Goal: Communication & Community: Share content

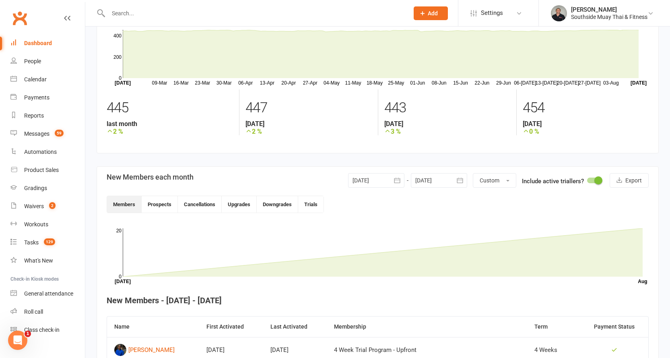
scroll to position [121, 0]
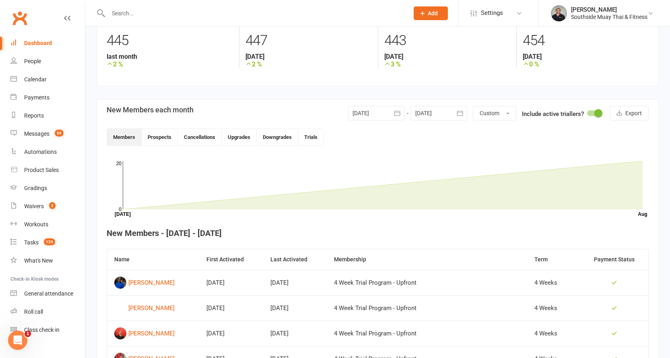
click at [457, 115] on icon "button" at bounding box center [460, 112] width 6 height 5
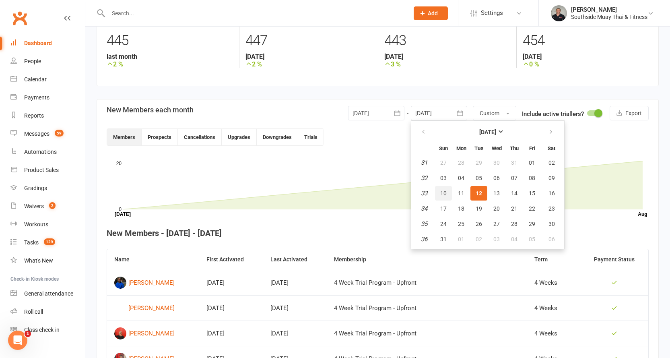
click at [440, 190] on span "10" at bounding box center [443, 193] width 6 height 6
type input "[DATE]"
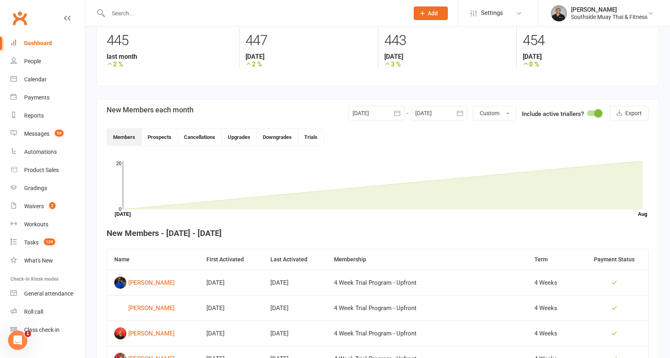
click at [384, 115] on div at bounding box center [376, 113] width 56 height 14
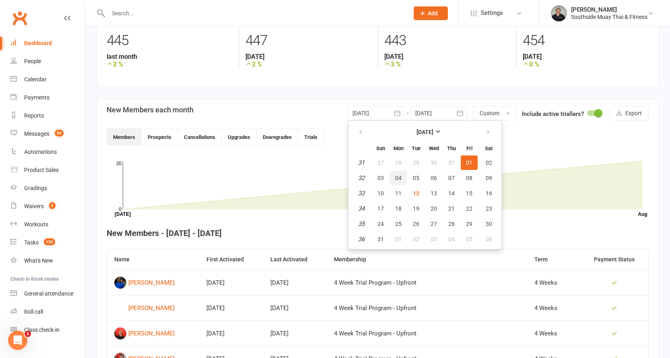
click at [393, 177] on button "04" at bounding box center [398, 178] width 17 height 14
type input "[DATE]"
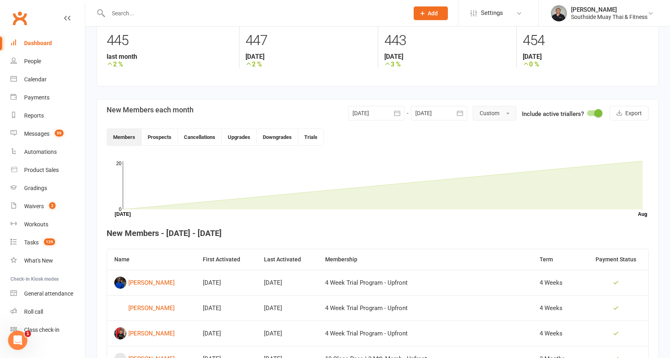
click at [515, 111] on button "Custom" at bounding box center [494, 113] width 43 height 14
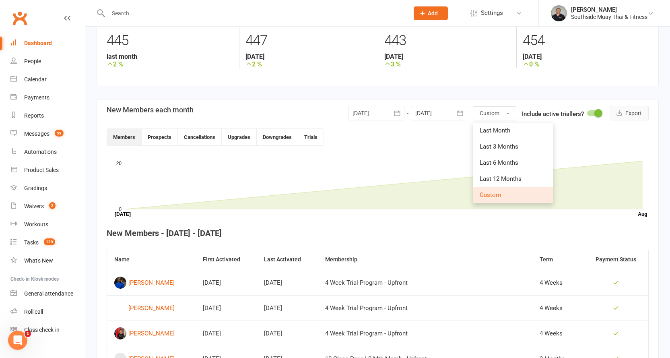
click at [627, 113] on button "Export" at bounding box center [629, 113] width 39 height 14
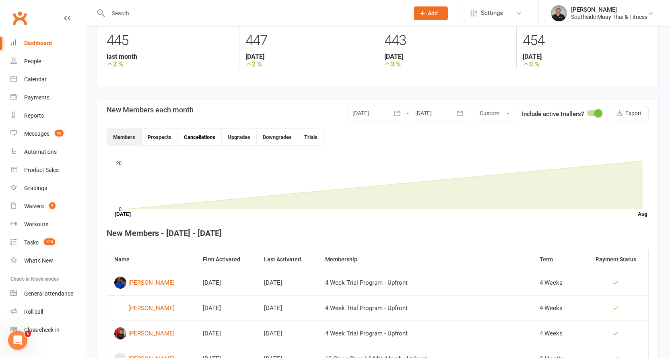
click at [202, 135] on button "Cancellations" at bounding box center [200, 137] width 44 height 16
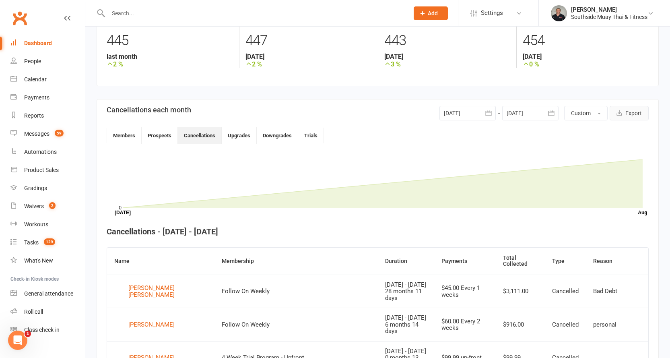
click at [632, 117] on button "Export" at bounding box center [629, 113] width 39 height 14
click at [30, 113] on div "Reports" at bounding box center [34, 115] width 20 height 6
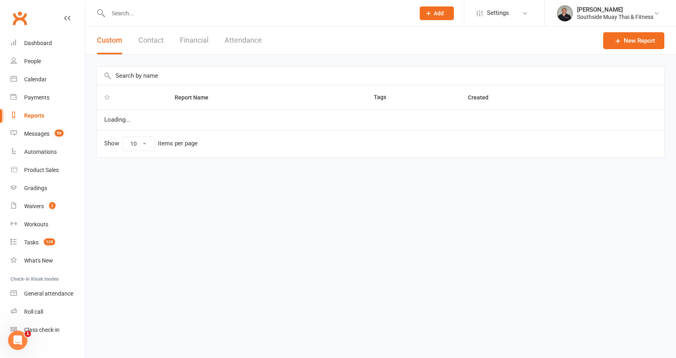
select select "100"
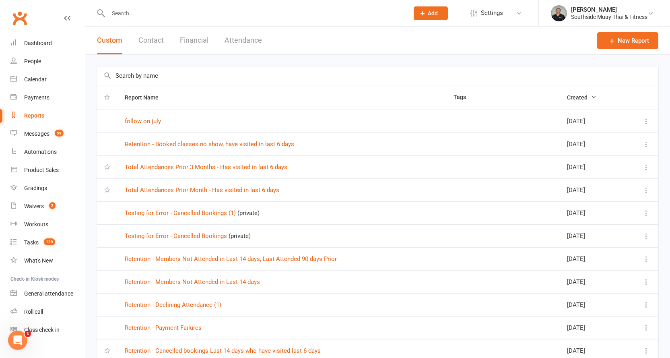
click at [153, 40] on button "Contact" at bounding box center [150, 41] width 25 height 28
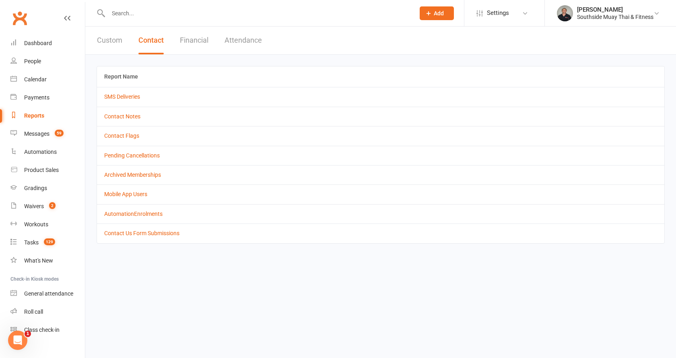
click at [115, 41] on button "Custom" at bounding box center [109, 41] width 25 height 28
select select "100"
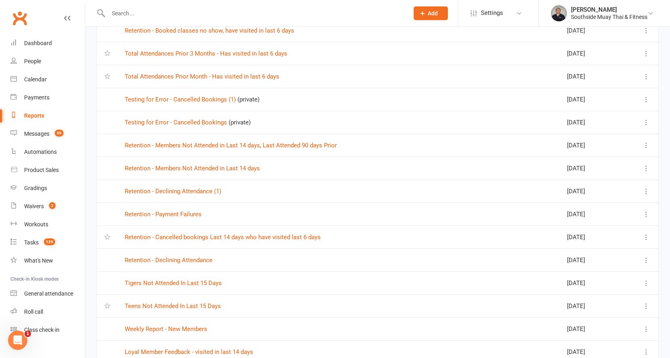
scroll to position [121, 0]
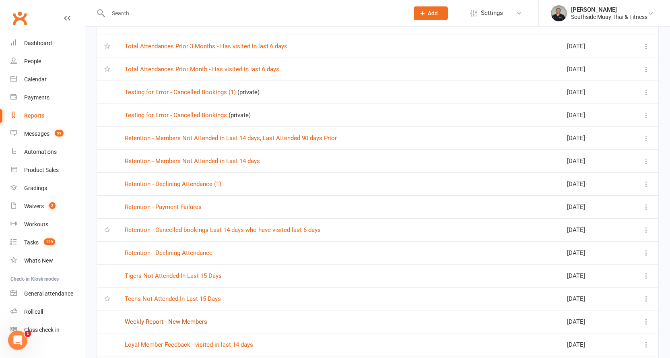
click at [202, 319] on link "Weekly Report - New Members" at bounding box center [166, 321] width 82 height 7
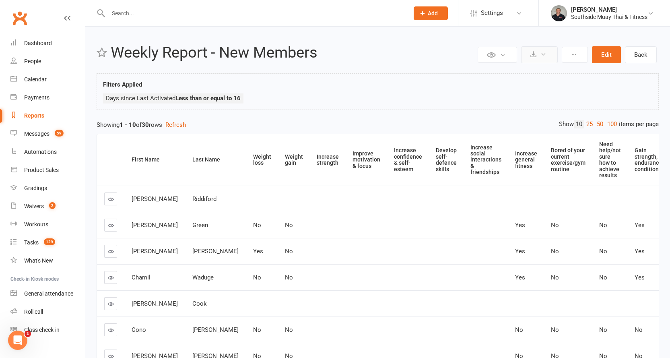
click at [546, 55] on icon at bounding box center [543, 54] width 6 height 6
click at [521, 72] on link "Export to CSV" at bounding box center [515, 74] width 84 height 16
click at [44, 39] on link "Dashboard" at bounding box center [47, 43] width 74 height 18
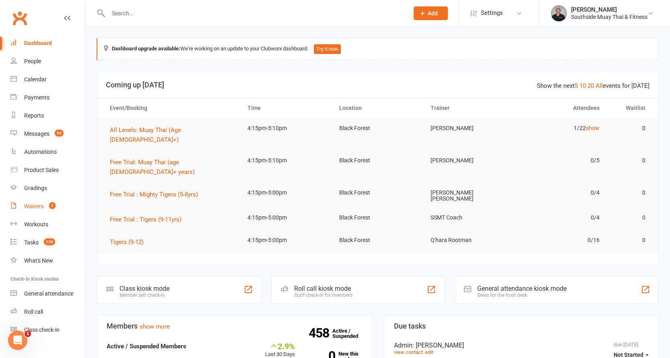
click at [28, 206] on div "Waivers" at bounding box center [34, 206] width 20 height 6
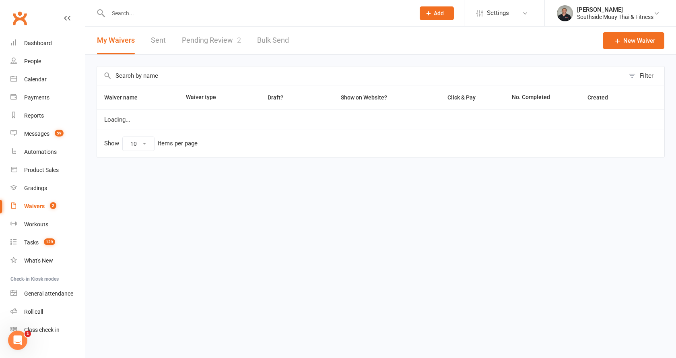
select select "100"
click at [214, 40] on link "Pending Review 2" at bounding box center [211, 41] width 59 height 28
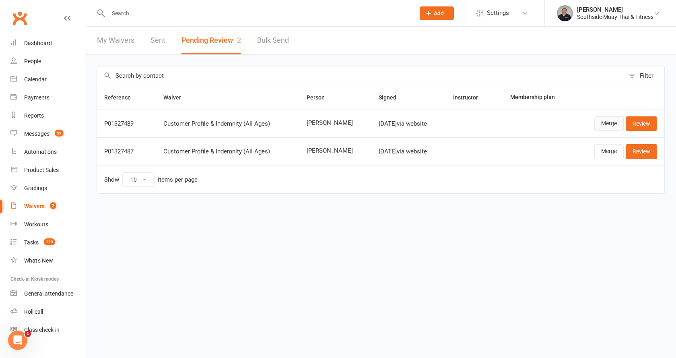
click at [606, 120] on link "Merge" at bounding box center [608, 123] width 29 height 14
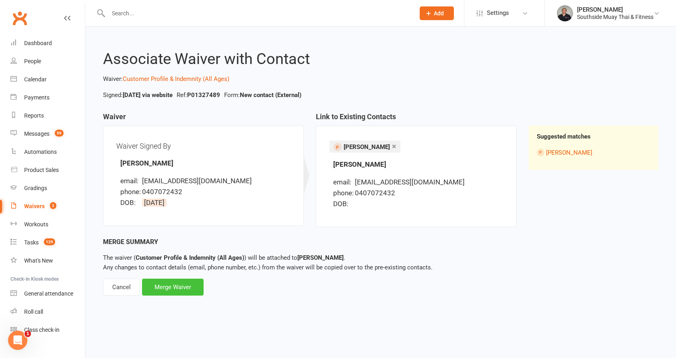
click at [176, 285] on div "Merge Waiver" at bounding box center [173, 286] width 62 height 17
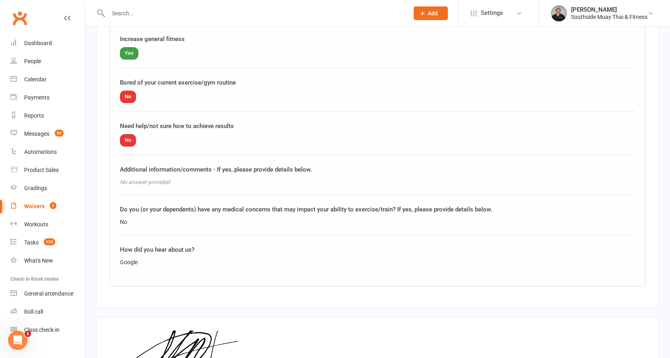
scroll to position [1037, 0]
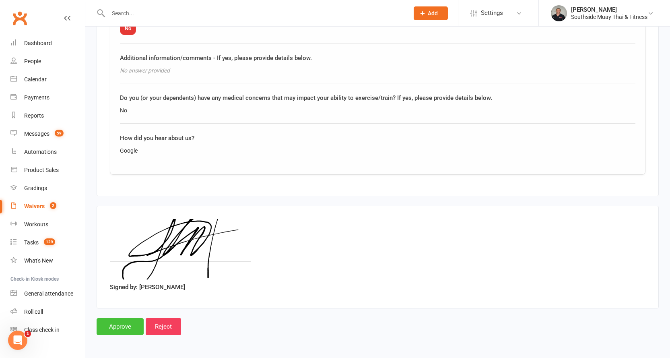
click at [114, 323] on input "Approve" at bounding box center [120, 326] width 47 height 17
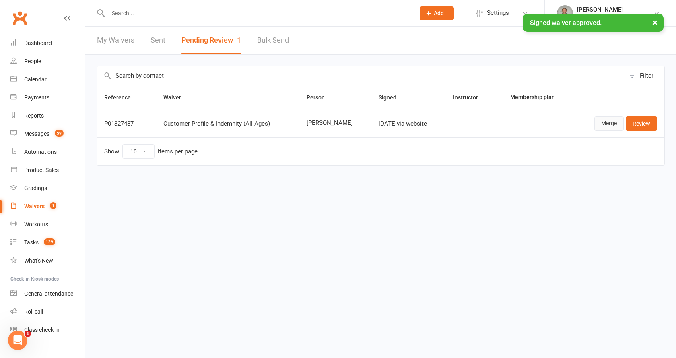
click at [612, 127] on link "Merge" at bounding box center [608, 123] width 29 height 14
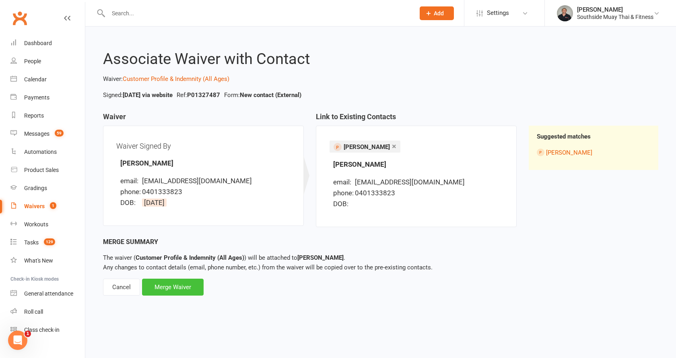
click at [164, 288] on div "Merge Waiver" at bounding box center [173, 286] width 62 height 17
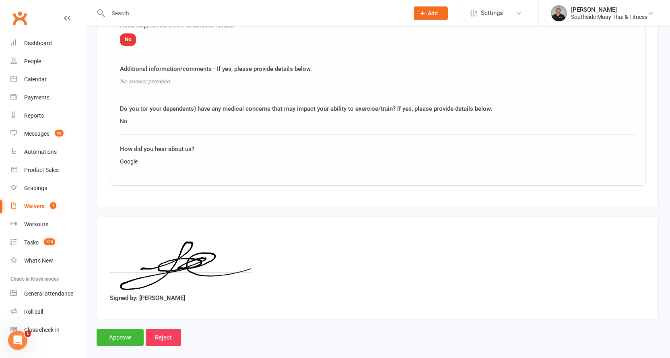
scroll to position [1037, 0]
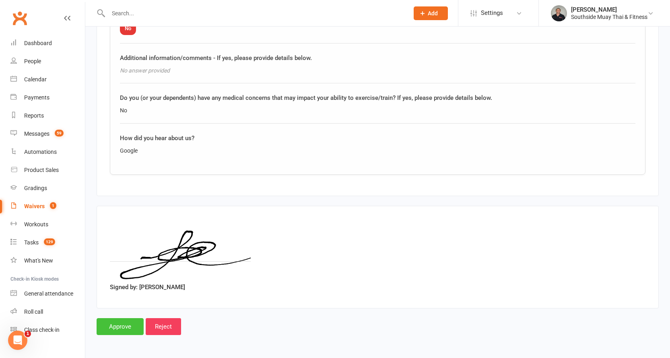
click at [115, 323] on input "Approve" at bounding box center [120, 326] width 47 height 17
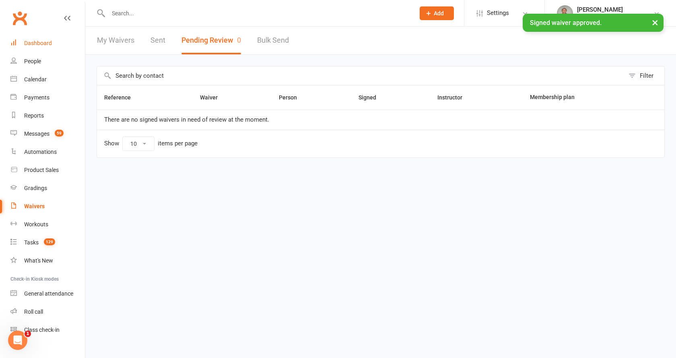
click at [38, 42] on div "Dashboard" at bounding box center [38, 43] width 28 height 6
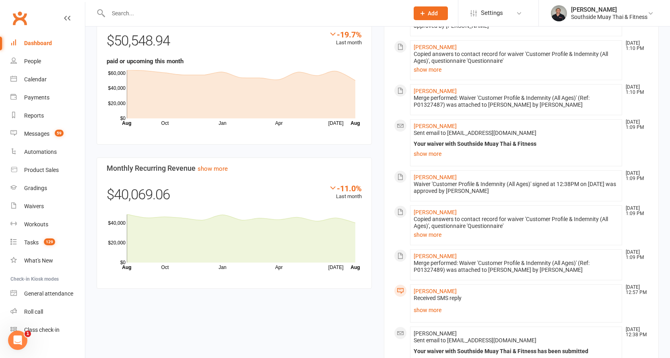
scroll to position [684, 0]
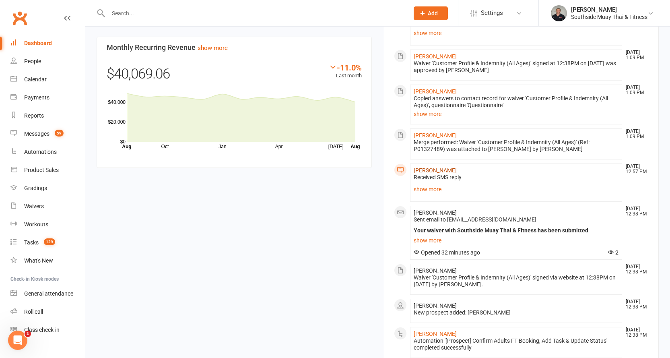
click at [425, 167] on link "Nurina Syahirah" at bounding box center [435, 170] width 43 height 6
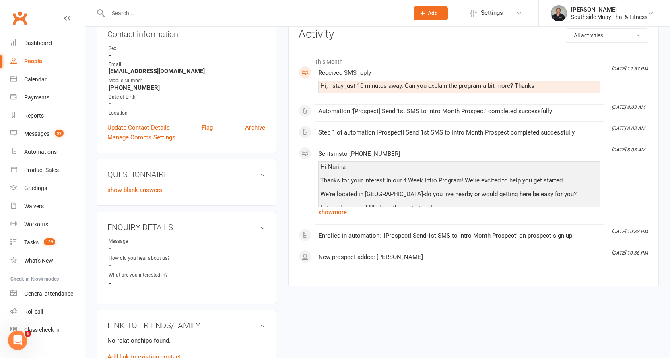
scroll to position [121, 0]
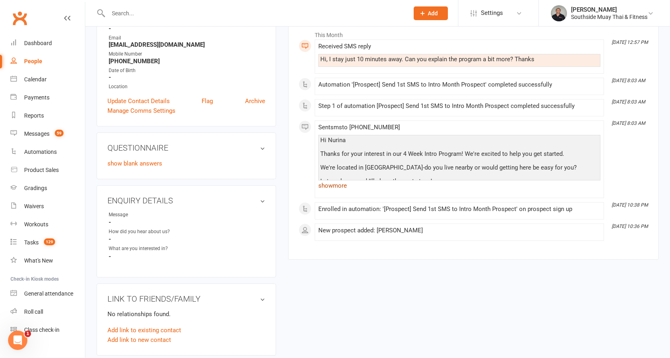
click at [334, 187] on link "show more" at bounding box center [459, 185] width 282 height 11
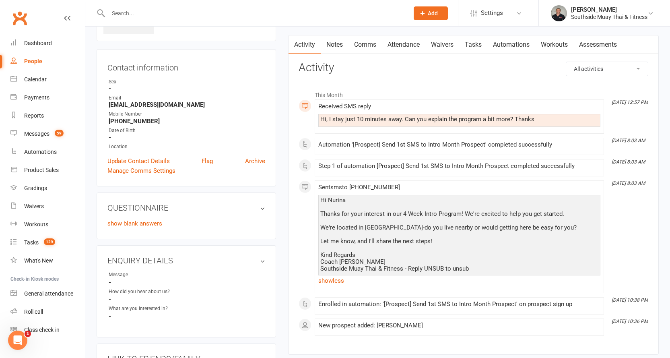
scroll to position [0, 0]
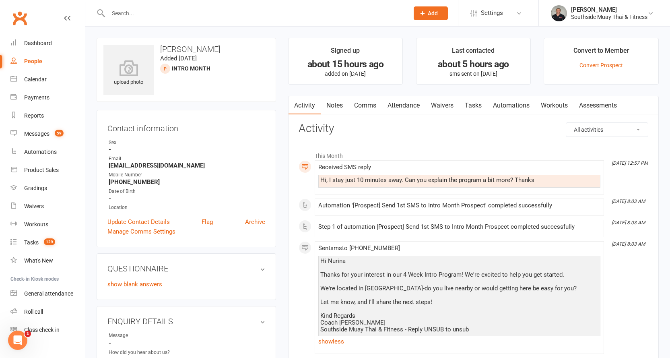
click at [362, 105] on link "Comms" at bounding box center [364, 105] width 33 height 19
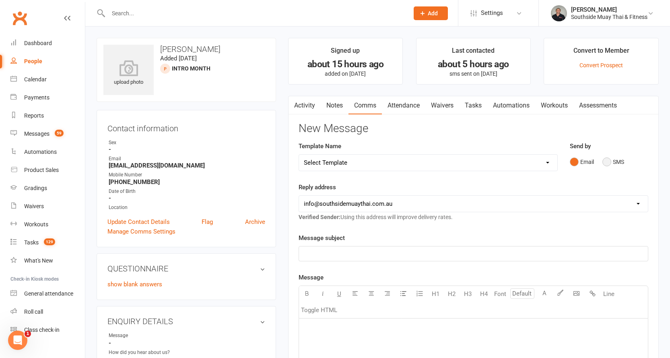
click at [605, 160] on button "SMS" at bounding box center [613, 161] width 22 height 15
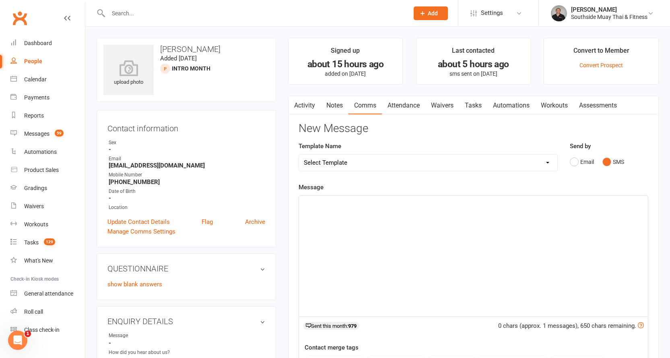
click at [338, 162] on select "Select Template [SMS] Outreach Message: High Risk – Personal From Trainer + Ree…" at bounding box center [428, 162] width 258 height 16
select select "34"
click at [299, 154] on select "Select Template [SMS] Outreach Message: High Risk – Personal From Trainer + Ree…" at bounding box center [428, 162] width 258 height 16
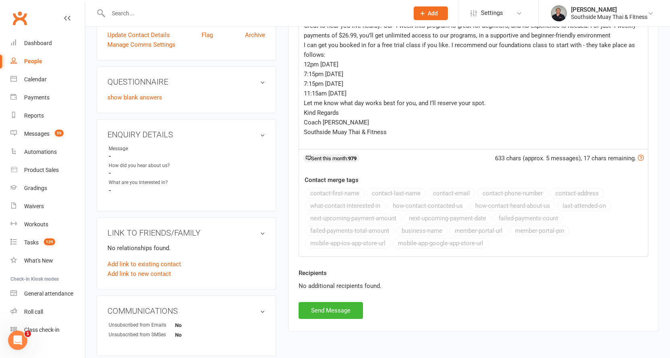
scroll to position [241, 0]
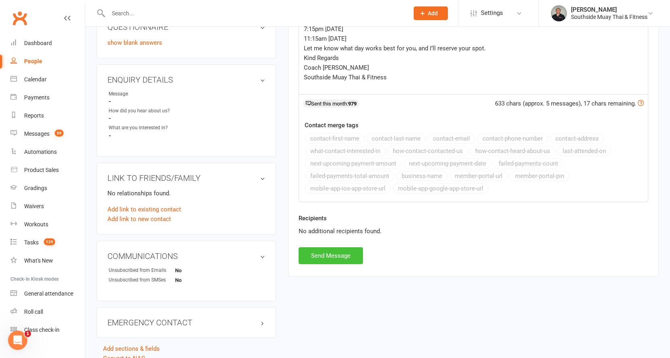
click at [316, 255] on button "Send Message" at bounding box center [331, 255] width 64 height 17
select select
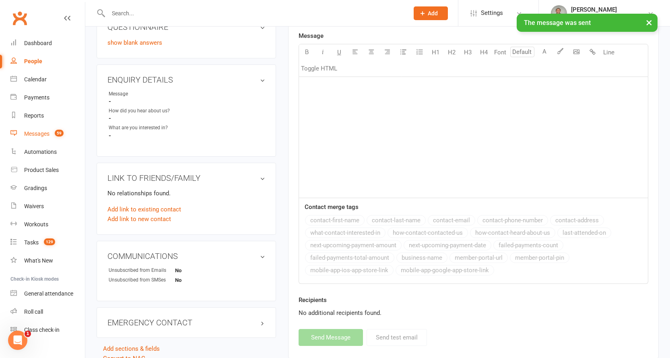
click at [30, 133] on div "Messages" at bounding box center [36, 133] width 25 height 6
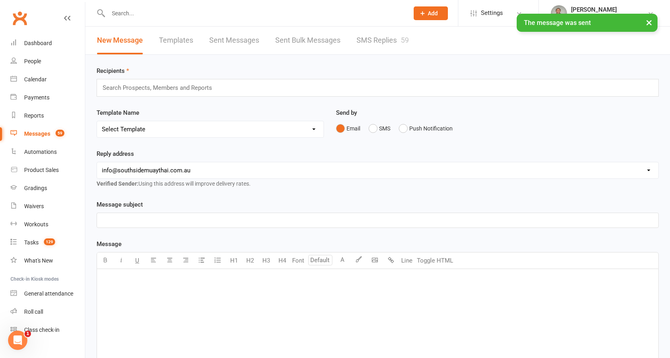
click at [382, 39] on link "SMS Replies 59" at bounding box center [382, 41] width 52 height 28
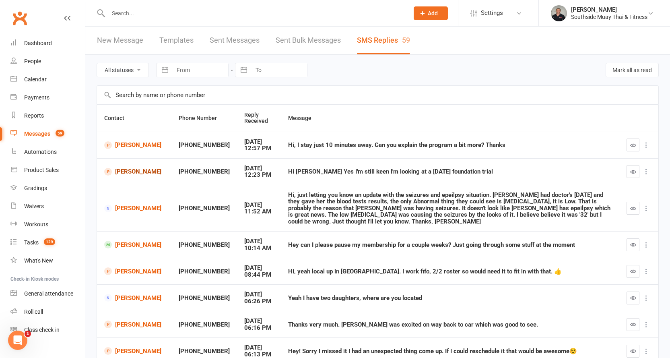
click at [115, 169] on link "Chris Ferguson" at bounding box center [134, 172] width 60 height 8
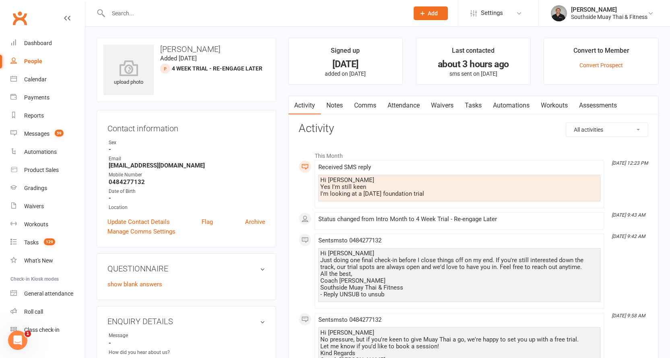
click at [361, 103] on link "Comms" at bounding box center [364, 105] width 33 height 19
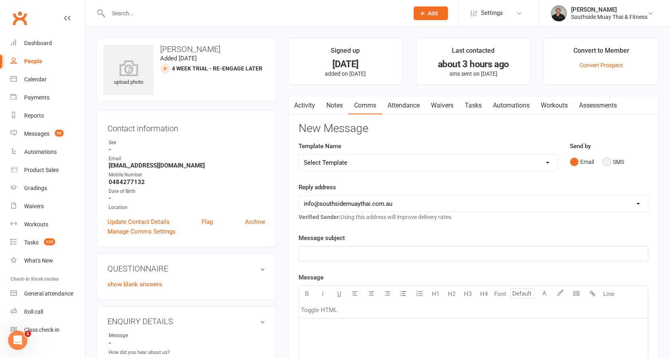
click at [614, 160] on button "SMS" at bounding box center [613, 161] width 22 height 15
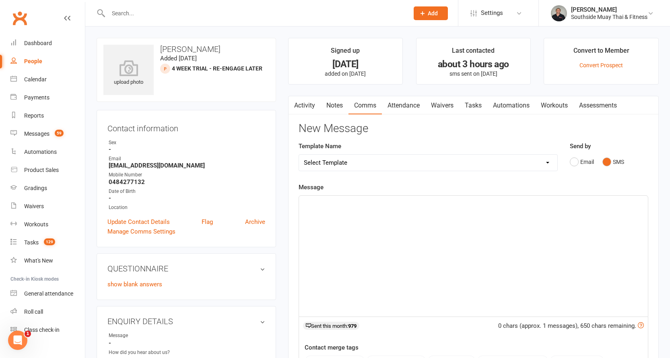
click at [450, 200] on p "﻿" at bounding box center [473, 203] width 339 height 10
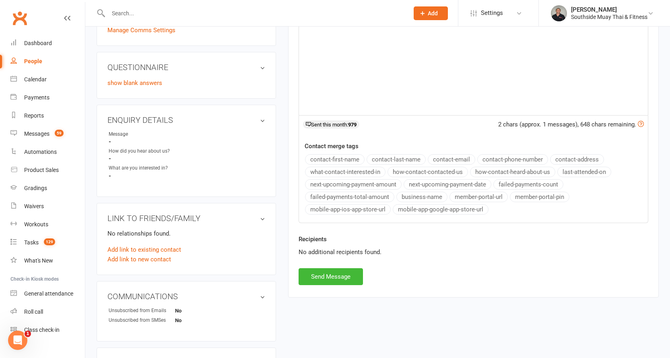
click at [336, 158] on div "New Message Template Name Select Template [SMS] Outreach Message: High Risk – P…" at bounding box center [474, 103] width 350 height 364
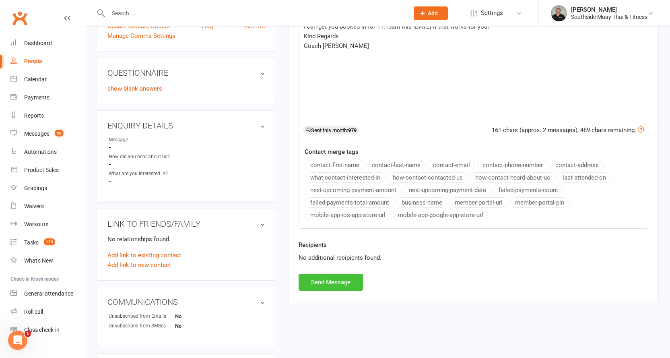
scroll to position [265, 0]
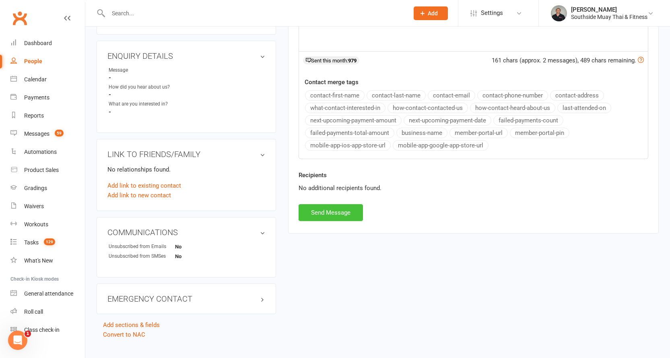
click at [315, 211] on button "Send Message" at bounding box center [331, 212] width 64 height 17
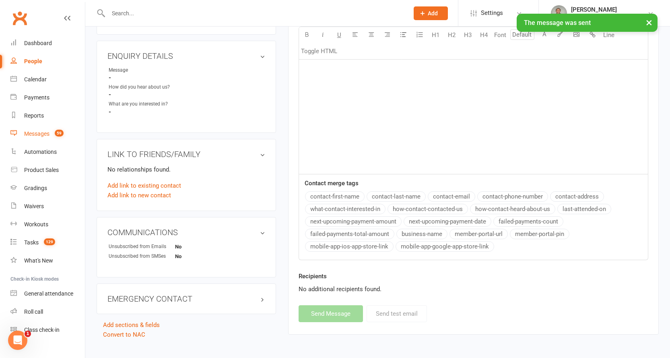
click at [35, 131] on div "Messages" at bounding box center [36, 133] width 25 height 6
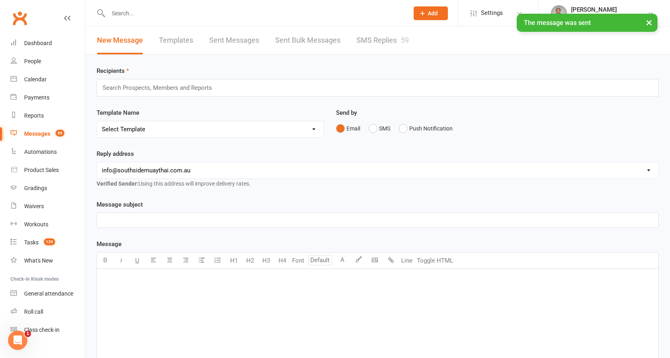
click at [369, 14] on div "× The message was sent" at bounding box center [329, 14] width 659 height 0
click at [369, 35] on link "SMS Replies 59" at bounding box center [382, 41] width 52 height 28
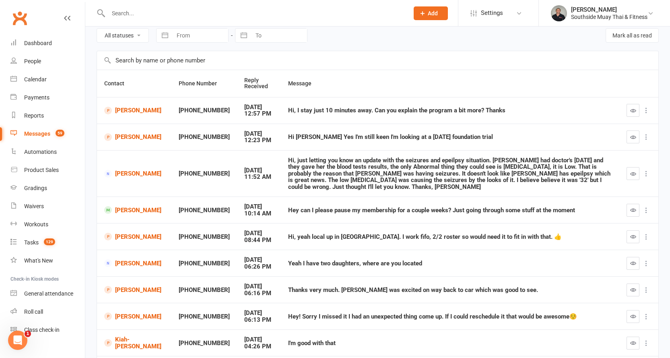
scroll to position [80, 0]
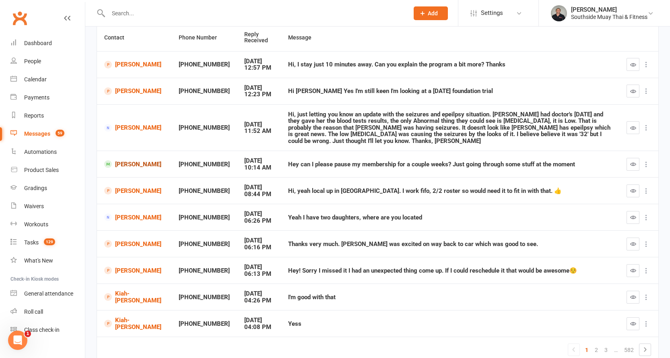
click at [121, 160] on link "James Collins" at bounding box center [134, 164] width 60 height 8
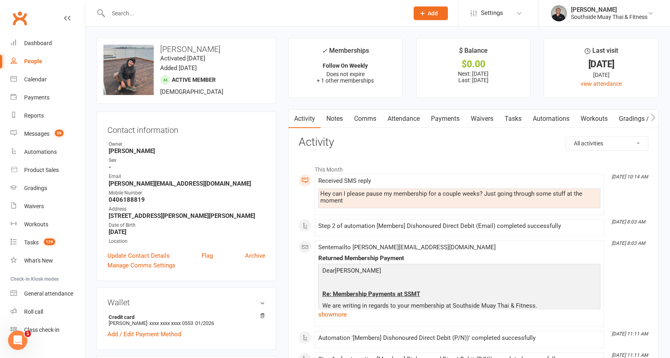
click at [443, 116] on link "Payments" at bounding box center [445, 118] width 40 height 19
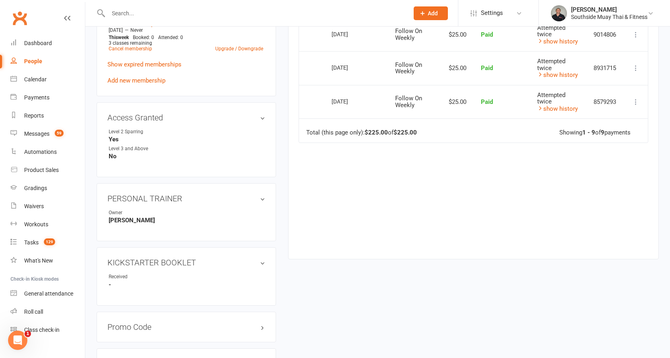
scroll to position [241, 0]
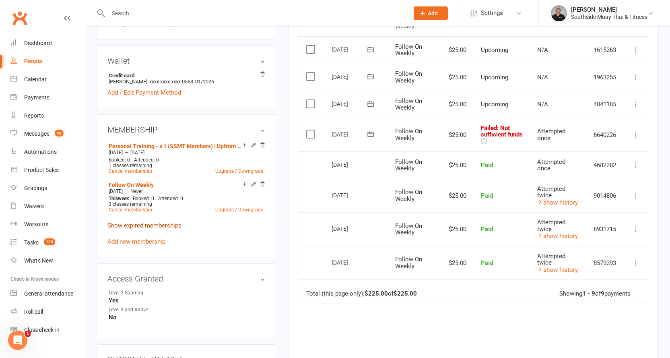
click at [161, 222] on link "Show expired memberships" at bounding box center [144, 225] width 74 height 7
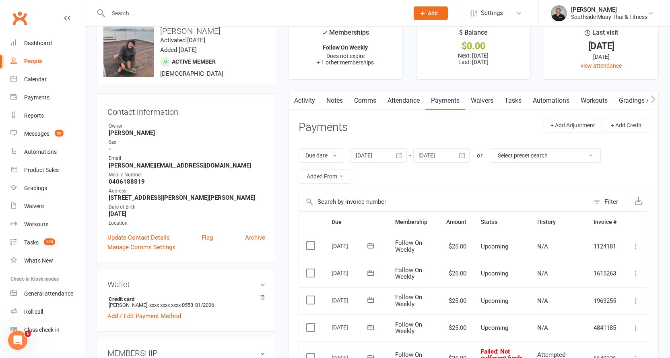
scroll to position [0, 0]
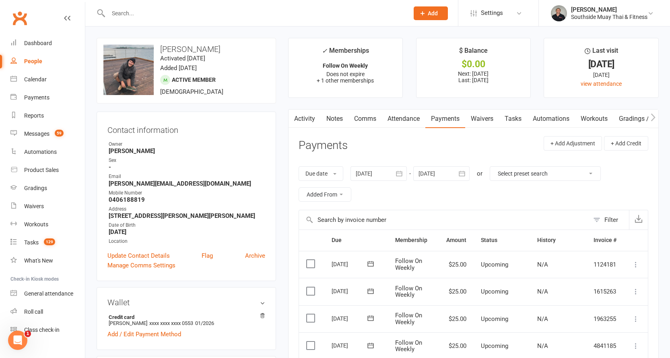
click at [399, 115] on link "Attendance" at bounding box center [403, 118] width 43 height 19
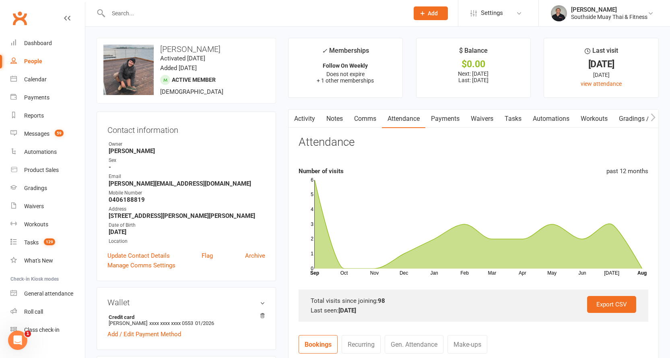
click at [301, 114] on link "Activity" at bounding box center [304, 118] width 32 height 19
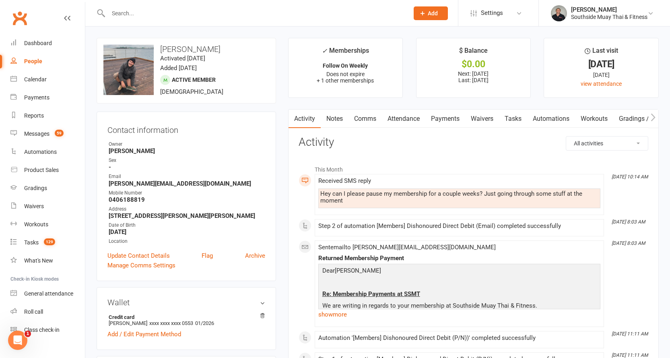
click at [441, 114] on link "Payments" at bounding box center [445, 118] width 40 height 19
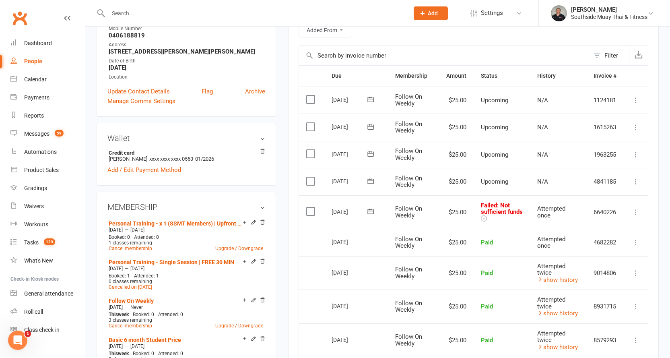
scroll to position [161, 0]
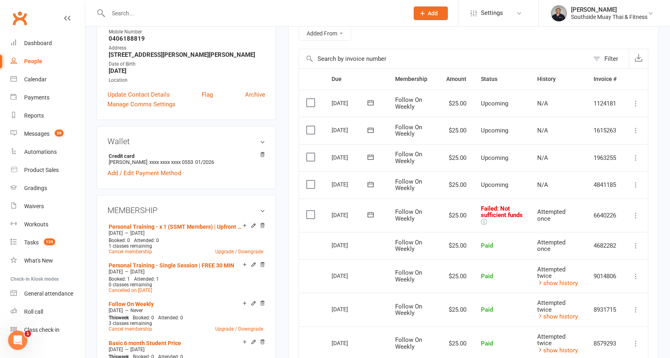
click at [312, 157] on label at bounding box center [311, 157] width 11 height 8
click at [311, 153] on input "checkbox" at bounding box center [308, 153] width 5 height 0
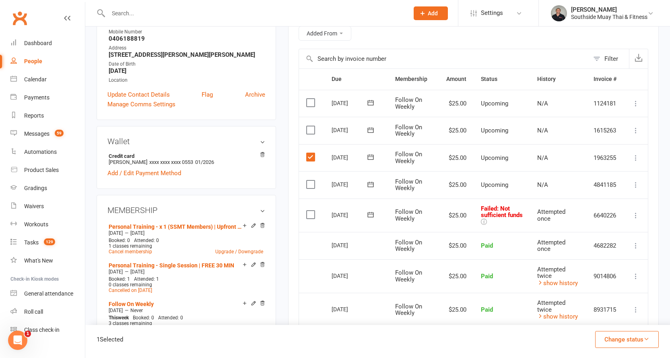
click at [311, 184] on label at bounding box center [311, 184] width 11 height 8
click at [311, 180] on input "checkbox" at bounding box center [308, 180] width 5 height 0
click at [309, 212] on label at bounding box center [311, 214] width 11 height 8
click at [309, 210] on input "checkbox" at bounding box center [308, 210] width 5 height 0
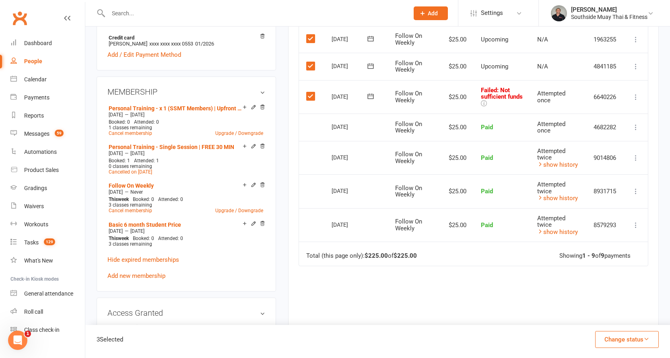
scroll to position [282, 0]
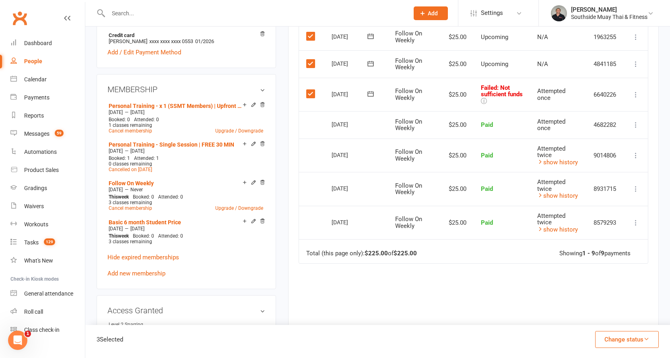
click at [637, 339] on button "Change status" at bounding box center [627, 339] width 64 height 17
click at [596, 318] on link "Skipped" at bounding box center [619, 317] width 80 height 16
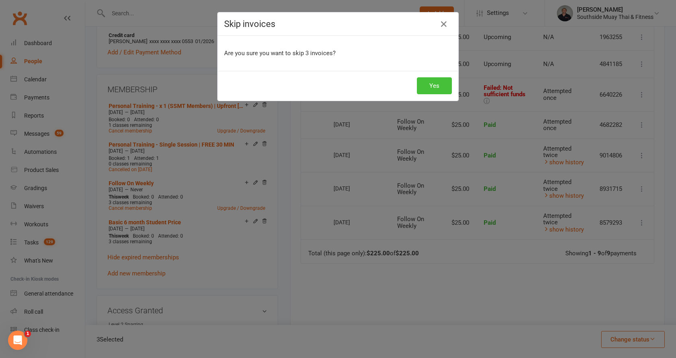
click at [434, 84] on button "Yes" at bounding box center [434, 85] width 35 height 17
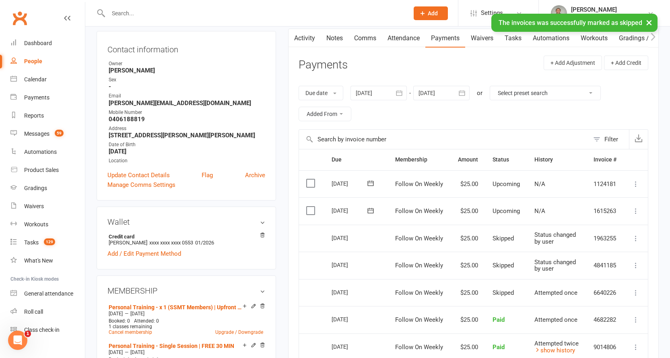
scroll to position [0, 0]
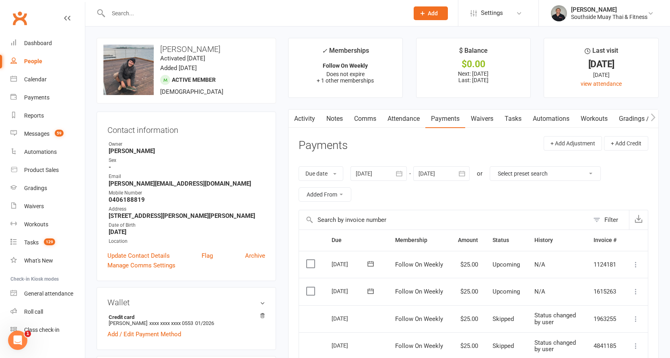
click at [364, 119] on link "Comms" at bounding box center [364, 118] width 33 height 19
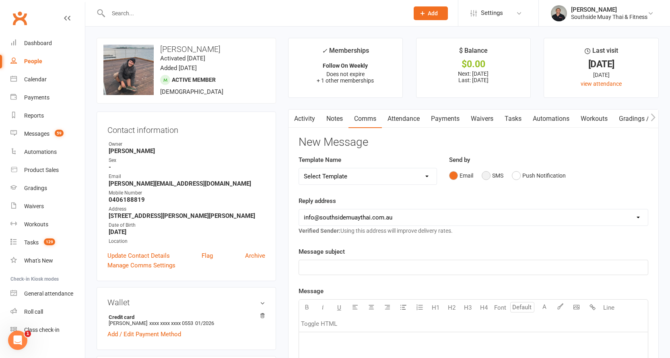
click at [485, 174] on button "SMS" at bounding box center [493, 175] width 22 height 15
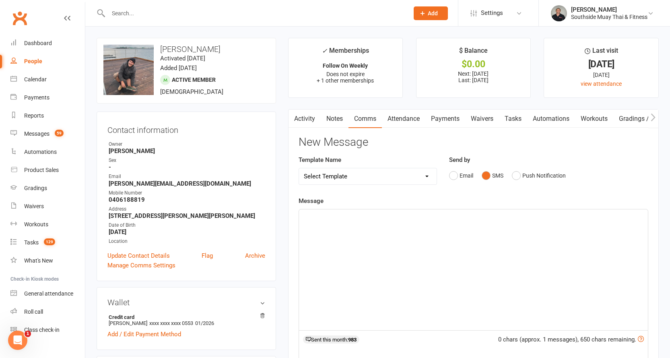
click at [393, 221] on p "﻿" at bounding box center [473, 217] width 339 height 10
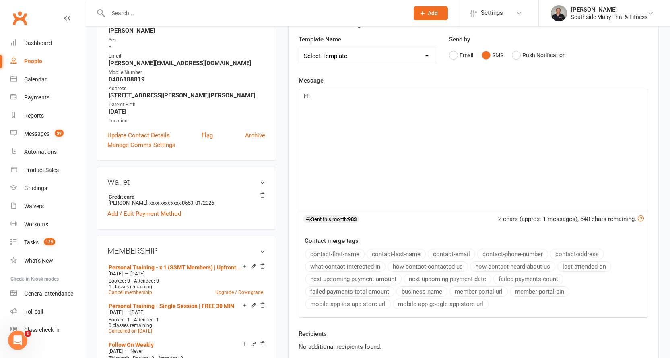
scroll to position [121, 0]
click at [330, 251] on button "contact-first-name" at bounding box center [335, 253] width 60 height 10
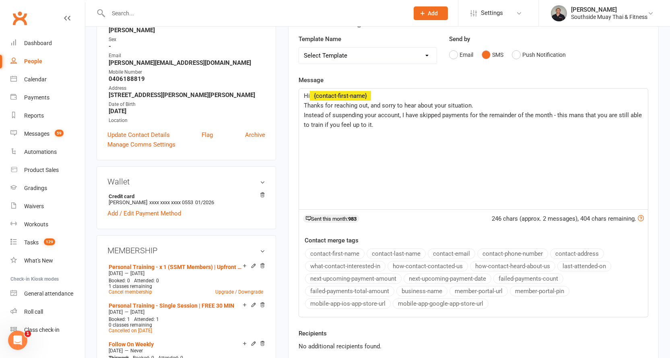
click at [574, 112] on span "Instead of suspending your account, I have skipped payments for the remainder o…" at bounding box center [474, 119] width 340 height 17
click at [388, 123] on p "Instead of suspending your account, I have skipped payments for the remainder o…" at bounding box center [473, 119] width 339 height 19
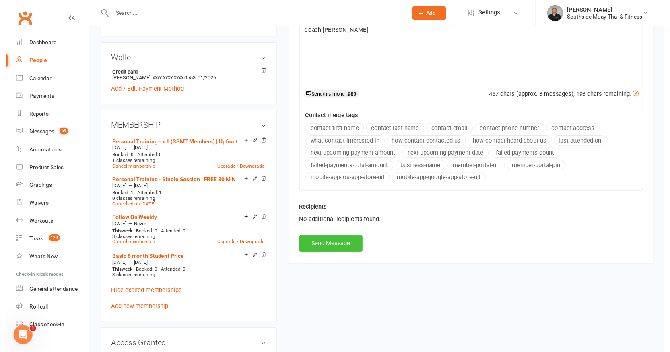
scroll to position [282, 0]
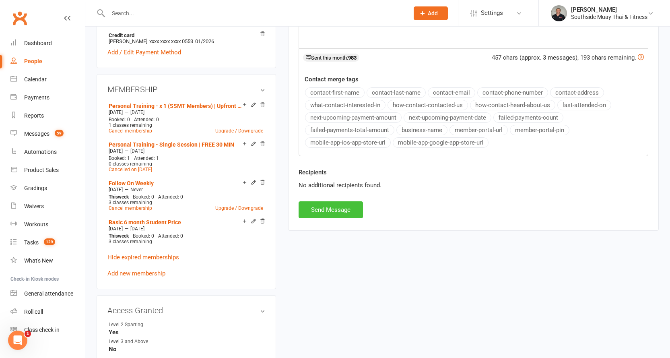
click at [336, 210] on button "Send Message" at bounding box center [331, 209] width 64 height 17
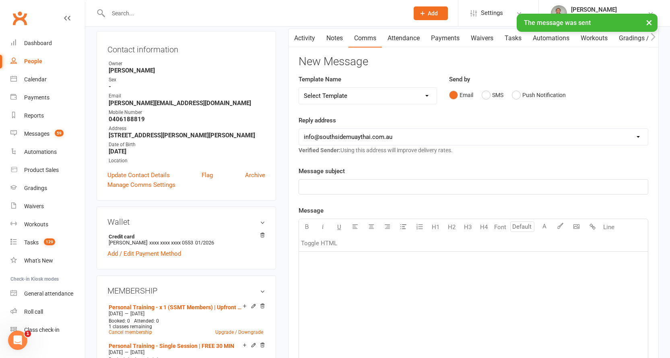
scroll to position [0, 0]
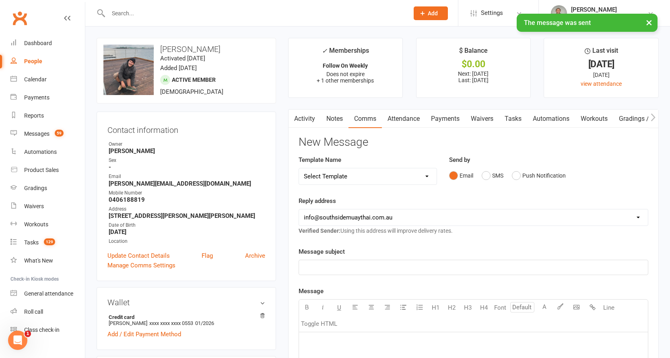
click at [304, 116] on link "Activity" at bounding box center [304, 118] width 32 height 19
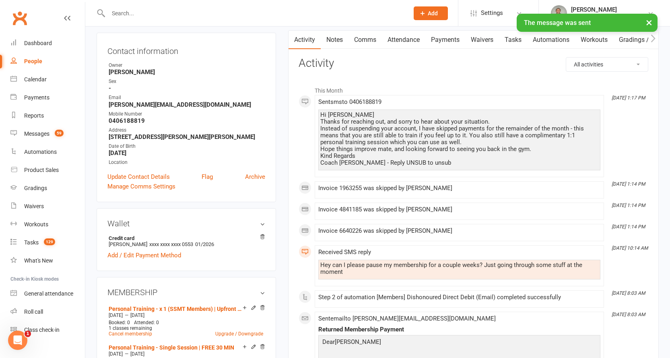
scroll to position [80, 0]
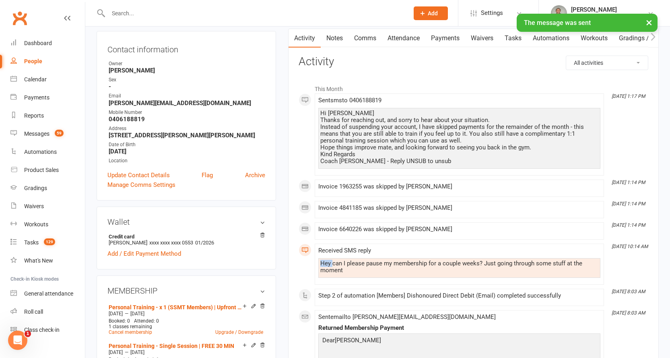
drag, startPoint x: 321, startPoint y: 260, endPoint x: 332, endPoint y: 263, distance: 11.7
click at [332, 263] on div "Hey can I please pause my membership for a couple weeks? Just going through som…" at bounding box center [459, 267] width 278 height 14
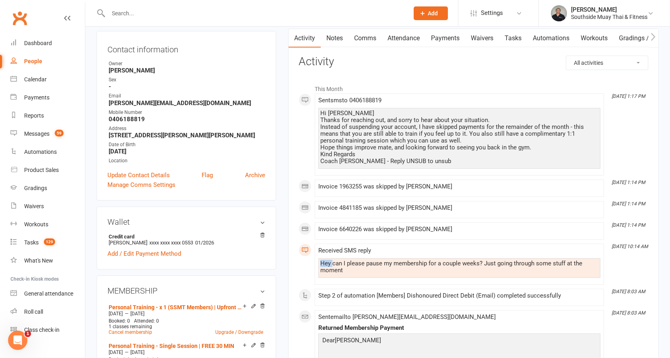
scroll to position [0, 0]
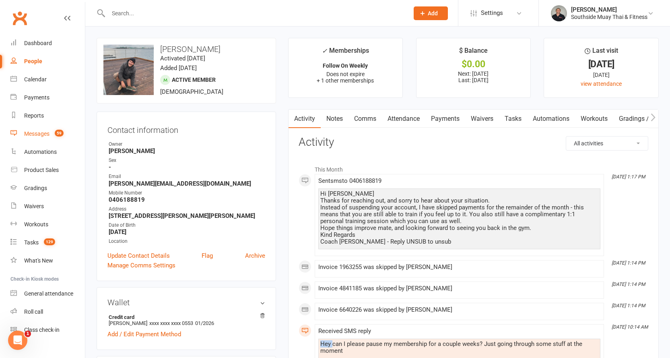
click at [41, 132] on div "Messages" at bounding box center [36, 133] width 25 height 6
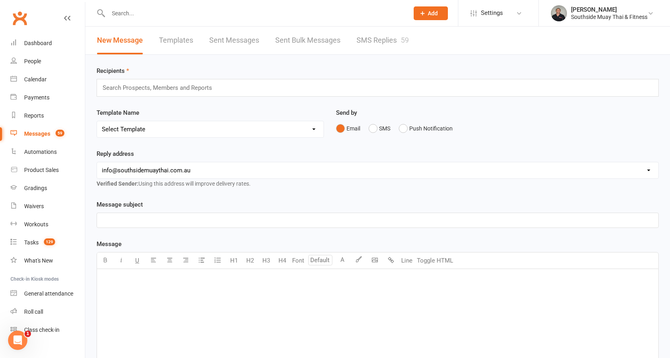
click at [379, 41] on link "SMS Replies 59" at bounding box center [382, 41] width 52 height 28
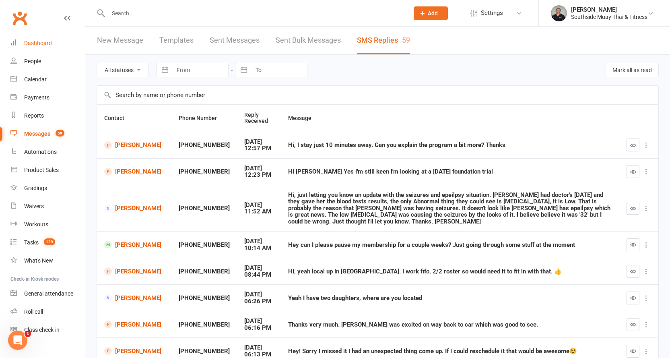
click at [39, 43] on div "Dashboard" at bounding box center [38, 43] width 28 height 6
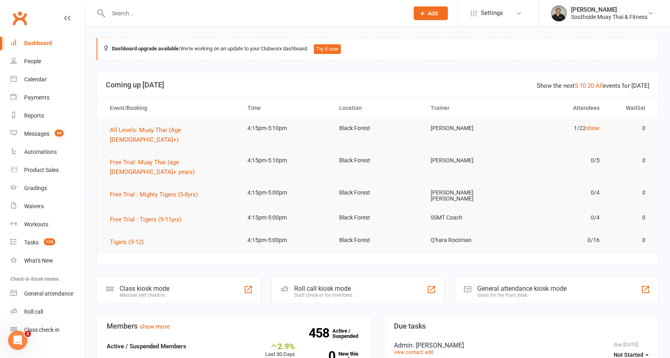
click at [420, 12] on icon at bounding box center [422, 13] width 7 height 7
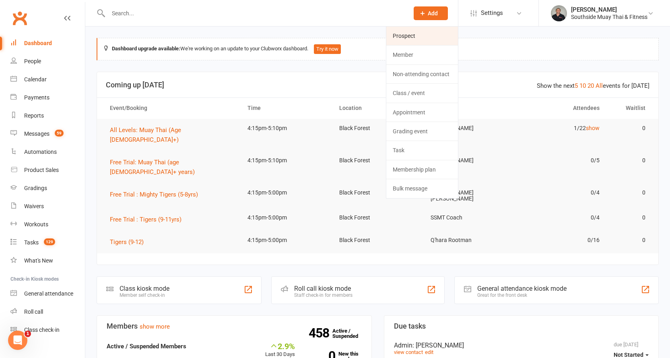
click at [412, 33] on link "Prospect" at bounding box center [422, 36] width 72 height 19
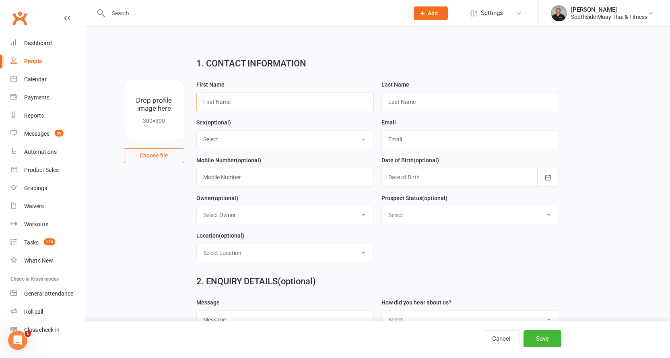
click at [267, 107] on input "text" at bounding box center [284, 102] width 177 height 19
type input "Brayden"
type input "Londema"
click at [242, 141] on select "Select Male Female Non Binary" at bounding box center [285, 139] width 177 height 18
click at [202, 117] on div "First Name Brayden" at bounding box center [284, 99] width 185 height 38
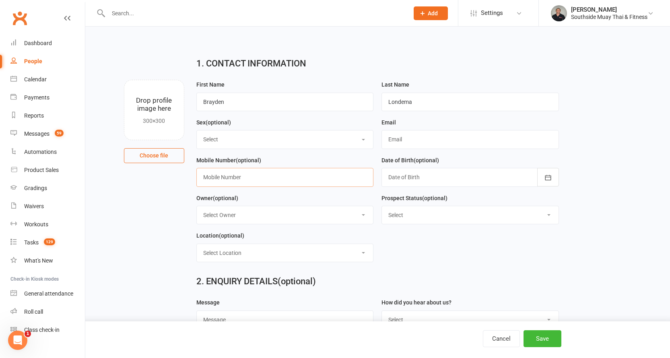
click at [218, 176] on input "text" at bounding box center [284, 177] width 177 height 19
type input "0435187400"
click at [539, 337] on button "Save" at bounding box center [542, 338] width 38 height 17
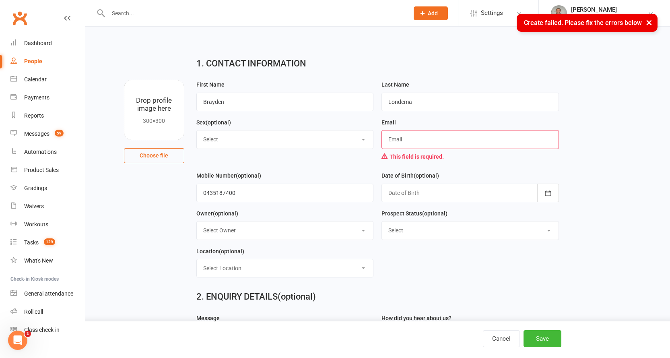
click at [396, 136] on input "text" at bounding box center [469, 139] width 177 height 19
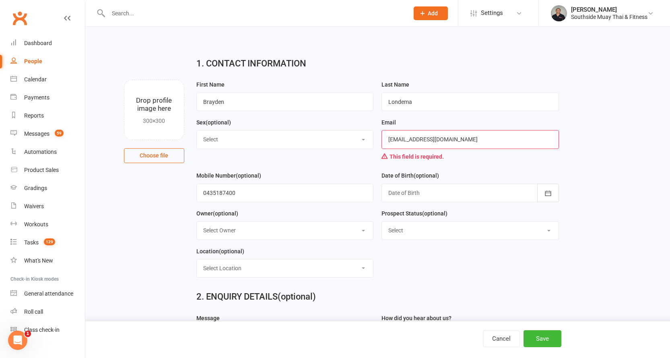
click at [443, 142] on input "noemail123@gmail113.com" at bounding box center [469, 139] width 177 height 19
type input "noemail123@gmail119.com"
click at [537, 336] on button "Save" at bounding box center [542, 338] width 38 height 17
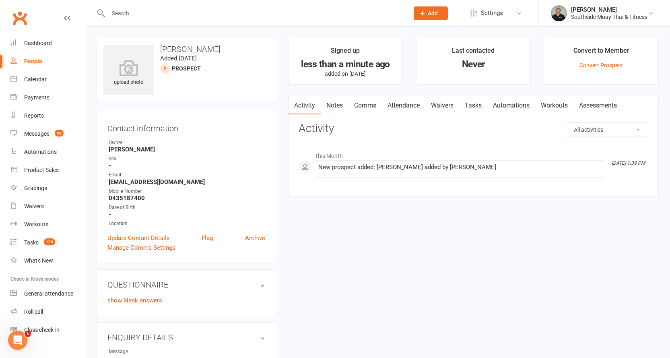
click at [406, 105] on link "Attendance" at bounding box center [403, 105] width 43 height 19
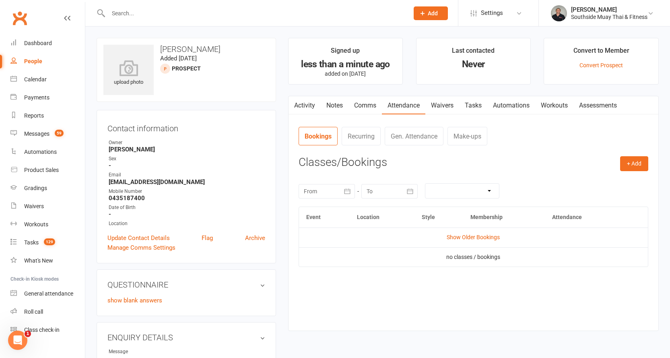
click at [444, 102] on link "Waivers" at bounding box center [442, 105] width 34 height 19
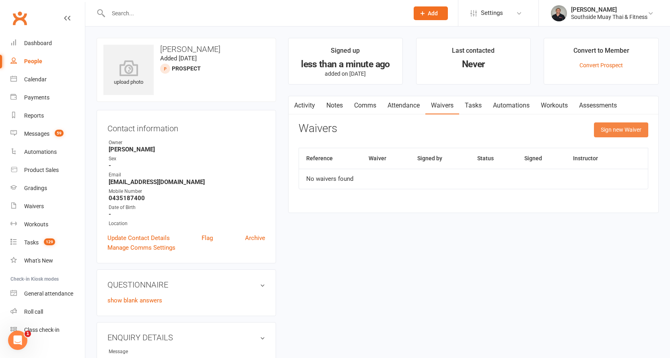
click at [614, 127] on button "Sign new Waiver" at bounding box center [621, 129] width 54 height 14
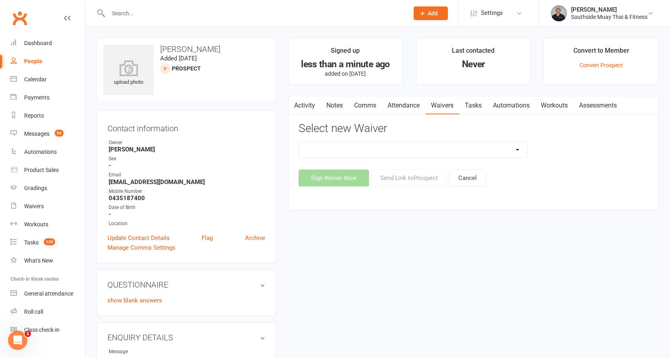
click at [497, 148] on select "10 or 5 Session Pass | Upfront (former member) 10 Session Pass | Upfront (DD Pa…" at bounding box center [413, 150] width 229 height 16
select select "175"
click at [299, 142] on select "10 or 5 Session Pass | Upfront (former member) 10 Session Pass | Upfront (DD Pa…" at bounding box center [413, 150] width 229 height 16
click at [416, 175] on button "Send Link to [GEOGRAPHIC_DATA]" at bounding box center [409, 177] width 76 height 17
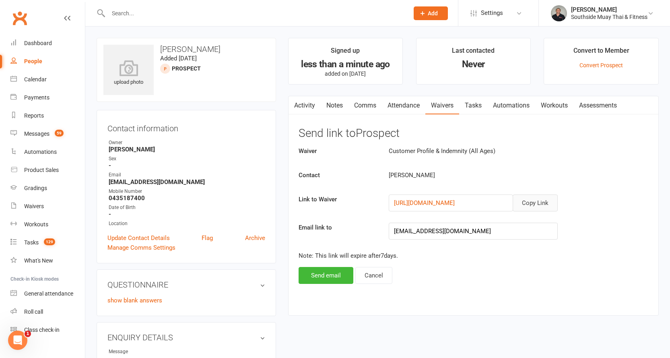
click at [529, 201] on button "Copy Link" at bounding box center [535, 202] width 45 height 17
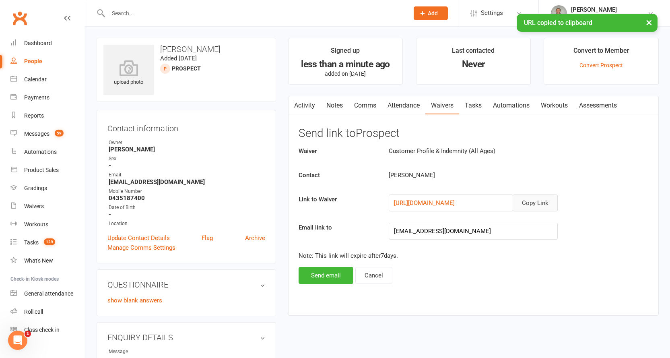
click at [361, 103] on link "Comms" at bounding box center [364, 105] width 33 height 19
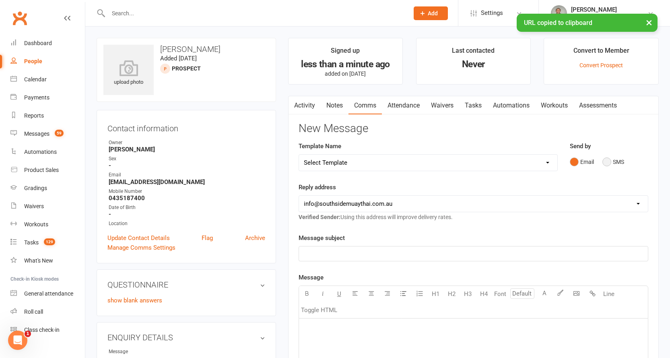
click at [604, 158] on button "SMS" at bounding box center [613, 161] width 22 height 15
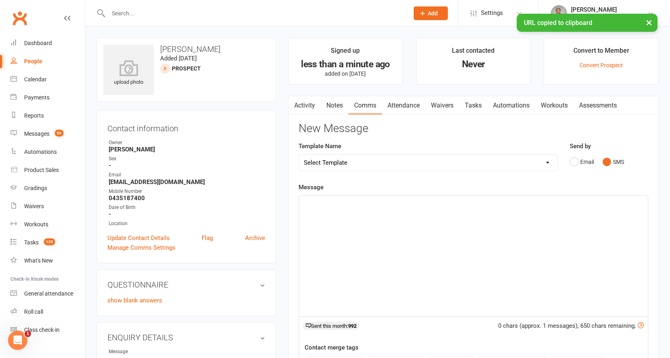
click at [405, 201] on p "﻿" at bounding box center [473, 203] width 339 height 10
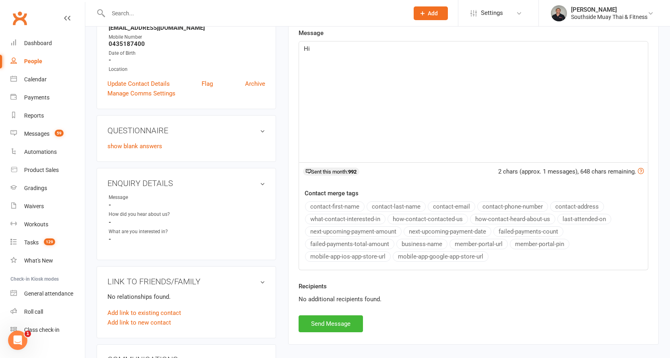
scroll to position [161, 0]
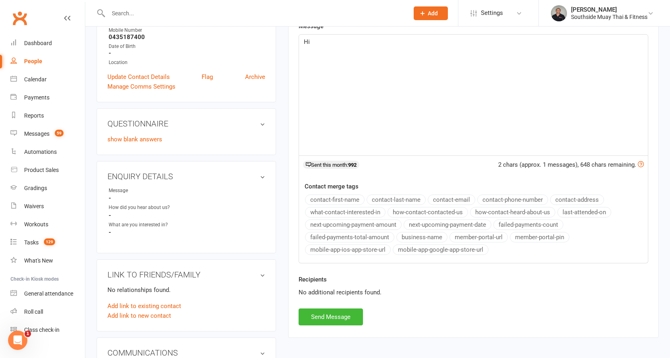
click at [341, 196] on button "contact-first-name" at bounding box center [335, 199] width 60 height 10
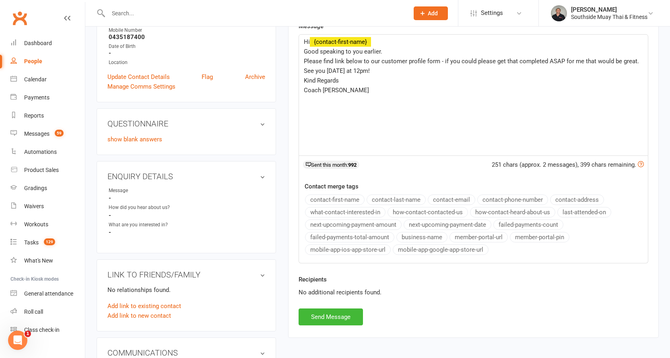
click at [407, 234] on button "business-name" at bounding box center [421, 237] width 51 height 10
click at [318, 316] on button "Send Message" at bounding box center [331, 316] width 64 height 17
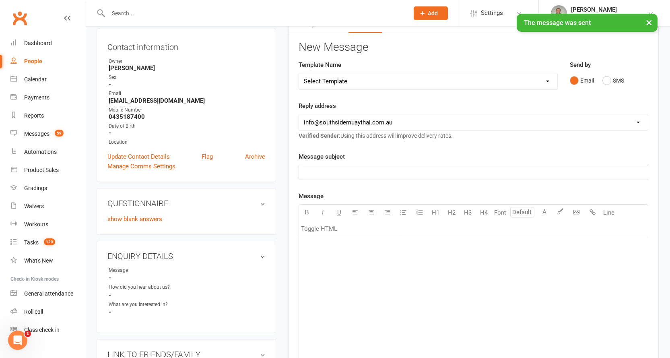
scroll to position [0, 0]
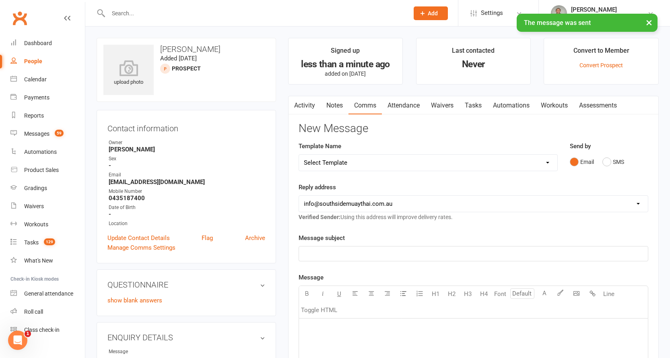
click at [305, 106] on link "Activity" at bounding box center [304, 105] width 32 height 19
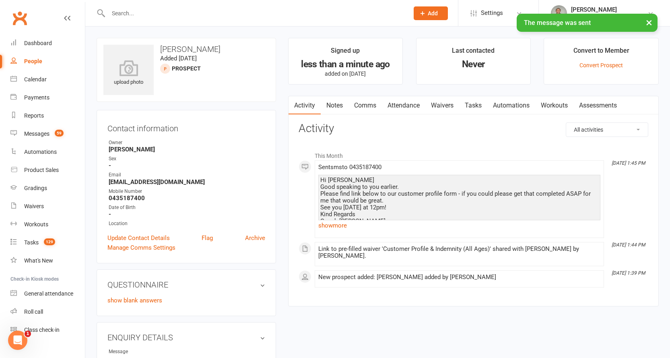
click at [341, 105] on link "Notes" at bounding box center [335, 105] width 28 height 19
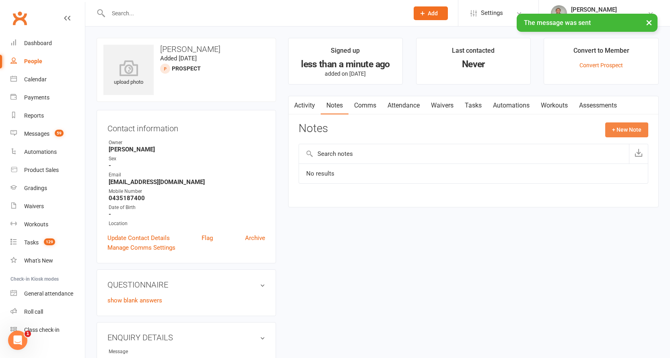
click at [611, 129] on button "+ New Note" at bounding box center [626, 129] width 43 height 14
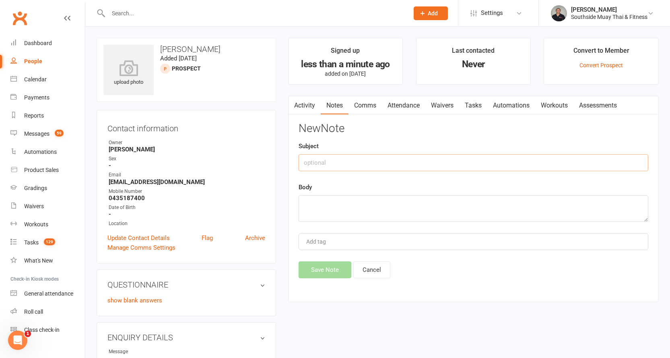
click at [409, 160] on input "text" at bounding box center [474, 162] width 350 height 17
type input "phone call in"
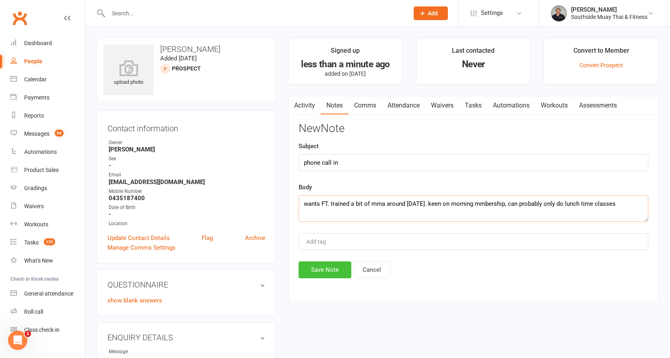
type textarea "wants FT. trained a bit of mma around 2 years ago. keen on morning mmbership, c…"
click at [322, 268] on button "Save Note" at bounding box center [325, 269] width 53 height 17
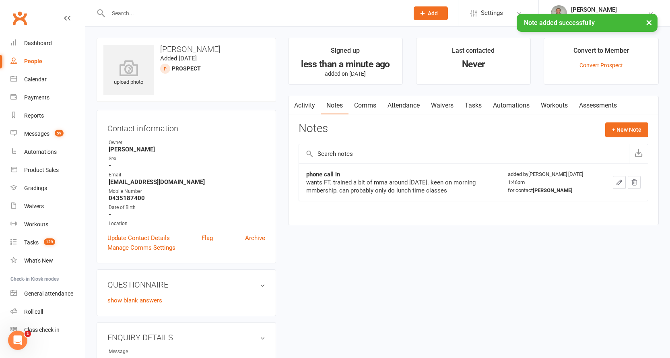
click at [228, 14] on div "× Note added successfully" at bounding box center [329, 14] width 659 height 0
click at [227, 14] on div "× Note added successfully" at bounding box center [329, 14] width 659 height 0
click at [185, 13] on input "text" at bounding box center [254, 13] width 297 height 11
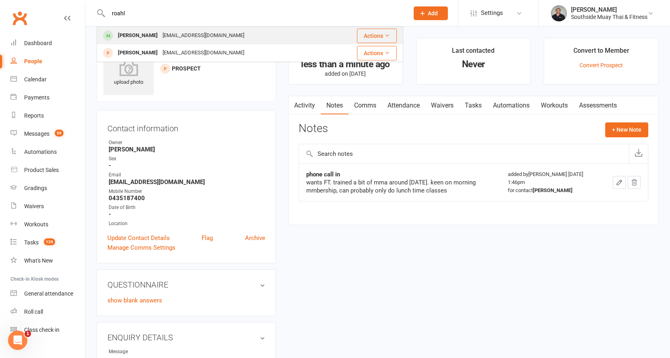
type input "roahl"
click at [167, 35] on div "rj.parry@live.com" at bounding box center [203, 36] width 87 height 12
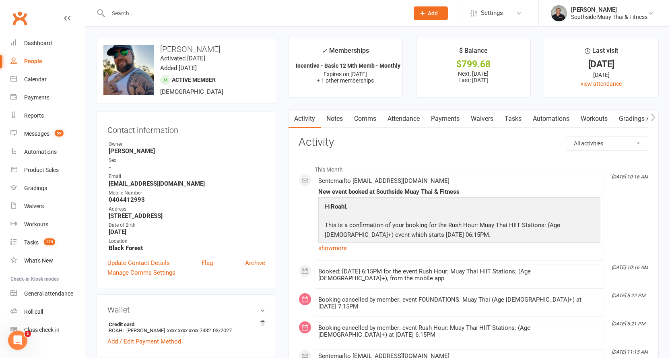
click at [329, 115] on link "Notes" at bounding box center [335, 118] width 28 height 19
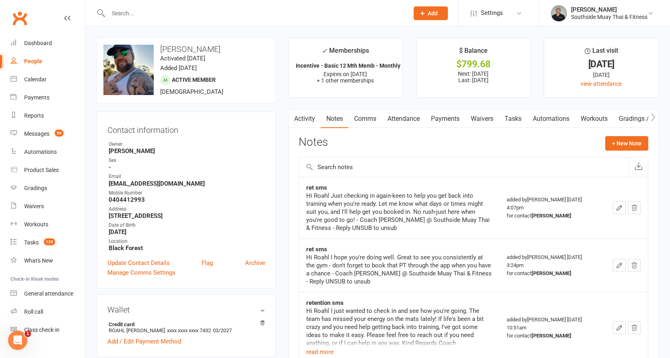
click at [311, 117] on link "Activity" at bounding box center [304, 118] width 32 height 19
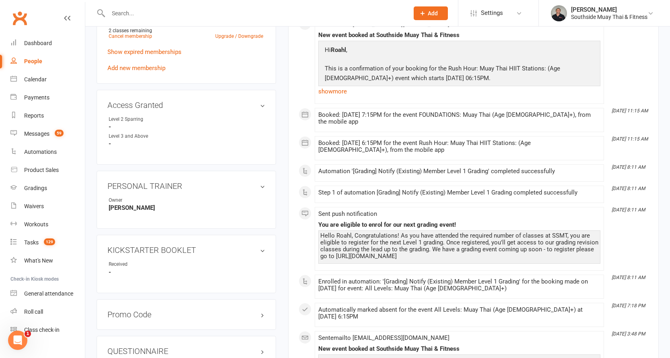
scroll to position [322, 0]
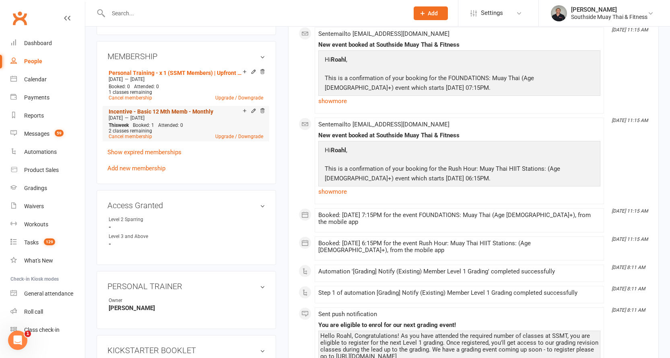
click at [177, 109] on link "Incentive - Basic 12 Mth Memb - Monthly" at bounding box center [161, 111] width 105 height 6
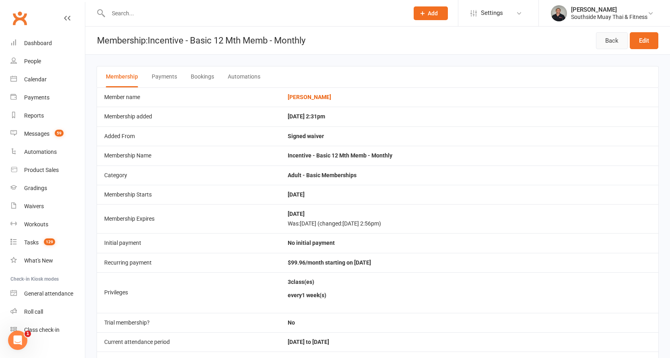
click at [599, 39] on link "Back" at bounding box center [612, 40] width 32 height 17
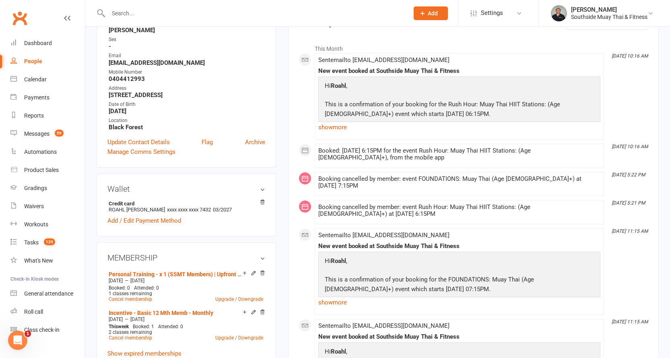
scroll to position [282, 0]
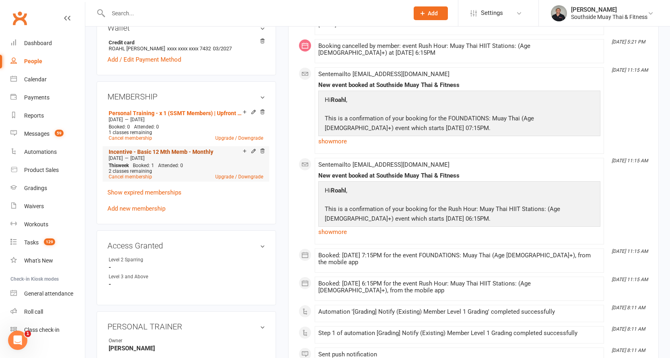
click at [149, 150] on link "Incentive - Basic 12 Mth Memb - Monthly" at bounding box center [161, 151] width 105 height 6
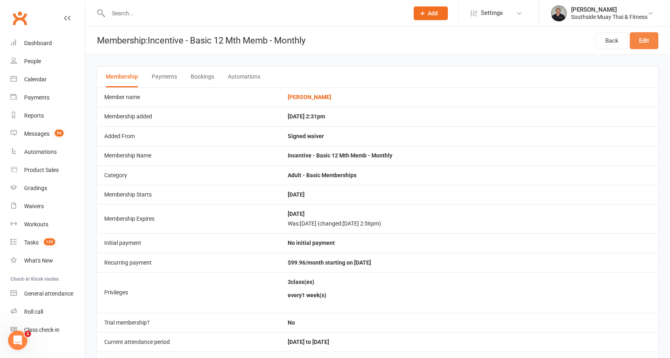
click at [649, 39] on link "Edit" at bounding box center [644, 40] width 29 height 17
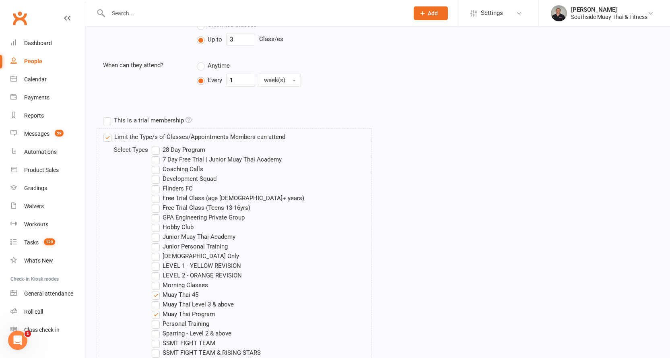
scroll to position [282, 0]
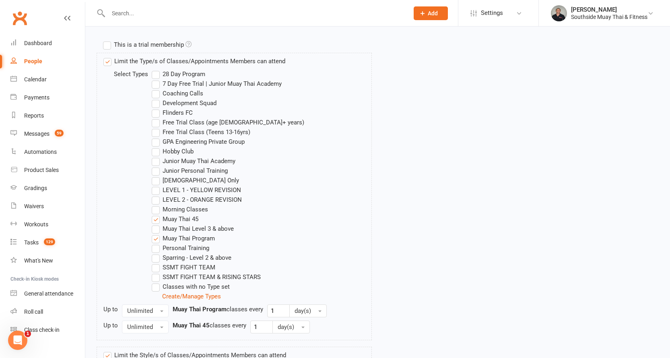
click at [192, 190] on label "LEVEL 1 - YELLOW REVISION" at bounding box center [196, 190] width 89 height 10
click at [157, 185] on input "LEVEL 1 - YELLOW REVISION" at bounding box center [154, 185] width 5 height 0
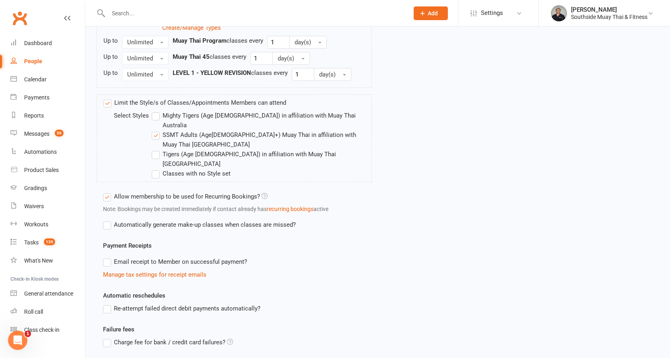
scroll to position [590, 0]
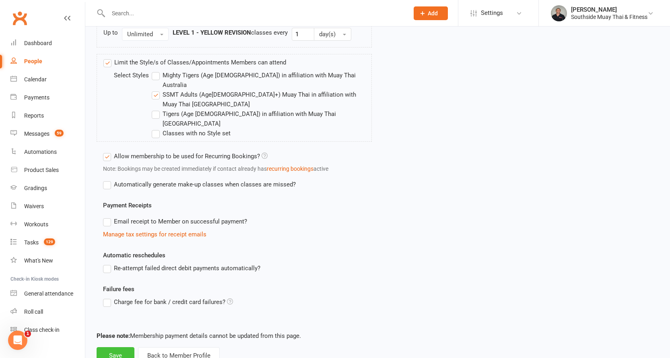
click at [116, 347] on button "Save" at bounding box center [116, 355] width 38 height 17
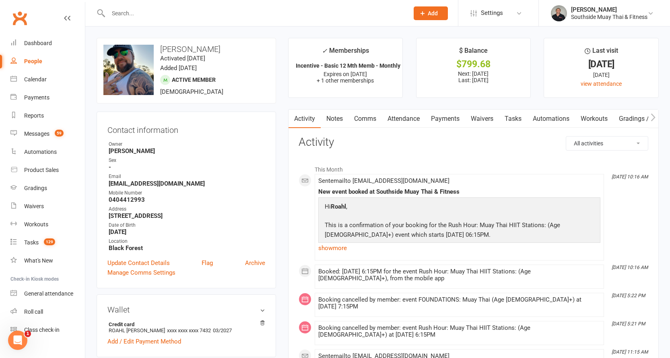
click at [369, 116] on link "Comms" at bounding box center [364, 118] width 33 height 19
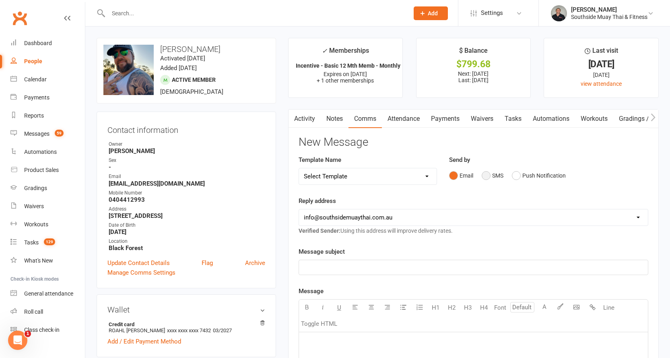
click at [494, 174] on button "SMS" at bounding box center [493, 175] width 22 height 15
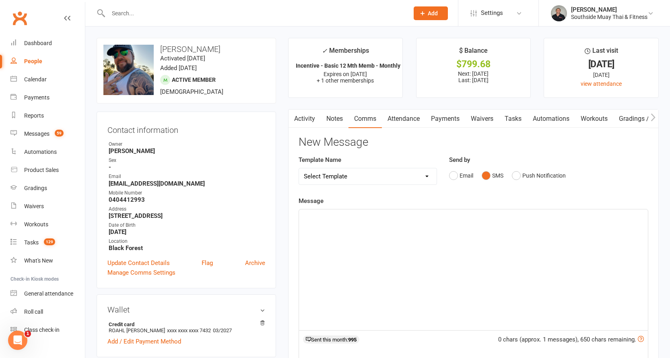
click at [306, 220] on p "﻿" at bounding box center [473, 217] width 339 height 10
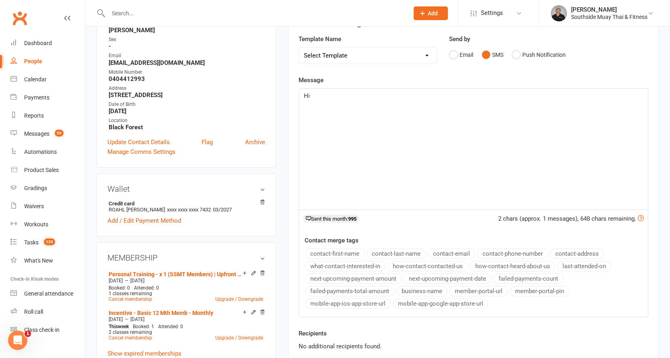
click at [330, 253] on button "contact-first-name" at bounding box center [335, 253] width 60 height 10
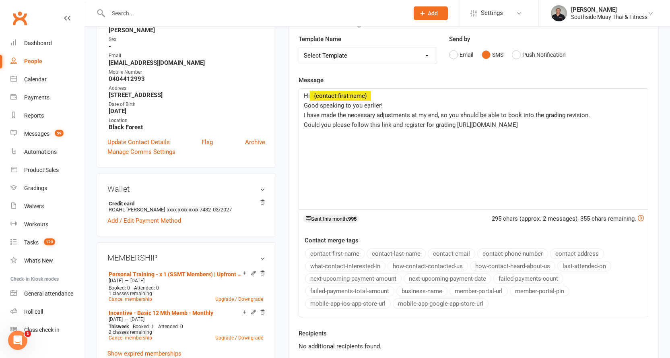
click at [456, 120] on p "Could you please follow this link and register for grading https://www.southsid…" at bounding box center [473, 125] width 339 height 10
drag, startPoint x: 339, startPoint y: 132, endPoint x: 325, endPoint y: 134, distance: 13.8
click at [325, 134] on p "Thanks mate" at bounding box center [473, 135] width 339 height 10
click at [303, 122] on div "Hi ﻿ {contact-first-name} Good speaking to you earlier! I have made the necessa…" at bounding box center [473, 149] width 349 height 121
click at [541, 125] on span "I can't locate your registration, so could you please follow this link and regi…" at bounding box center [426, 124] width 244 height 7
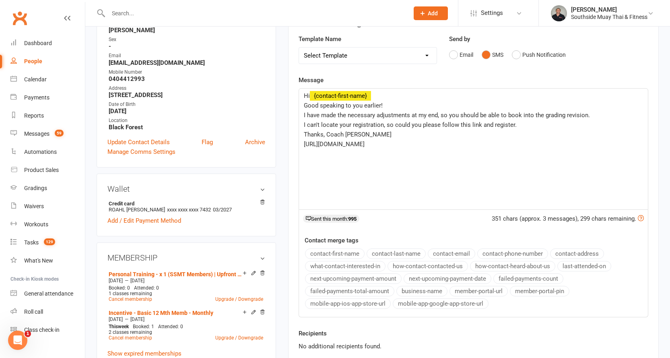
click at [302, 124] on div "Hi ﻿ {contact-first-name} Good speaking to you earlier! I have made the necessa…" at bounding box center [473, 149] width 349 height 121
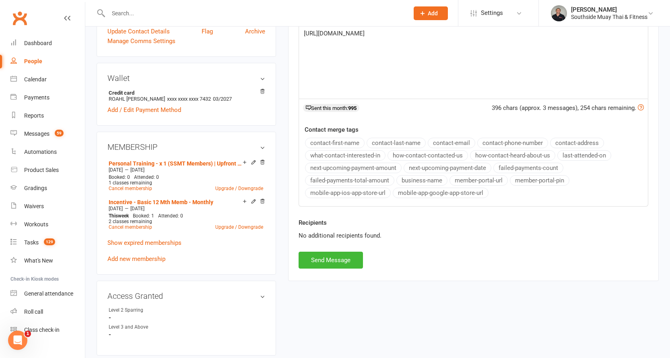
scroll to position [241, 0]
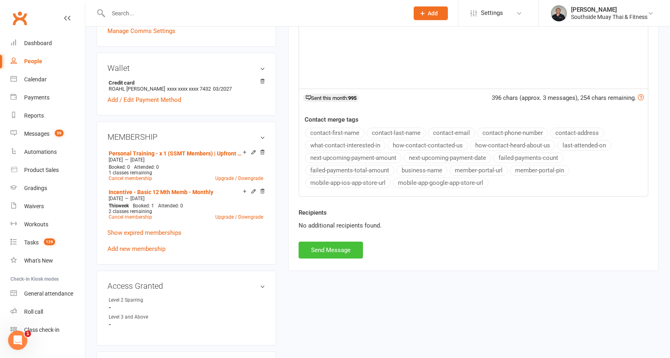
click at [321, 245] on button "Send Message" at bounding box center [331, 249] width 64 height 17
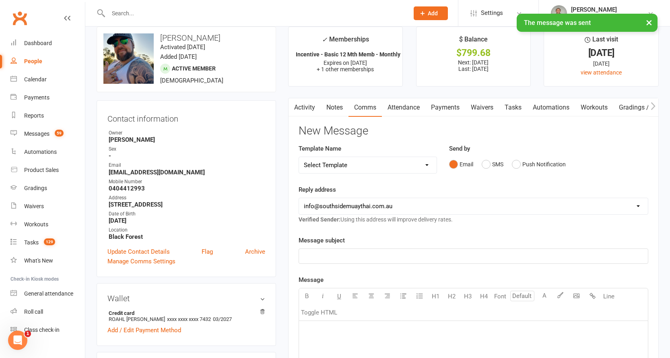
scroll to position [0, 0]
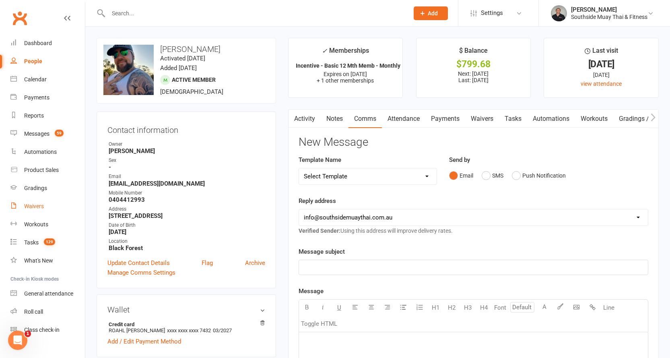
click at [32, 206] on div "Waivers" at bounding box center [34, 206] width 20 height 6
select select "100"
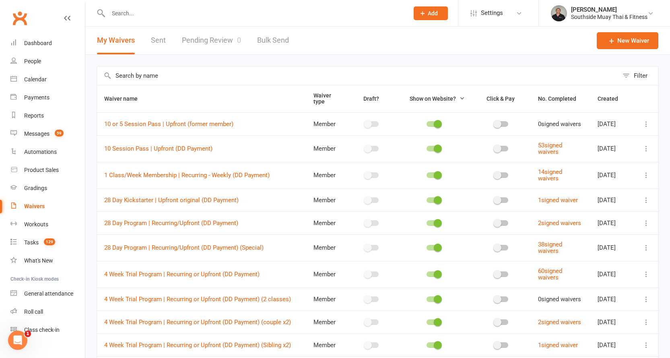
click at [212, 36] on link "Pending Review 0" at bounding box center [211, 41] width 59 height 28
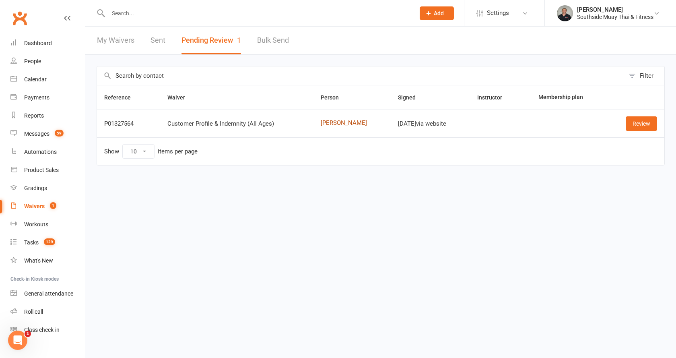
click at [348, 126] on link "Brayden Londema" at bounding box center [352, 122] width 62 height 7
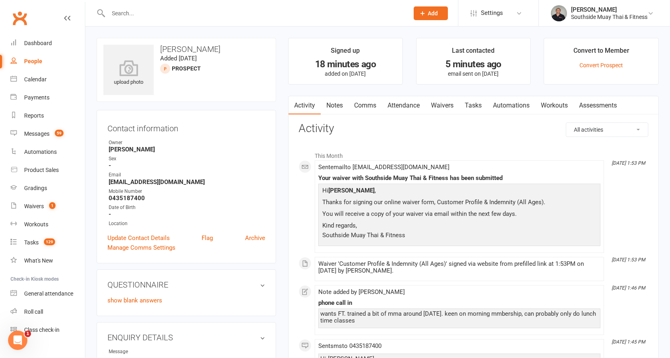
click at [357, 101] on link "Comms" at bounding box center [364, 105] width 33 height 19
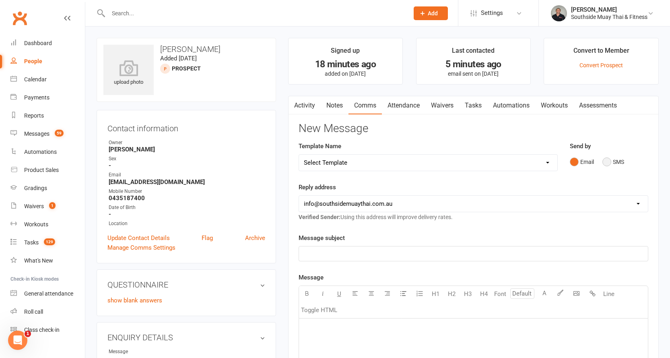
click at [609, 158] on button "SMS" at bounding box center [613, 161] width 22 height 15
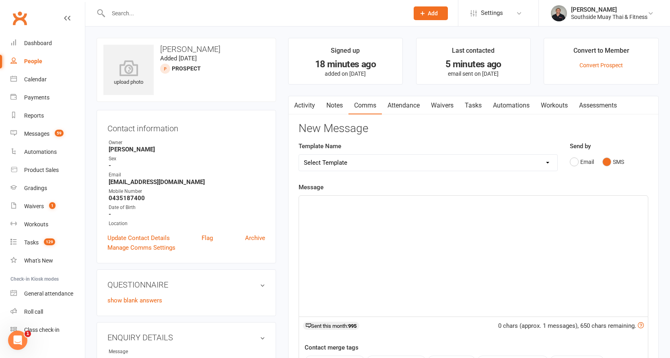
click at [440, 201] on p "﻿" at bounding box center [473, 203] width 339 height 10
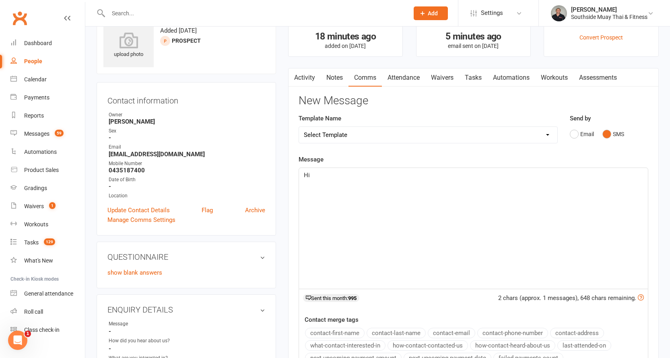
scroll to position [80, 0]
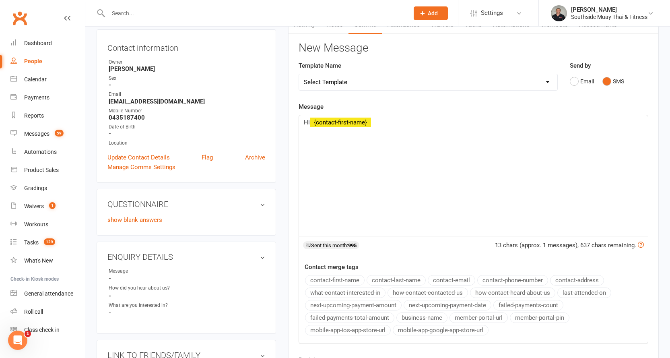
click at [341, 278] on button "contact-first-name" at bounding box center [335, 280] width 60 height 10
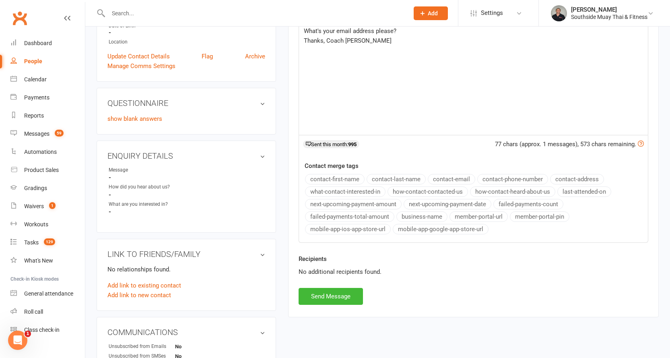
scroll to position [241, 0]
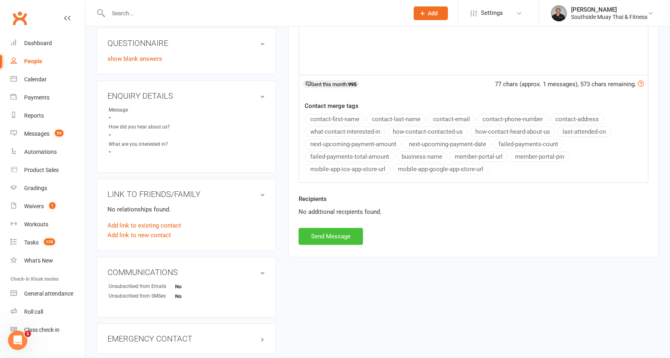
click at [352, 239] on button "Send Message" at bounding box center [331, 236] width 64 height 17
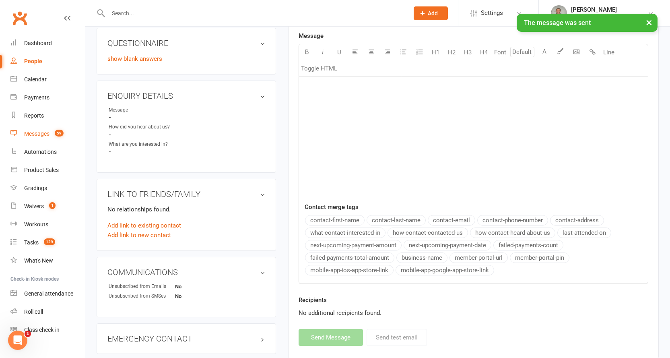
click at [37, 134] on div "Messages" at bounding box center [36, 133] width 25 height 6
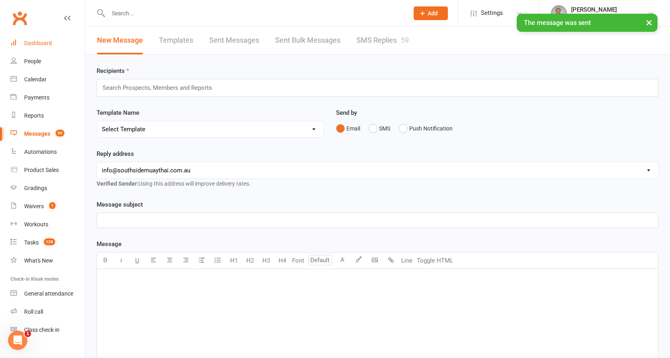
click at [38, 43] on div "Dashboard" at bounding box center [38, 43] width 28 height 6
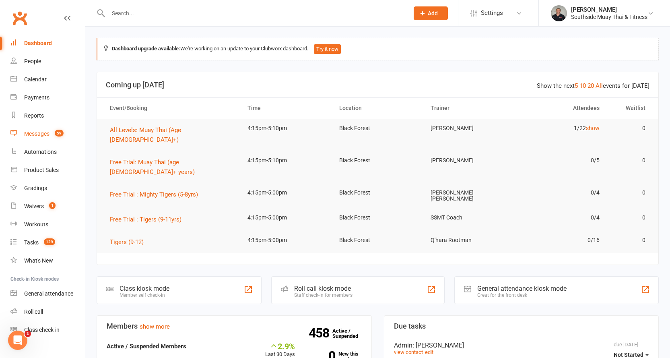
click at [41, 134] on div "Messages" at bounding box center [36, 133] width 25 height 6
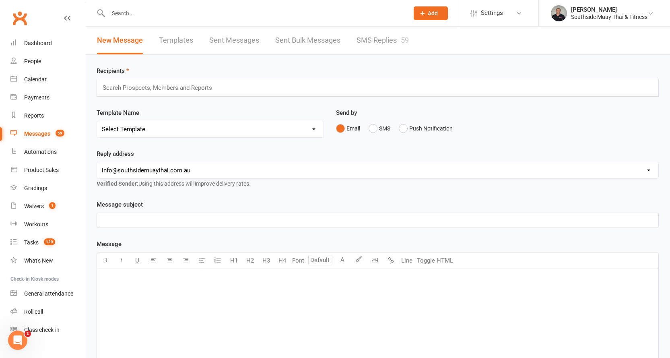
click at [382, 41] on link "SMS Replies 59" at bounding box center [382, 41] width 52 height 28
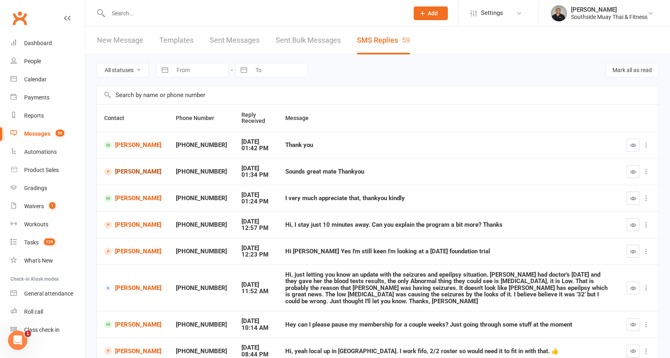
click at [123, 174] on link "Chris Ferguson" at bounding box center [132, 172] width 57 height 8
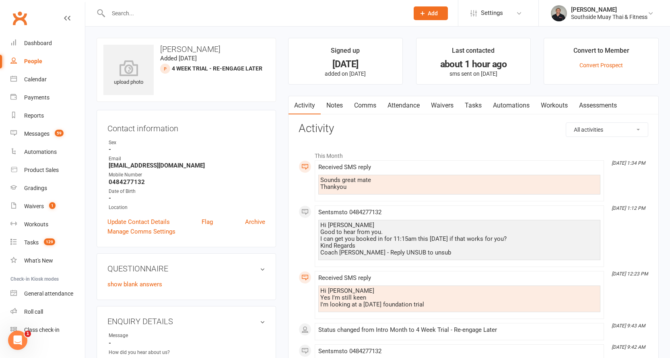
click at [412, 103] on link "Attendance" at bounding box center [403, 105] width 43 height 19
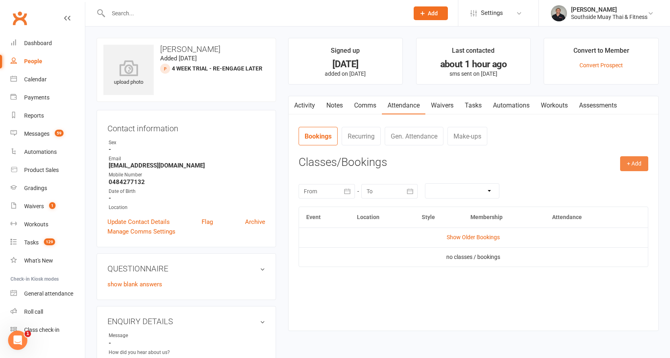
click at [640, 163] on button "+ Add" at bounding box center [634, 163] width 28 height 14
click at [602, 184] on link "Book Event" at bounding box center [608, 182] width 80 height 16
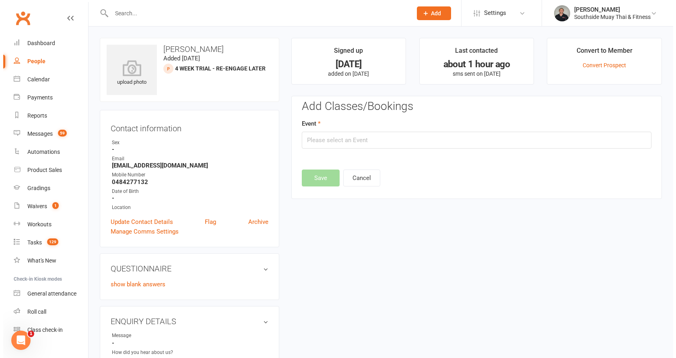
scroll to position [56, 0]
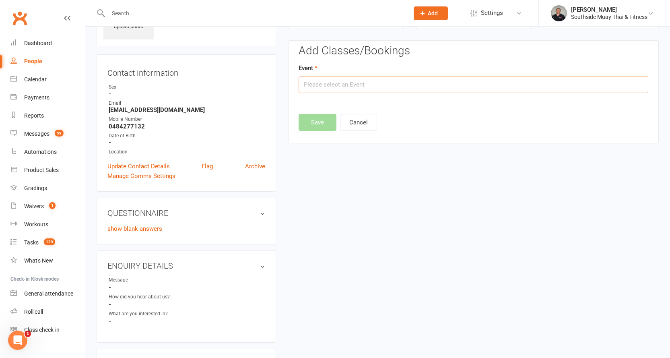
click at [384, 80] on input "text" at bounding box center [474, 84] width 350 height 17
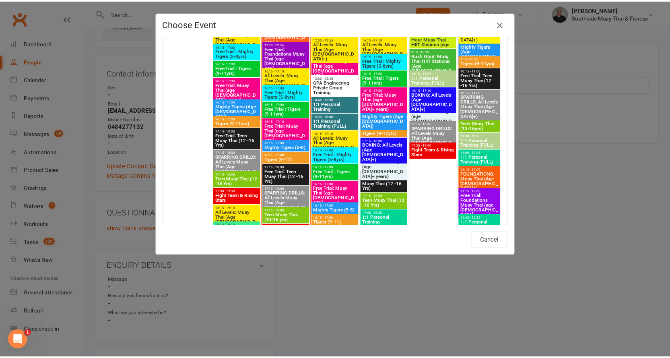
scroll to position [1328, 0]
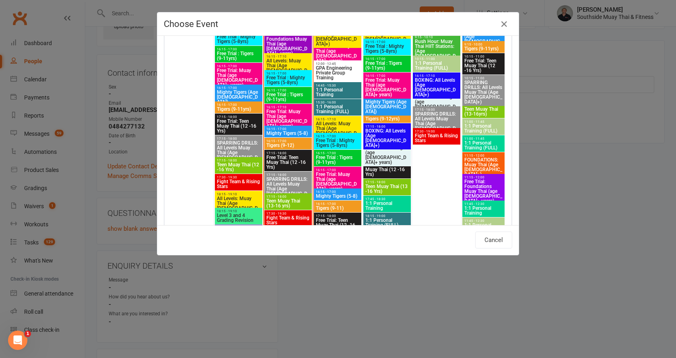
click at [477, 183] on span "Free Trial: Foundations Muay Thai (age 13+ years)" at bounding box center [483, 191] width 39 height 24
type input "Free Trial: Foundations Muay Thai (age 13+ years) - Aug 16, 2025 11:15:00 AM"
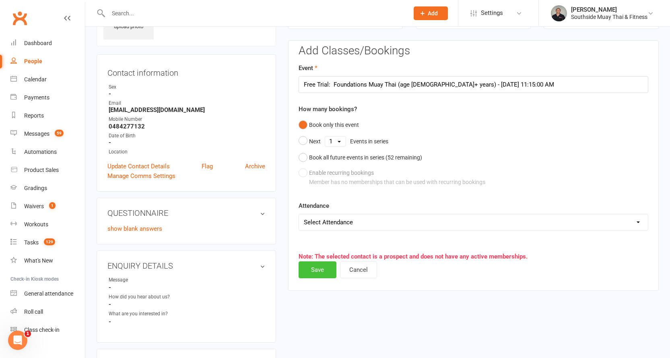
click at [313, 266] on button "Save" at bounding box center [318, 269] width 38 height 17
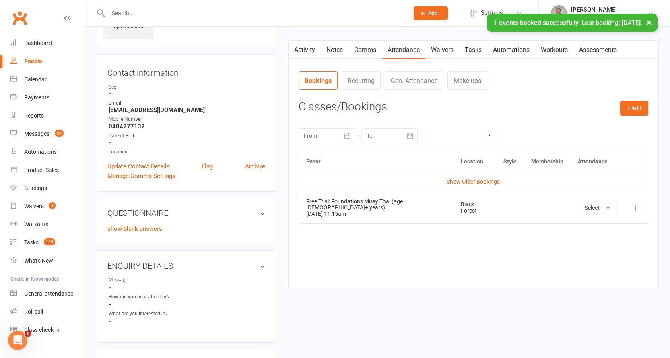
click at [362, 50] on link "Comms" at bounding box center [364, 50] width 33 height 19
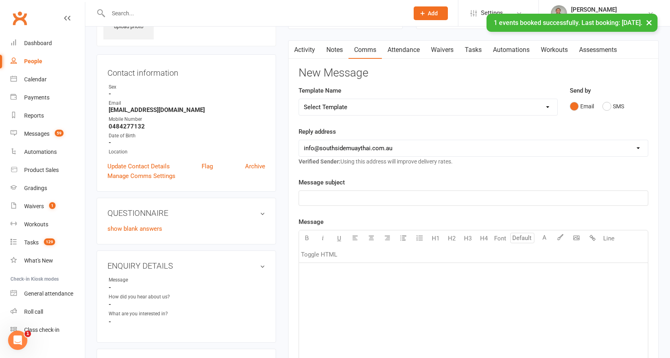
click at [306, 51] on link "Activity" at bounding box center [304, 50] width 32 height 19
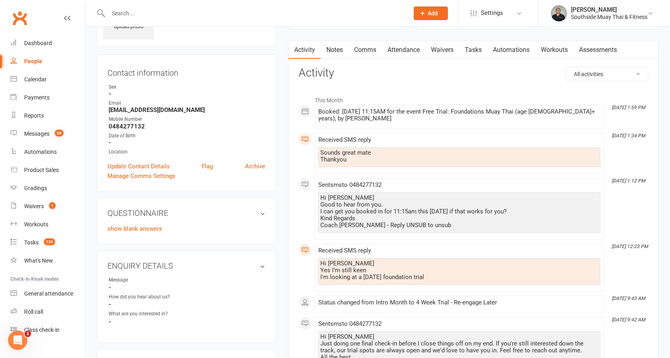
click at [369, 51] on link "Comms" at bounding box center [364, 50] width 33 height 19
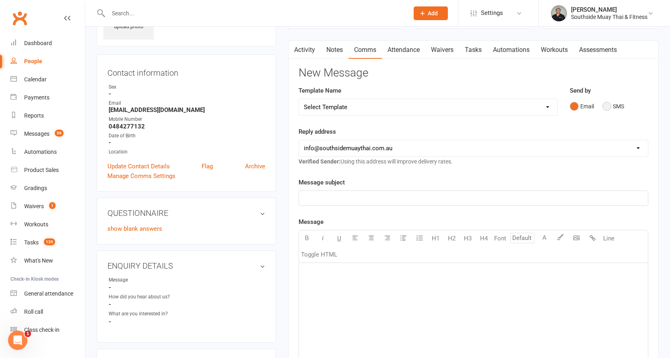
drag, startPoint x: 606, startPoint y: 105, endPoint x: 556, endPoint y: 134, distance: 57.0
click at [606, 105] on button "SMS" at bounding box center [613, 106] width 22 height 15
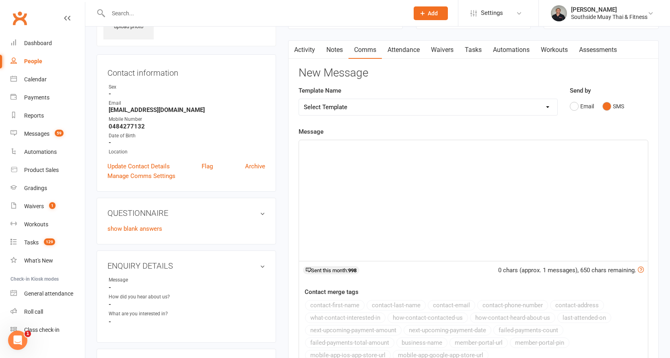
click at [397, 156] on div "﻿" at bounding box center [473, 200] width 349 height 121
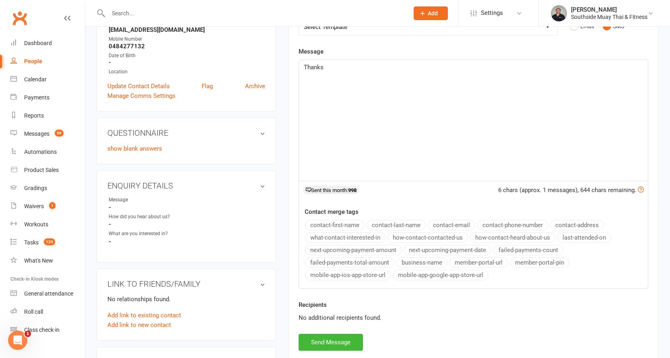
scroll to position [136, 0]
click at [342, 222] on button "contact-first-name" at bounding box center [335, 224] width 60 height 10
click at [333, 340] on button "Send Message" at bounding box center [331, 341] width 64 height 17
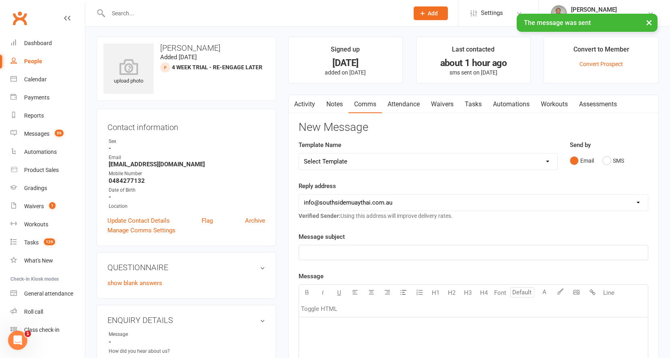
scroll to position [0, 0]
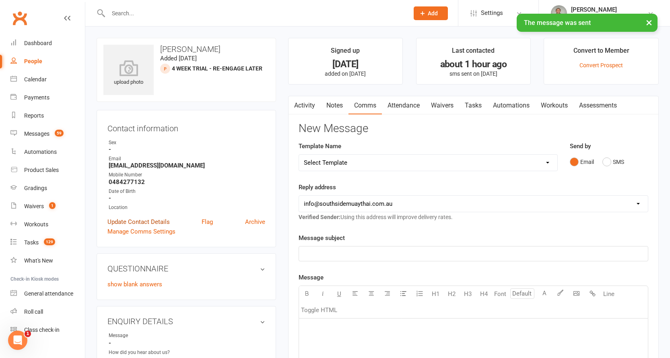
click at [155, 220] on link "Update Contact Details" at bounding box center [138, 222] width 62 height 10
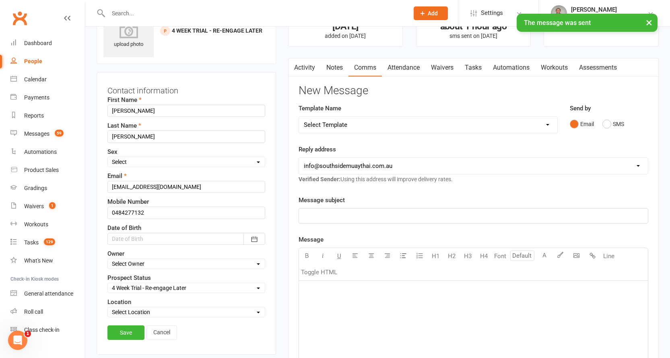
scroll to position [118, 0]
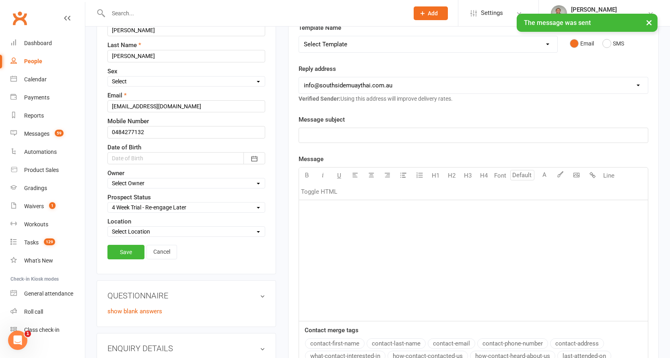
click at [147, 209] on select "Select Initial Contact 28 Day LBE - Contact Needed 28 Day LBE - Intro Class Boo…" at bounding box center [186, 207] width 157 height 9
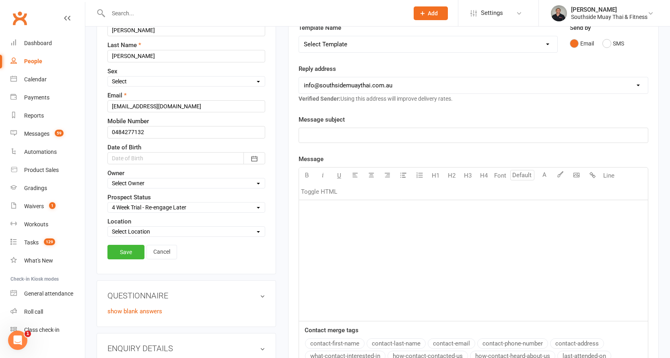
select select "Adults - Free Trial Booked"
click at [108, 203] on select "Select Initial Contact 28 Day LBE - Contact Needed 28 Day LBE - Intro Class Boo…" at bounding box center [186, 207] width 157 height 9
click at [124, 250] on link "Save" at bounding box center [125, 252] width 37 height 14
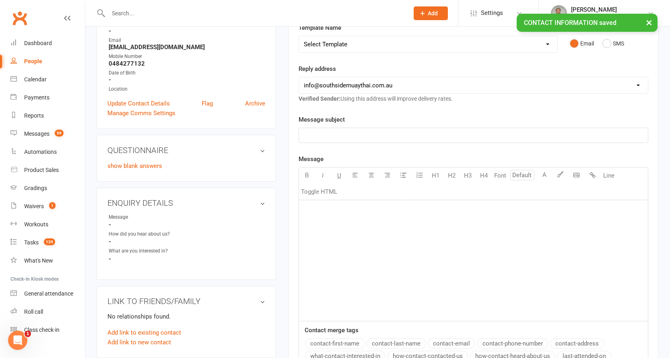
scroll to position [0, 0]
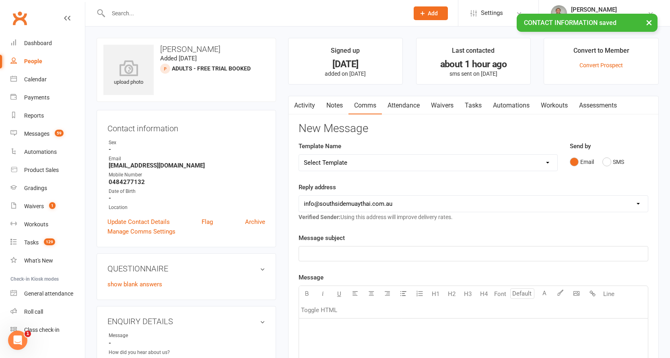
click at [333, 103] on link "Notes" at bounding box center [335, 105] width 28 height 19
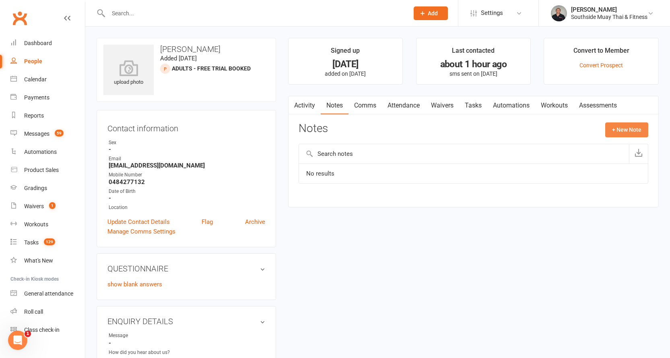
click at [621, 132] on button "+ New Note" at bounding box center [626, 129] width 43 height 14
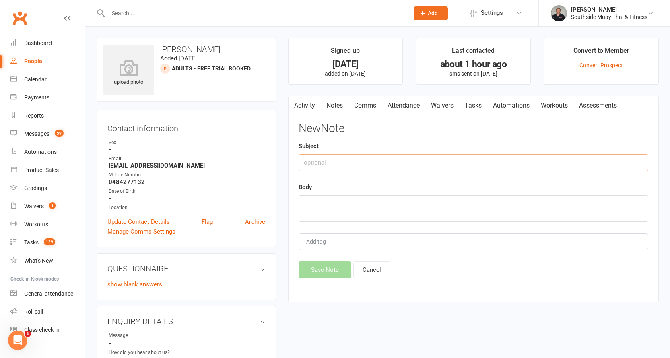
click at [402, 162] on input "text" at bounding box center [474, 162] width 350 height 17
type input "about"
type textarea "q"
type textarea "intro program"
click at [332, 271] on button "Save Note" at bounding box center [325, 269] width 53 height 17
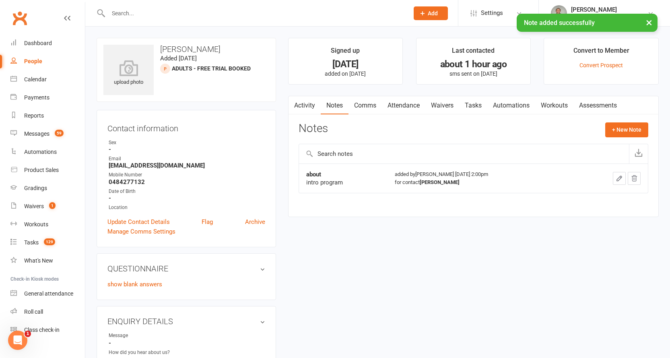
click at [433, 105] on link "Waivers" at bounding box center [442, 105] width 34 height 19
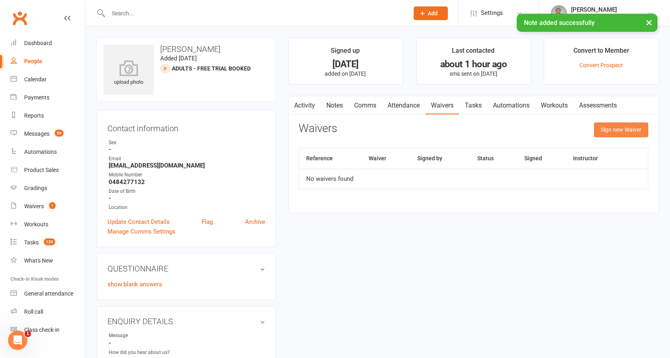
click at [597, 126] on button "Sign new Waiver" at bounding box center [621, 129] width 54 height 14
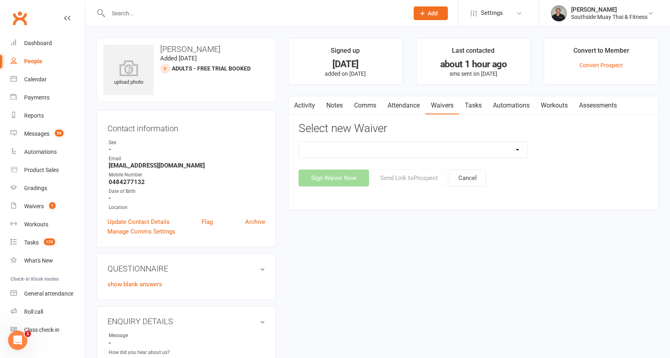
click at [494, 148] on select "10 or 5 Session Pass | Upfront (former member) 10 Session Pass | Upfront (DD Pa…" at bounding box center [413, 150] width 229 height 16
select select "175"
click at [299, 142] on select "10 or 5 Session Pass | Upfront (former member) 10 Session Pass | Upfront (DD Pa…" at bounding box center [413, 150] width 229 height 16
click at [408, 178] on button "Send Link to [GEOGRAPHIC_DATA]" at bounding box center [409, 177] width 76 height 17
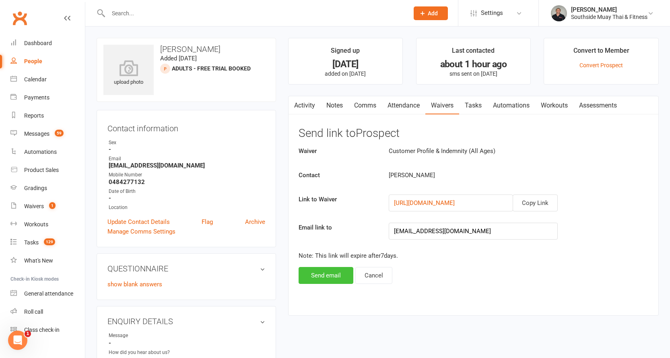
click at [317, 275] on button "Send email" at bounding box center [326, 275] width 55 height 17
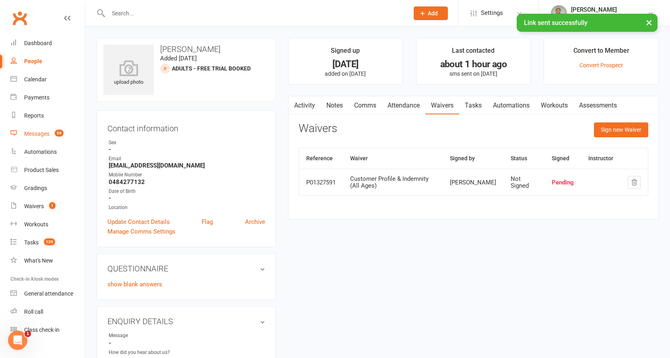
click at [32, 131] on div "Messages" at bounding box center [36, 133] width 25 height 6
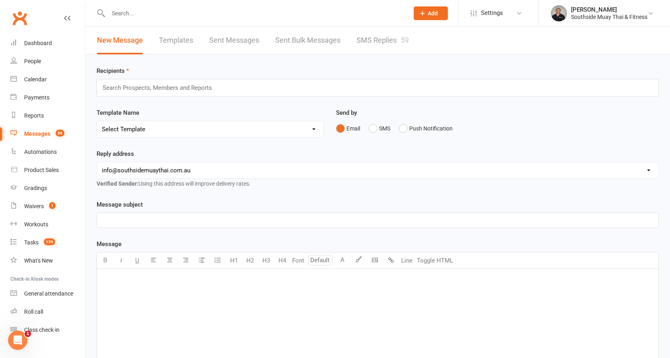
click at [368, 38] on link "SMS Replies 59" at bounding box center [382, 41] width 52 height 28
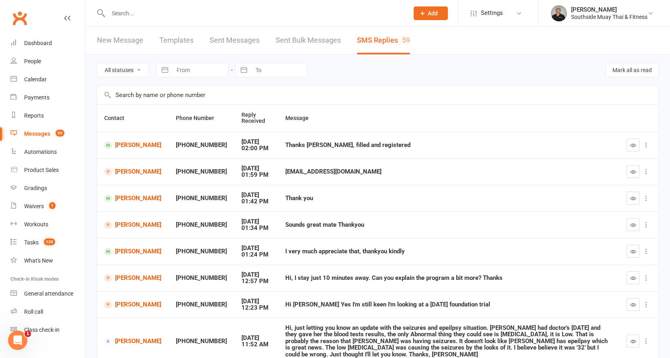
drag, startPoint x: 267, startPoint y: 169, endPoint x: 364, endPoint y: 169, distance: 96.6
click at [364, 169] on div "Braydenlukelondema22@gmail.com" at bounding box center [448, 171] width 327 height 7
copy div "Braydenlukelondema22@gmail.com"
click at [131, 169] on link "Brayden Londema" at bounding box center [132, 172] width 57 height 8
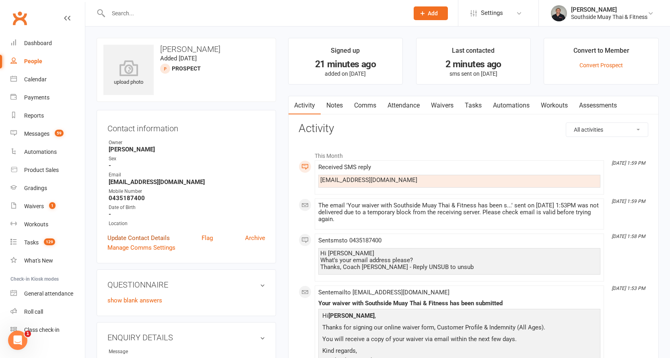
click at [163, 237] on link "Update Contact Details" at bounding box center [138, 238] width 62 height 10
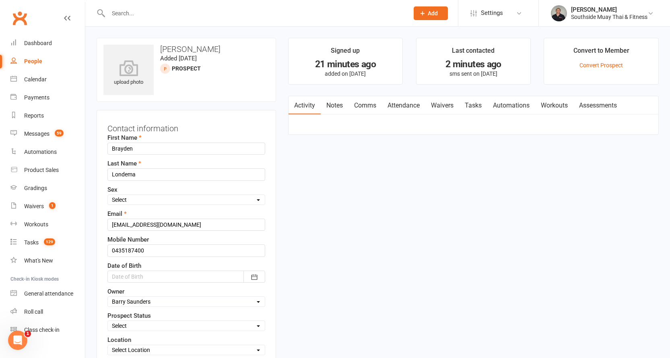
scroll to position [38, 0]
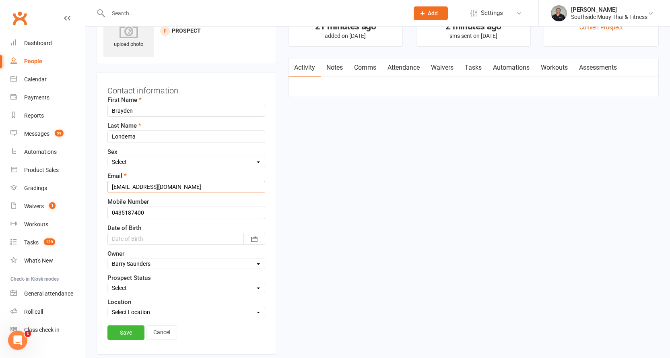
click at [132, 186] on input "noemail123@gmail119.com" at bounding box center [186, 187] width 158 height 12
paste input "Braydenlukelondema22@gmail"
type input "Braydenlukelondema22@gmail.com"
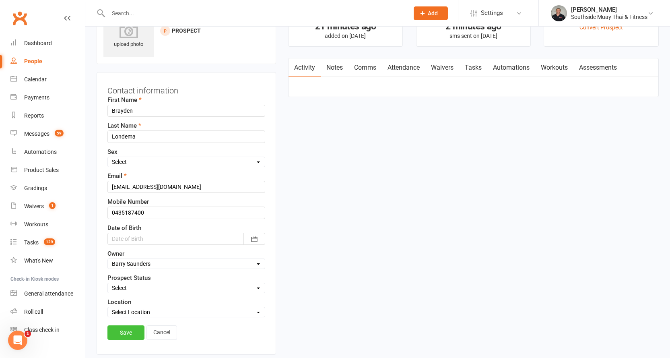
click at [123, 329] on link "Save" at bounding box center [125, 332] width 37 height 14
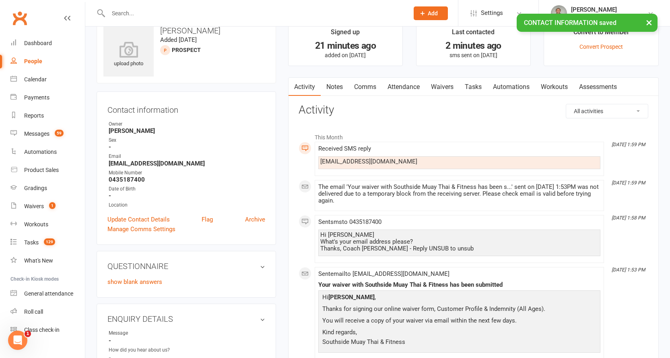
scroll to position [0, 0]
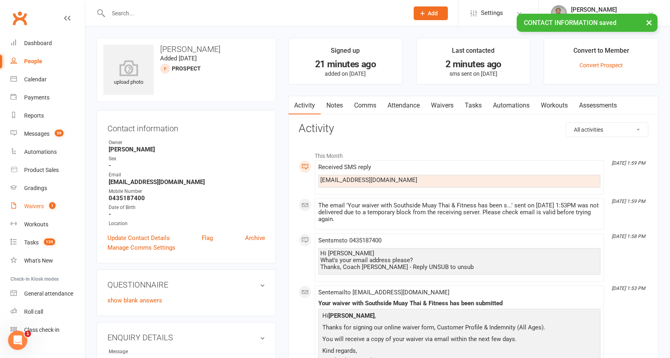
click at [31, 201] on link "Waivers 1" at bounding box center [47, 206] width 74 height 18
select select "100"
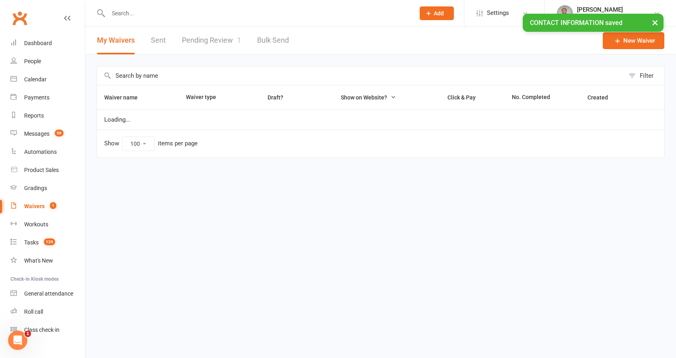
click at [212, 37] on link "Pending Review 1" at bounding box center [211, 41] width 59 height 28
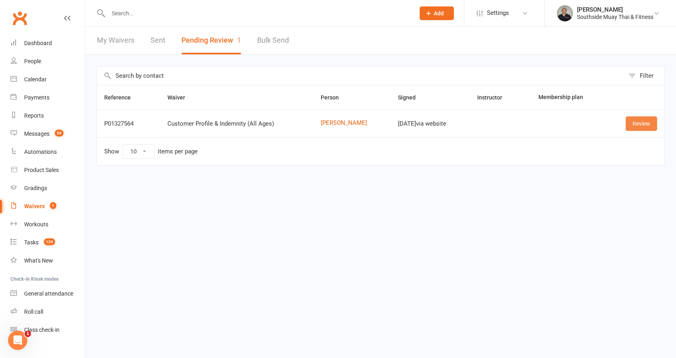
click at [631, 121] on link "Review" at bounding box center [641, 123] width 31 height 14
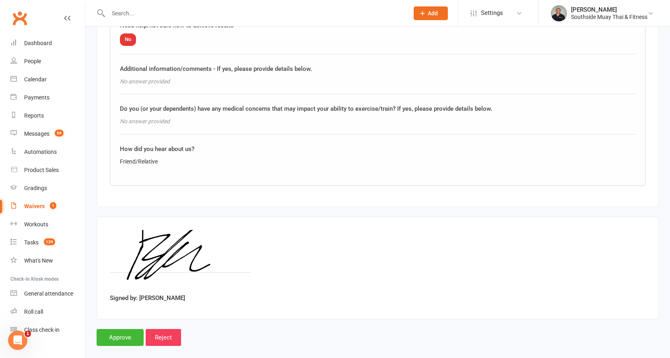
scroll to position [1037, 0]
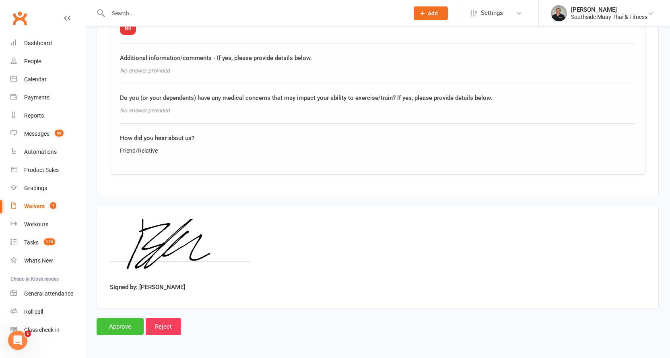
click at [115, 323] on input "Approve" at bounding box center [120, 326] width 47 height 17
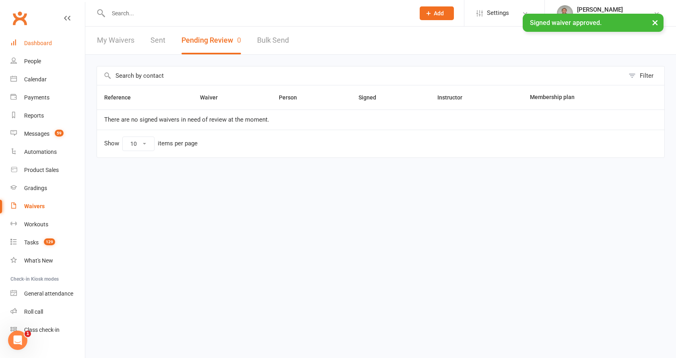
click at [43, 38] on link "Dashboard" at bounding box center [47, 43] width 74 height 18
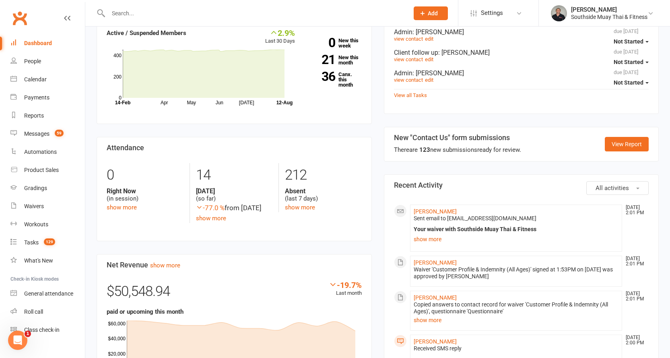
scroll to position [241, 0]
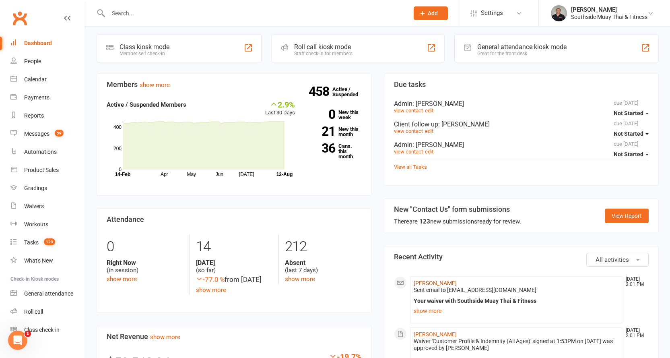
click at [435, 280] on link "Brayden Londema" at bounding box center [435, 283] width 43 height 6
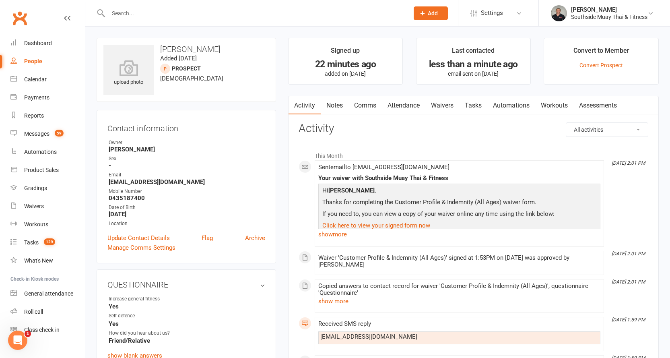
click at [397, 106] on link "Attendance" at bounding box center [403, 105] width 43 height 19
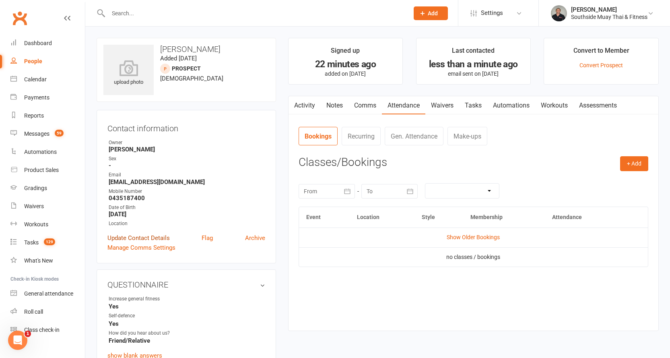
click at [135, 238] on link "Update Contact Details" at bounding box center [138, 238] width 62 height 10
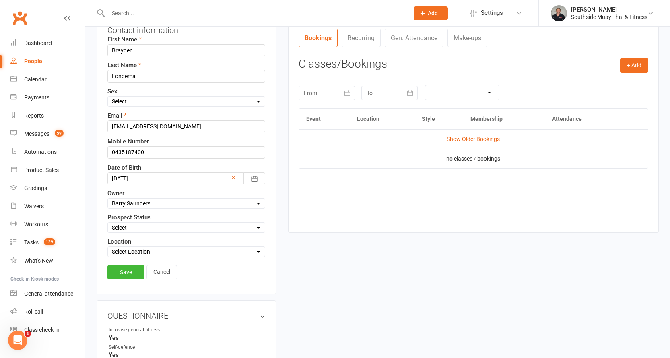
scroll to position [159, 0]
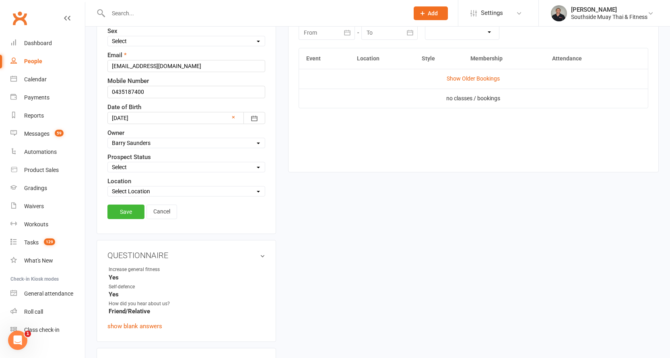
click at [126, 169] on select "Select Initial Contact 28 Day LBE - Contact Needed 28 Day LBE - Intro Class Boo…" at bounding box center [186, 167] width 157 height 9
select select "Adults - Free Trial Booked"
click at [108, 163] on select "Select Initial Contact 28 Day LBE - Contact Needed 28 Day LBE - Intro Class Boo…" at bounding box center [186, 167] width 157 height 9
click at [129, 208] on link "Save" at bounding box center [125, 211] width 37 height 14
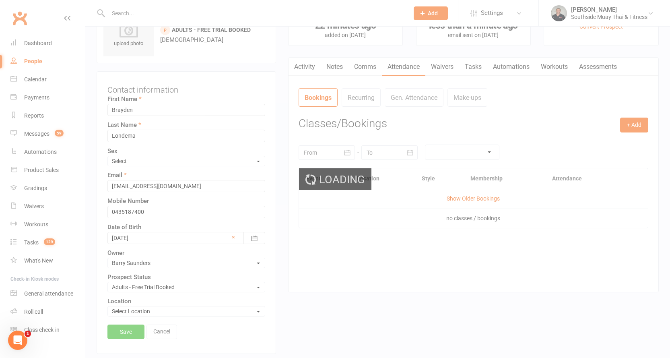
scroll to position [38, 0]
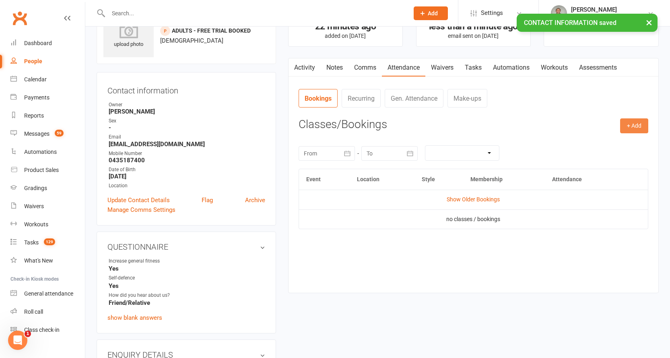
click at [630, 121] on button "+ Add" at bounding box center [634, 125] width 28 height 14
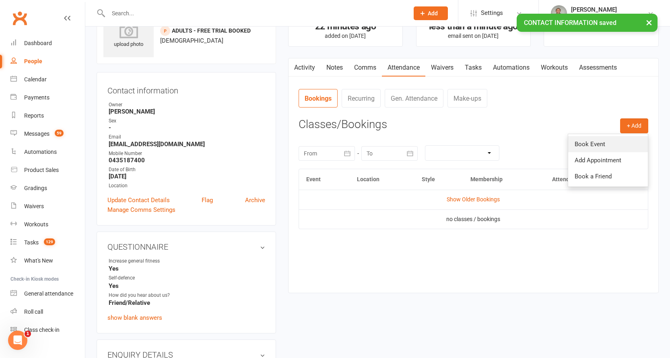
click at [600, 142] on link "Book Event" at bounding box center [608, 144] width 80 height 16
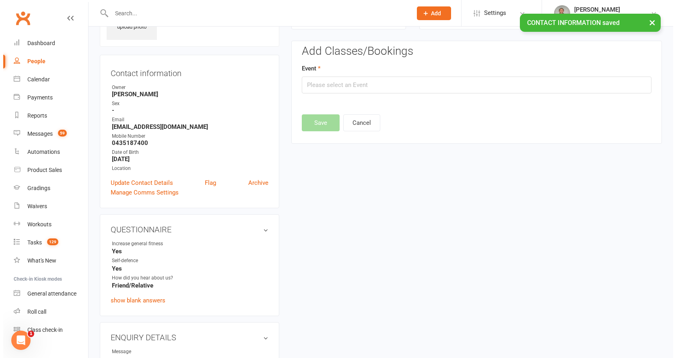
scroll to position [56, 0]
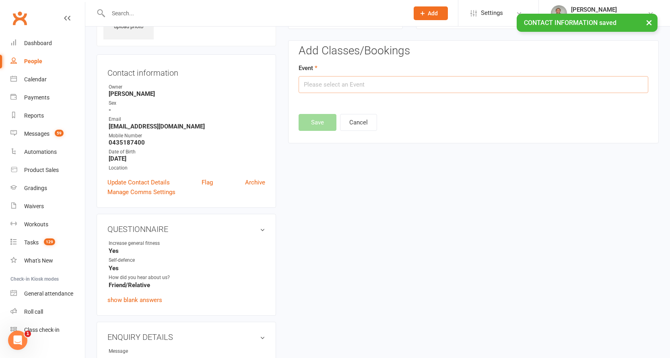
click at [392, 84] on input "text" at bounding box center [474, 84] width 350 height 17
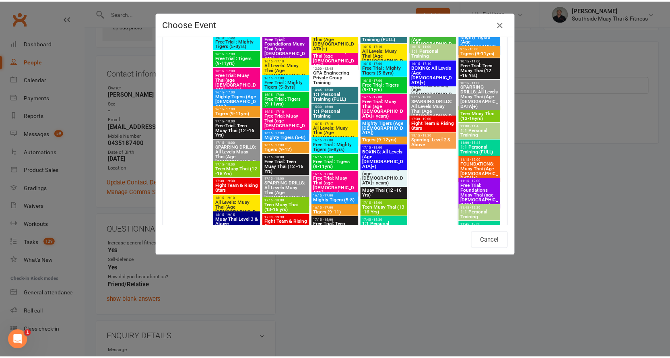
scroll to position [201, 0]
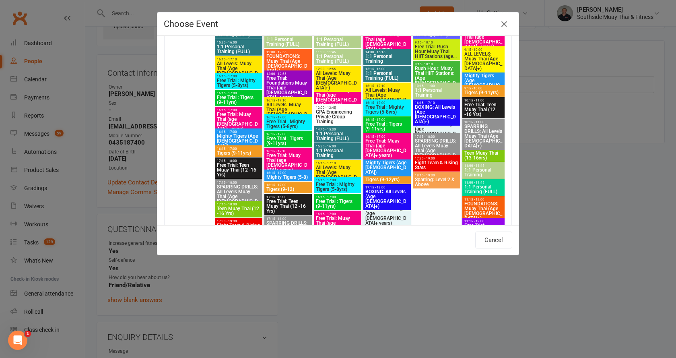
click at [332, 90] on span "Free Trial: Muay Thai (age 13+ years)" at bounding box center [337, 97] width 44 height 19
type input "Free Trial: Muay Thai (age 13+ years) - Jul 30, 2025 12:00:00 PM"
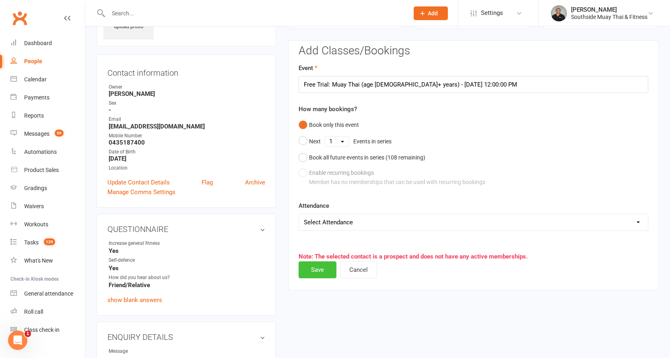
click at [317, 266] on button "Save" at bounding box center [318, 269] width 38 height 17
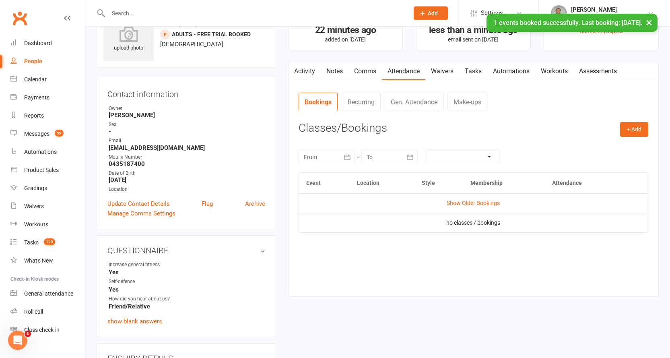
scroll to position [0, 0]
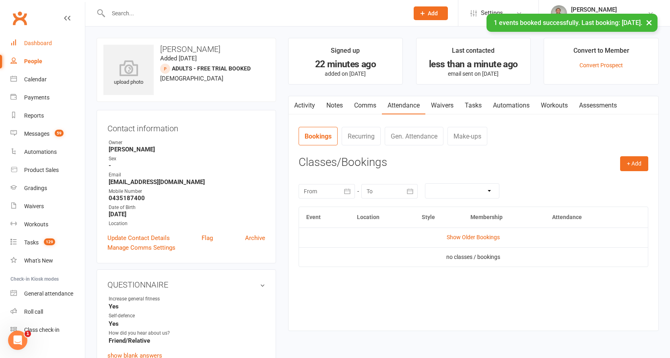
click at [43, 40] on div "Dashboard" at bounding box center [38, 43] width 28 height 6
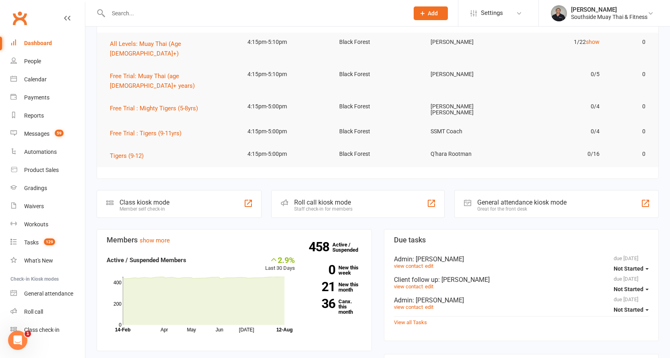
scroll to position [161, 0]
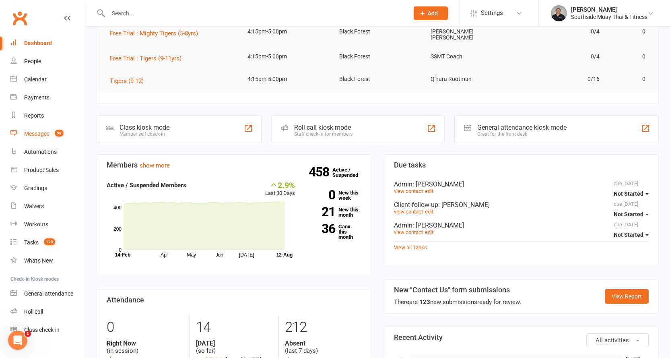
click at [28, 134] on div "Messages" at bounding box center [36, 133] width 25 height 6
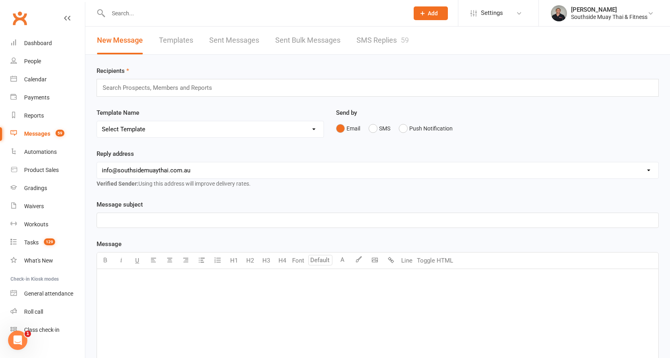
click at [387, 41] on link "SMS Replies 59" at bounding box center [382, 41] width 52 height 28
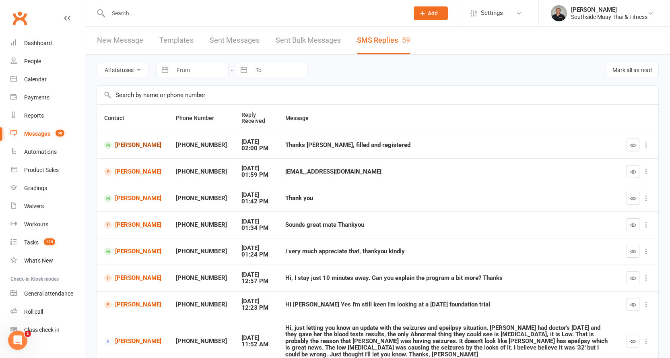
click at [124, 144] on link "Roahl Parry" at bounding box center [132, 145] width 57 height 8
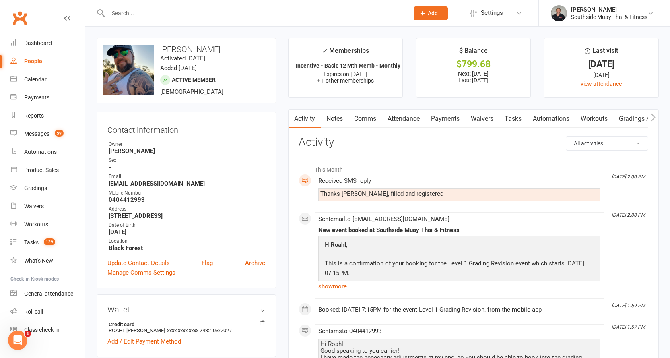
click at [365, 117] on link "Comms" at bounding box center [364, 118] width 33 height 19
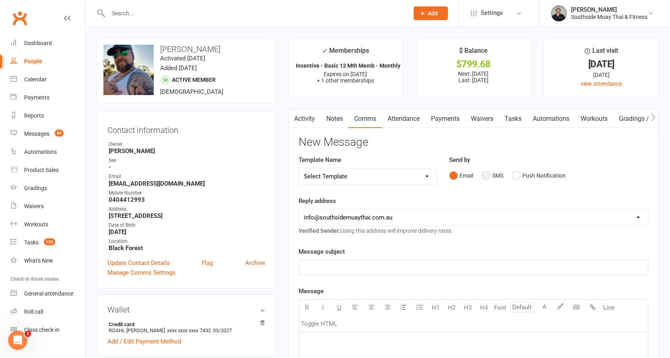
click at [485, 174] on button "SMS" at bounding box center [493, 175] width 22 height 15
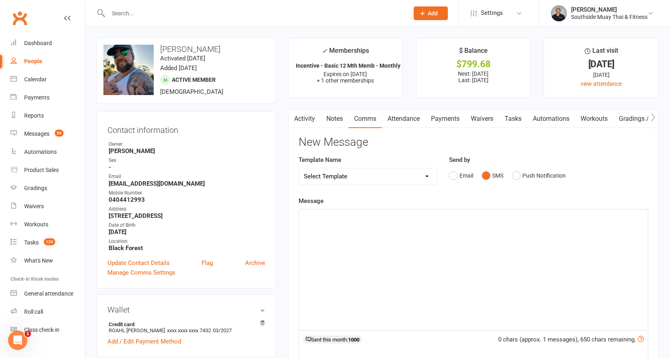
click at [421, 231] on div "﻿" at bounding box center [473, 269] width 349 height 121
click at [303, 218] on div "Received with thanks" at bounding box center [473, 269] width 349 height 121
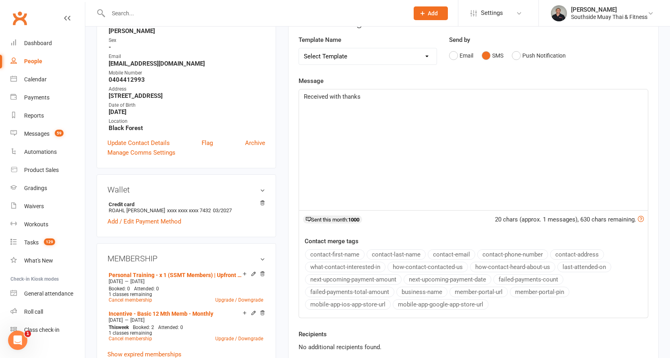
scroll to position [121, 0]
click at [348, 249] on button "contact-first-name" at bounding box center [335, 253] width 60 height 10
click at [368, 102] on p "Received with thanks" at bounding box center [473, 106] width 339 height 10
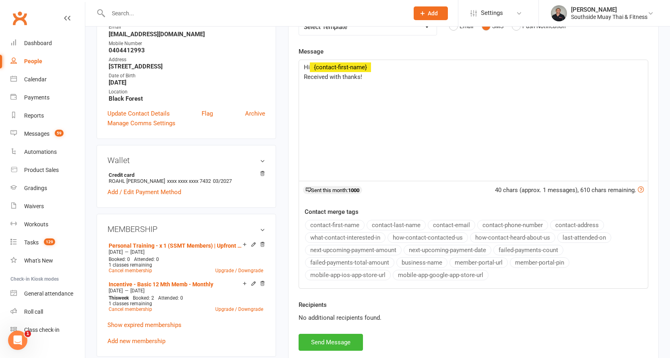
scroll to position [201, 0]
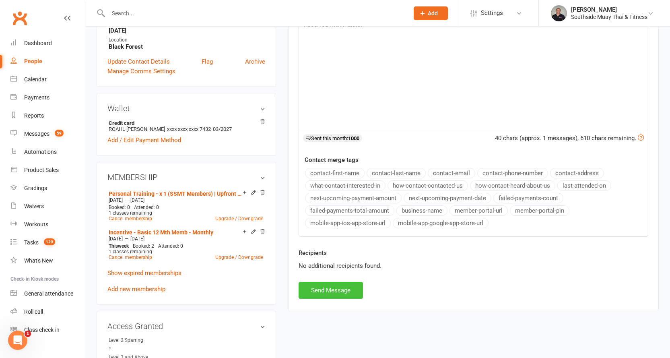
click at [315, 289] on button "Send Message" at bounding box center [331, 290] width 64 height 17
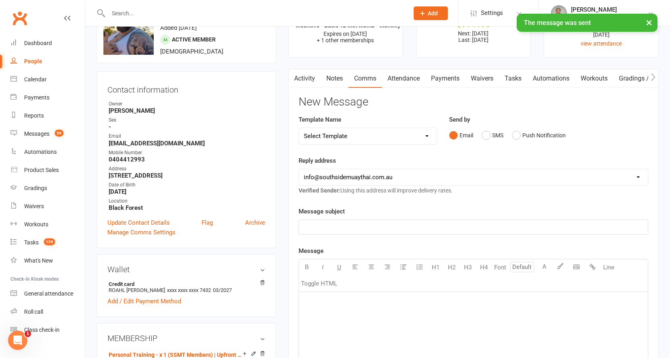
scroll to position [0, 0]
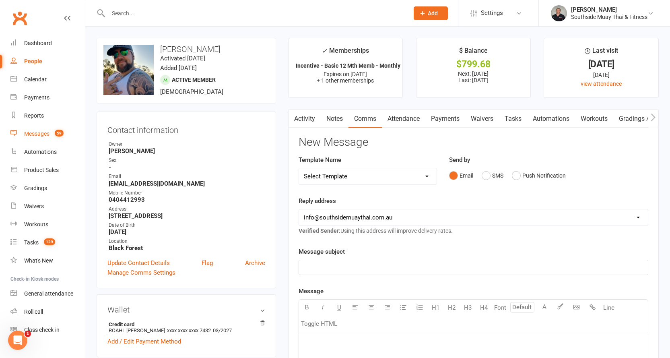
click at [33, 130] on div "Messages" at bounding box center [36, 133] width 25 height 6
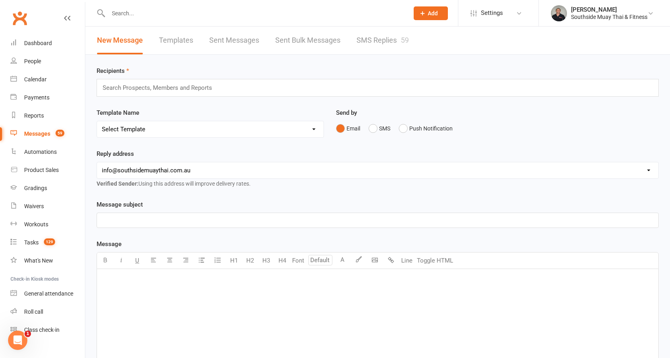
click at [379, 39] on link "SMS Replies 59" at bounding box center [382, 41] width 52 height 28
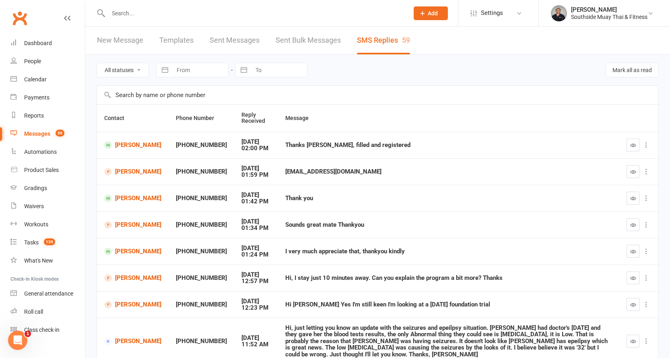
click at [125, 14] on input "text" at bounding box center [254, 13] width 297 height 11
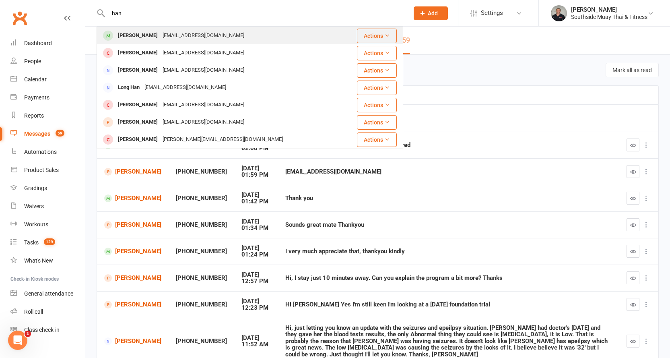
type input "han"
click at [134, 32] on div "Han Liwanenh" at bounding box center [137, 36] width 45 height 12
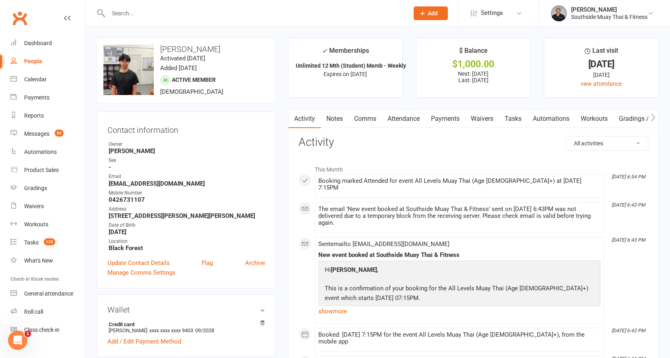
scroll to position [121, 0]
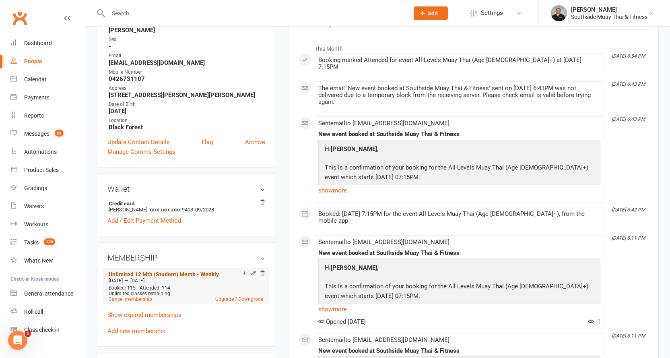
click at [204, 271] on link "Unlimited 12 Mth (Student) Memb - Weekly" at bounding box center [164, 274] width 110 height 6
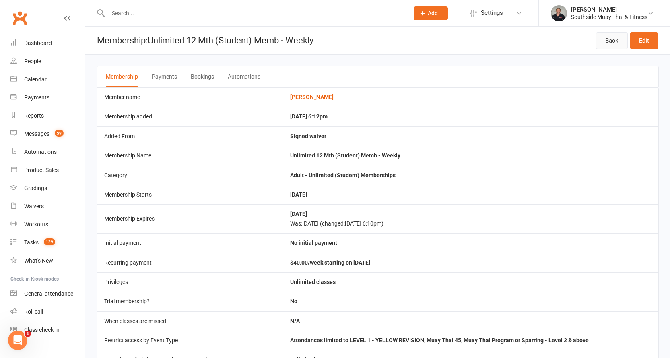
click at [606, 37] on link "Back" at bounding box center [612, 40] width 32 height 17
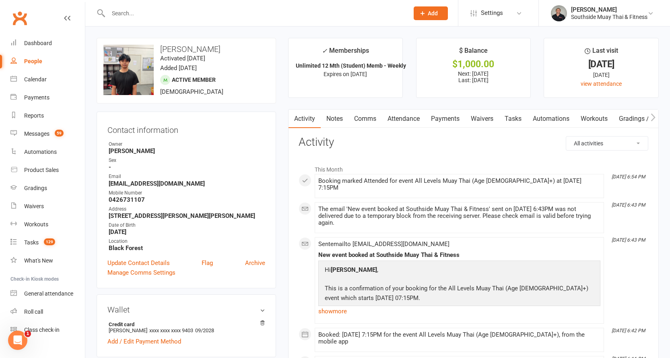
click at [118, 13] on input "text" at bounding box center [254, 13] width 297 height 11
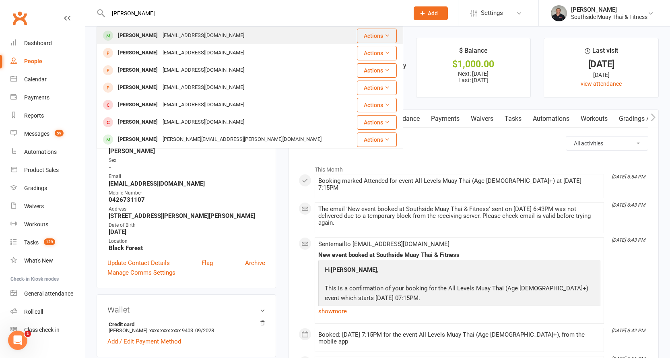
type input "luca fera"
click at [165, 37] on div "tileritetiling@bigpond.com" at bounding box center [203, 36] width 87 height 12
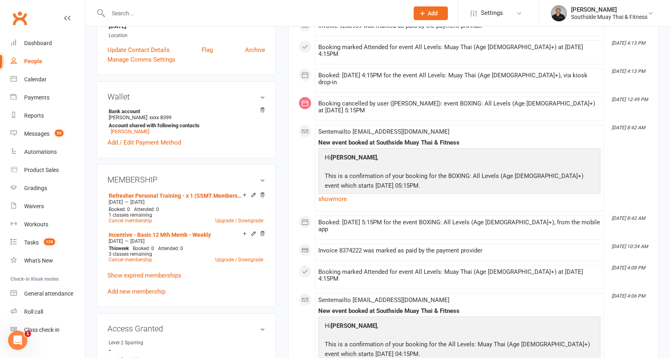
scroll to position [241, 0]
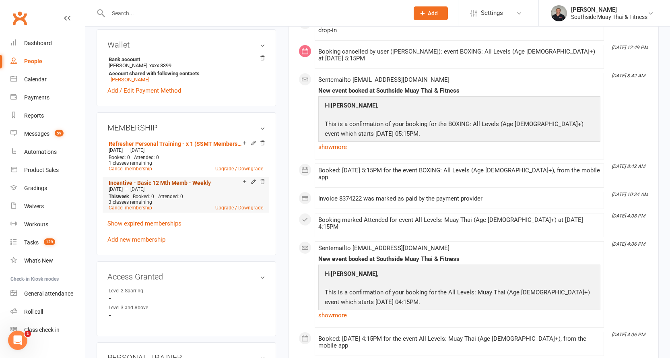
click at [162, 180] on link "Incentive - Basic 12 Mth Memb - Weekly" at bounding box center [160, 182] width 102 height 6
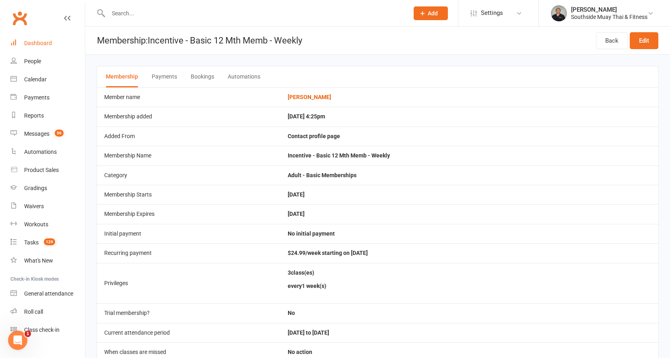
click at [29, 43] on div "Dashboard" at bounding box center [38, 43] width 28 height 6
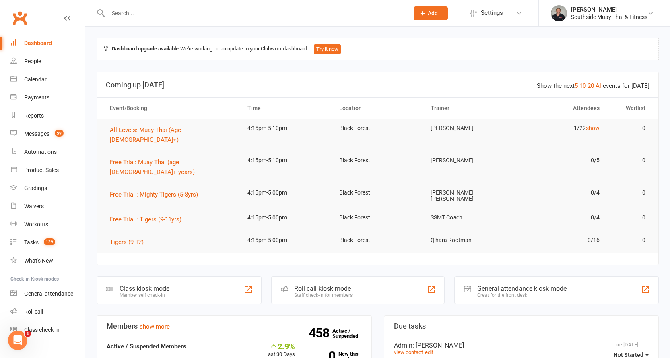
click at [187, 14] on input "text" at bounding box center [254, 13] width 297 height 11
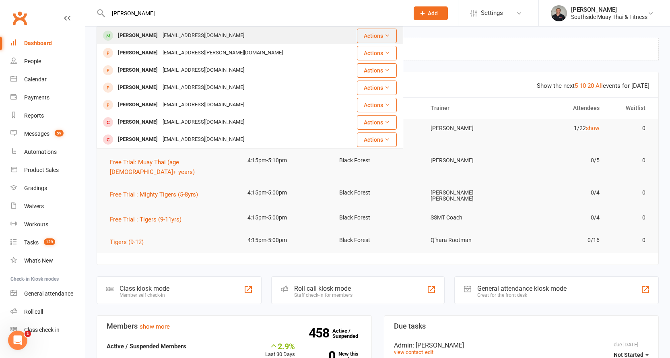
type input "luca ferranta"
click at [198, 33] on div "tileritetiling@bigpond.com" at bounding box center [203, 36] width 87 height 12
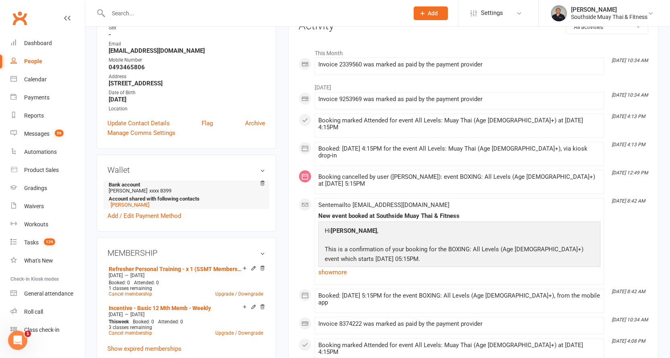
scroll to position [121, 0]
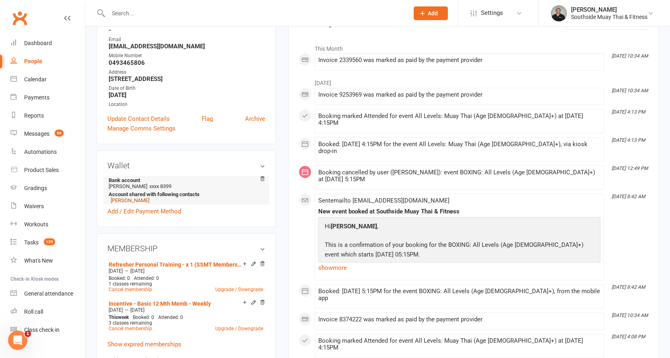
click at [125, 201] on link "Belinda Ferrante" at bounding box center [130, 200] width 39 height 6
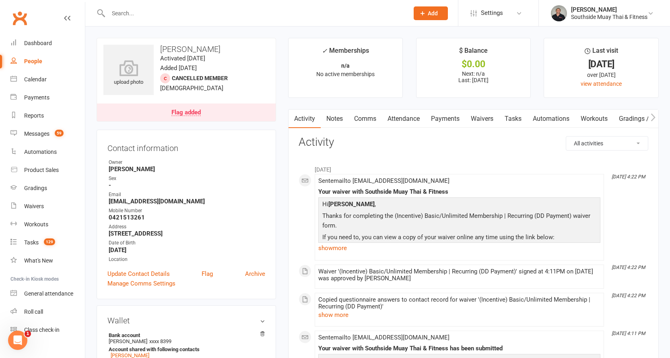
click at [186, 111] on div "Flag added" at bounding box center [185, 112] width 29 height 6
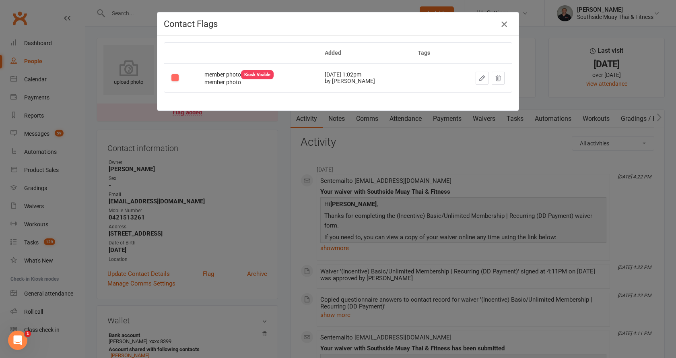
click at [501, 26] on icon "button" at bounding box center [504, 24] width 10 height 10
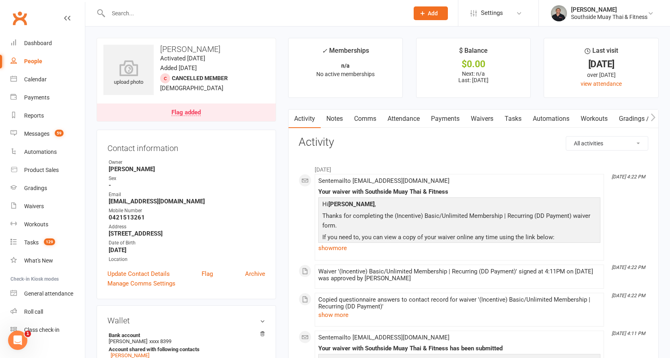
click at [191, 113] on div "Flag added" at bounding box center [185, 112] width 29 height 6
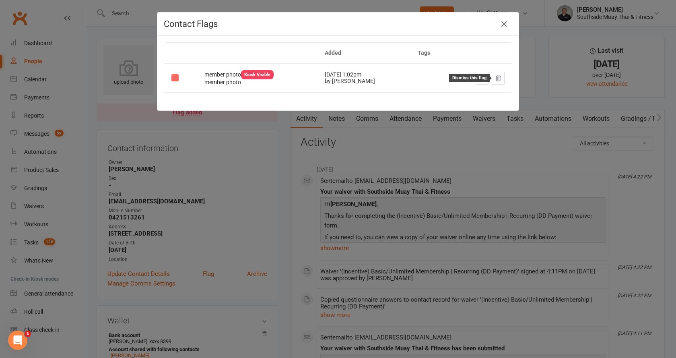
click at [496, 78] on icon at bounding box center [498, 78] width 5 height 6
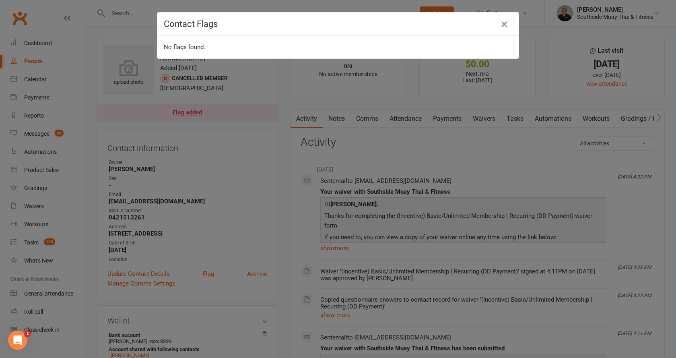
click at [501, 24] on icon "button" at bounding box center [504, 24] width 10 height 10
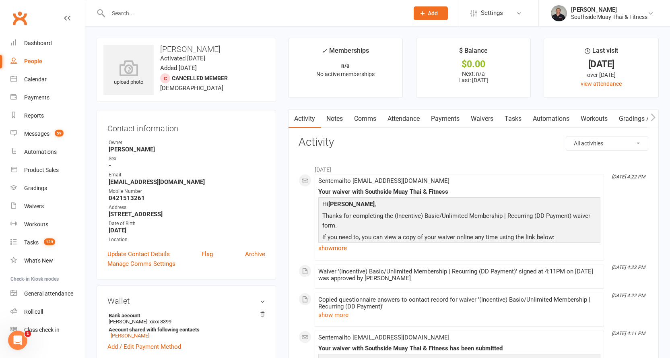
click at [363, 116] on link "Comms" at bounding box center [364, 118] width 33 height 19
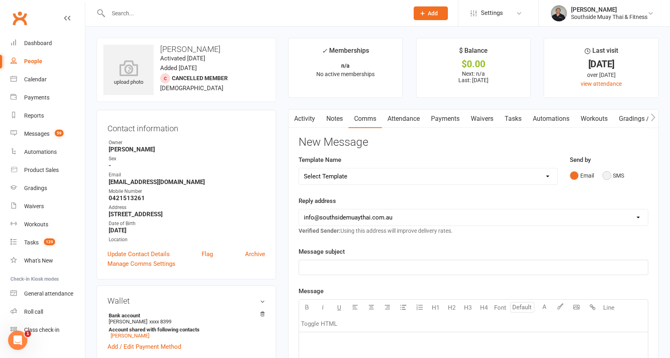
click at [609, 174] on button "SMS" at bounding box center [613, 175] width 22 height 15
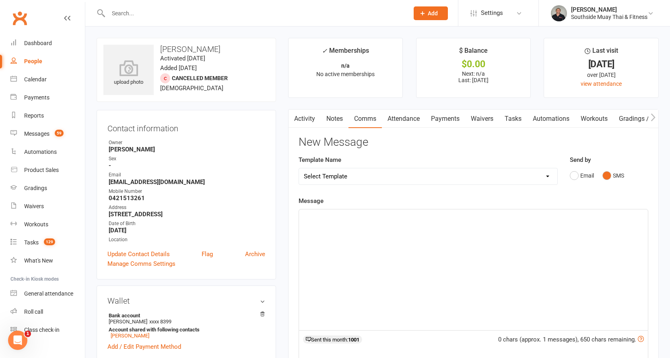
click at [399, 225] on div "﻿" at bounding box center [473, 269] width 349 height 121
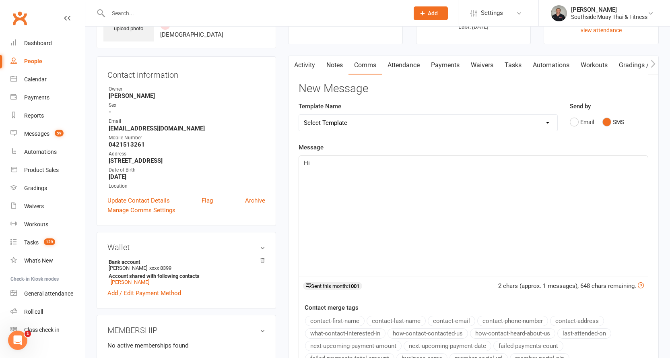
scroll to position [121, 0]
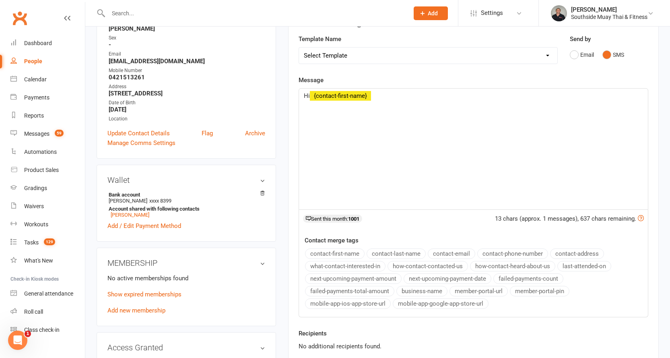
click at [339, 251] on button "contact-first-name" at bounding box center [335, 253] width 60 height 10
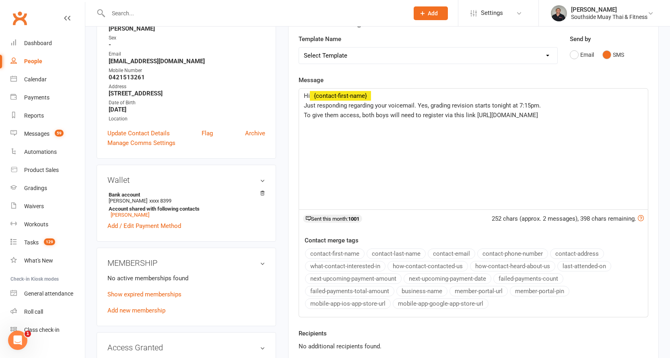
click at [455, 113] on span "To give them access, both boys will need to register via this link https://www.…" at bounding box center [421, 114] width 234 height 7
click at [414, 289] on button "business-name" at bounding box center [421, 291] width 51 height 10
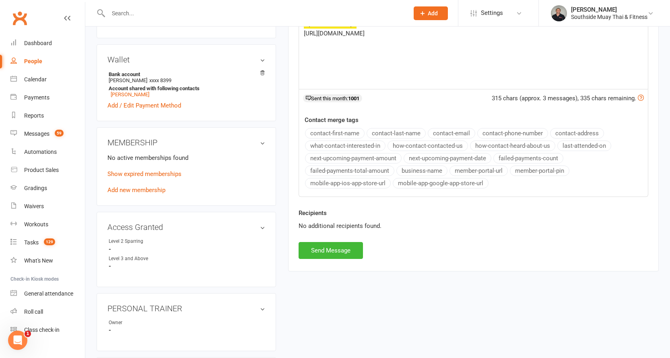
scroll to position [241, 0]
click at [306, 251] on button "Send Message" at bounding box center [331, 249] width 64 height 17
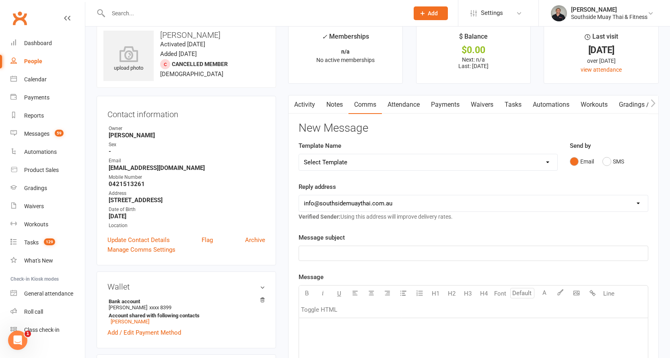
scroll to position [0, 0]
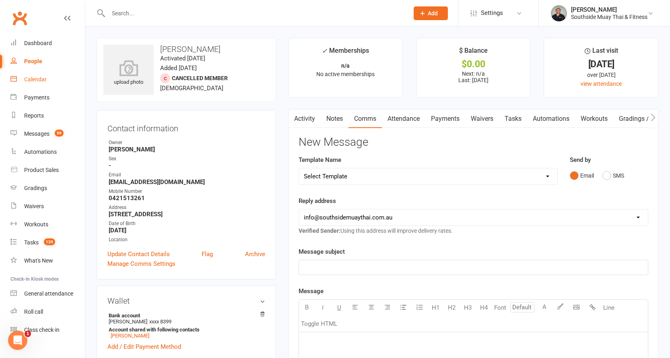
click at [38, 78] on div "Calendar" at bounding box center [35, 79] width 23 height 6
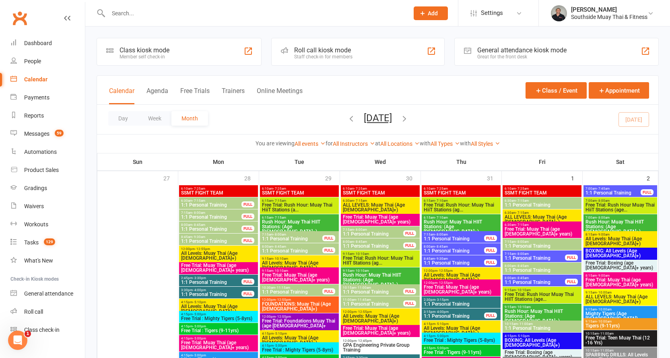
click at [163, 17] on input "text" at bounding box center [254, 13] width 297 height 11
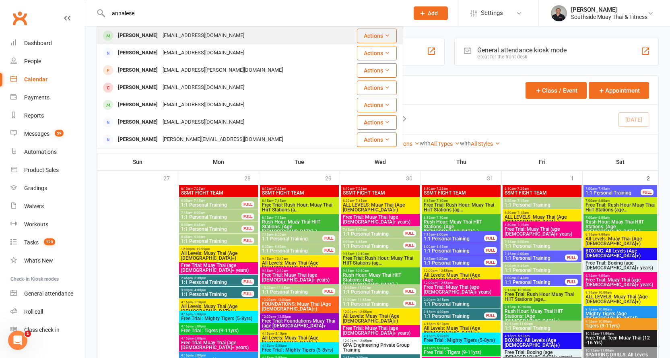
type input "annalese"
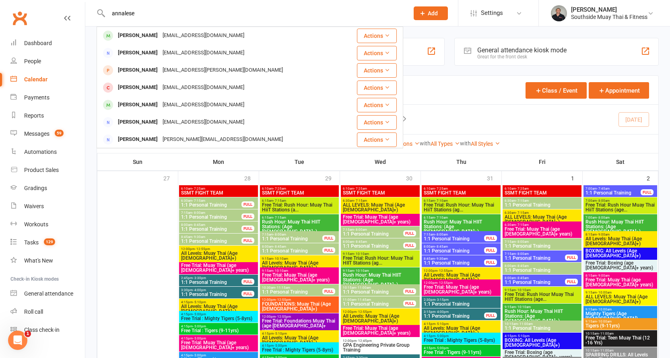
click at [160, 32] on div "Annaleise Mckenzie" at bounding box center [137, 36] width 45 height 12
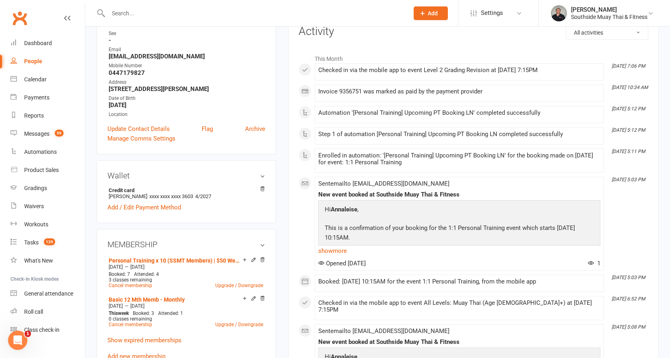
scroll to position [161, 0]
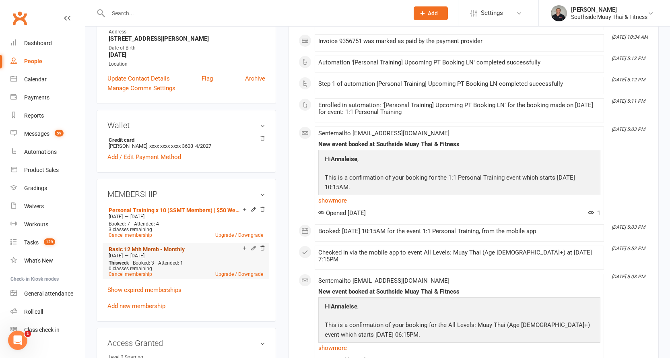
click at [172, 247] on link "Basic 12 Mth Memb - Monthly" at bounding box center [147, 249] width 76 height 6
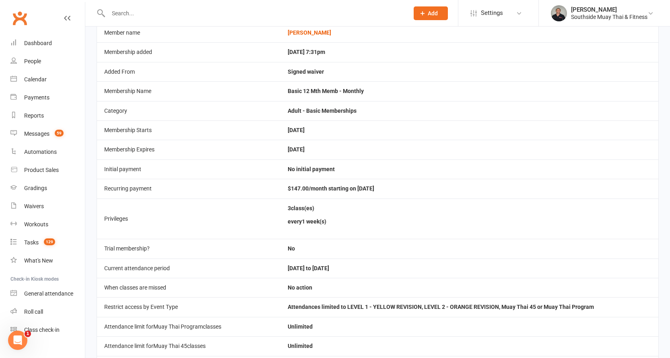
scroll to position [161, 0]
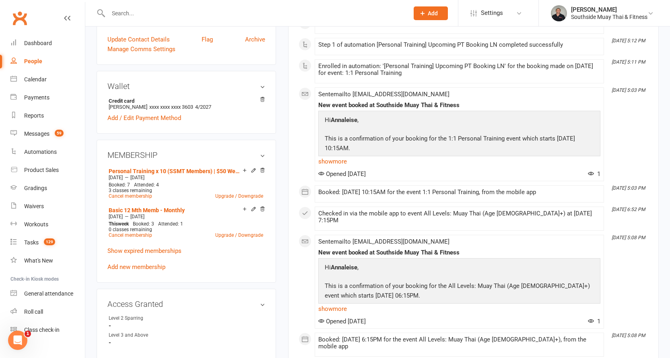
scroll to position [201, 0]
click at [252, 206] on icon at bounding box center [254, 208] width 6 height 6
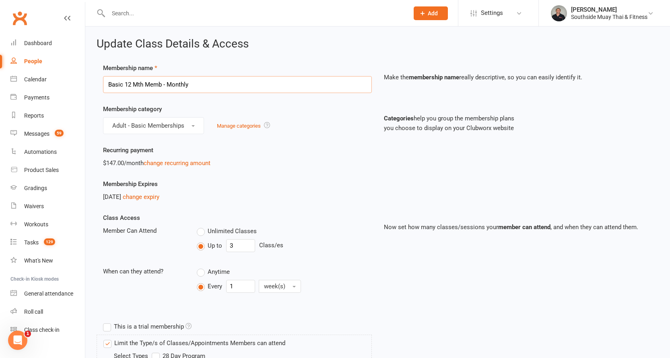
drag, startPoint x: 107, startPoint y: 82, endPoint x: 122, endPoint y: 80, distance: 14.6
click at [122, 80] on input "Basic 12 Mth Memb - Monthly" at bounding box center [237, 84] width 269 height 17
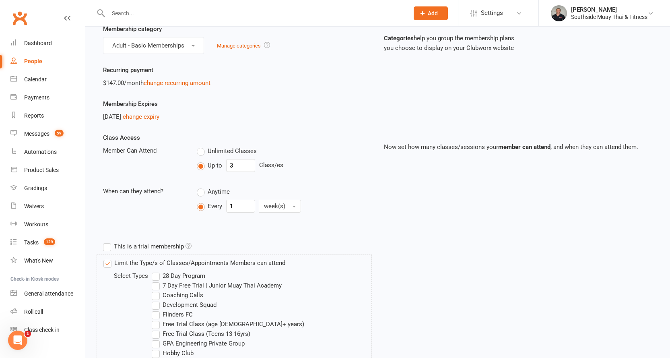
scroll to position [80, 0]
type input "Unlimited 12 Mth Memb - Monthly"
click at [233, 161] on input "3" at bounding box center [240, 165] width 29 height 13
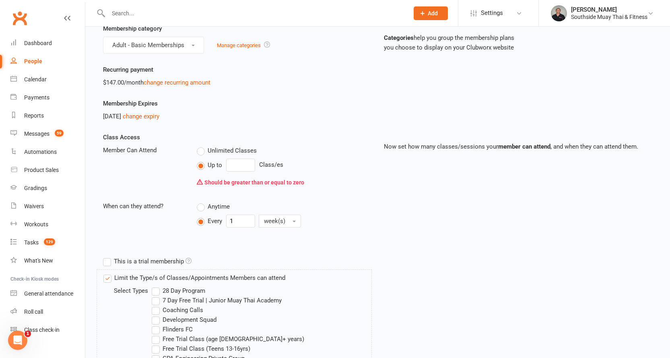
click at [206, 149] on label "Unlimited Classes" at bounding box center [227, 151] width 60 height 10
click at [202, 146] on input "Unlimited Classes" at bounding box center [199, 146] width 5 height 0
type input "0"
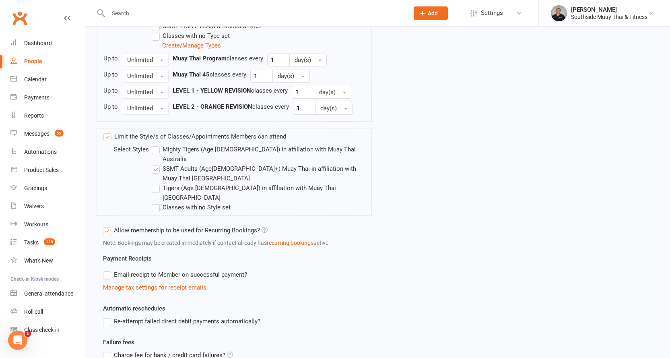
scroll to position [595, 0]
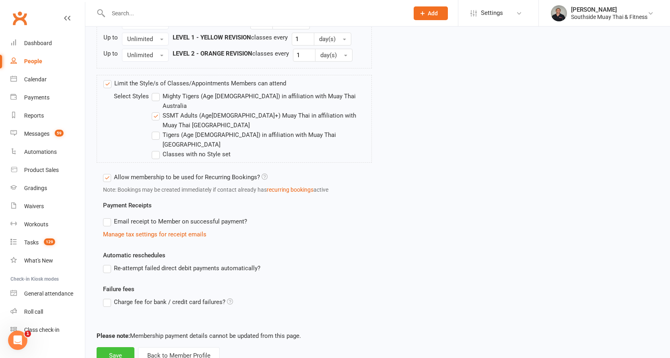
click at [105, 347] on button "Save" at bounding box center [116, 355] width 38 height 17
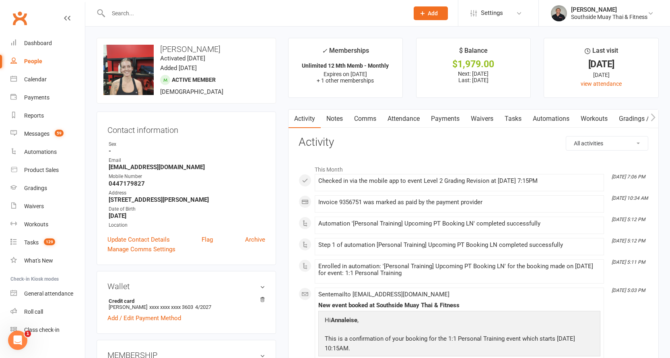
click at [334, 119] on link "Notes" at bounding box center [335, 118] width 28 height 19
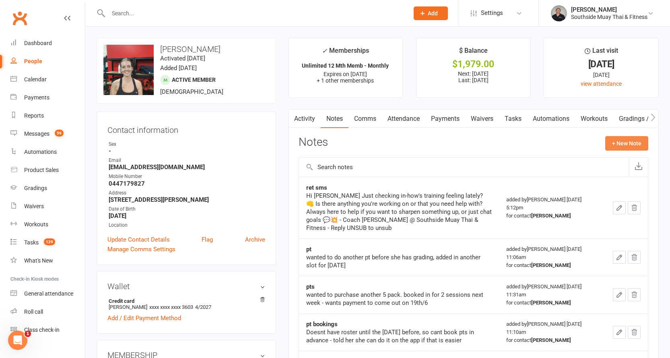
click at [630, 142] on button "+ New Note" at bounding box center [626, 143] width 43 height 14
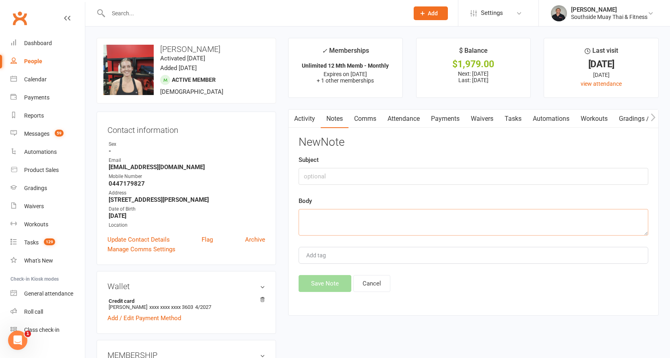
click at [327, 219] on textarea at bounding box center [474, 222] width 350 height 27
paste textarea "Hi Annaleise Good to hear from you. As you are already paying your membership a…"
type textarea "Hi Annaleise Good to hear from you. As you are already paying your membership a…"
click at [316, 173] on input "text" at bounding box center [474, 176] width 350 height 17
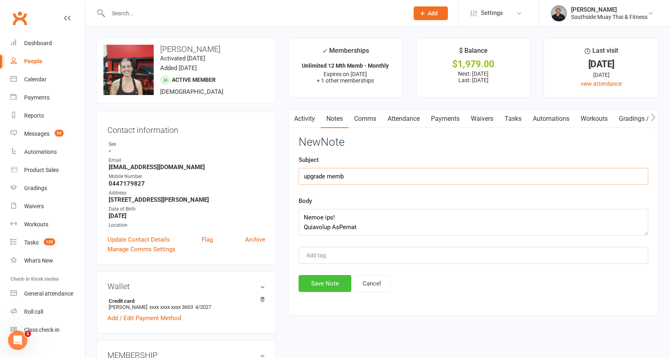
type input "upgrade memb"
click at [319, 280] on button "Save Note" at bounding box center [325, 283] width 53 height 17
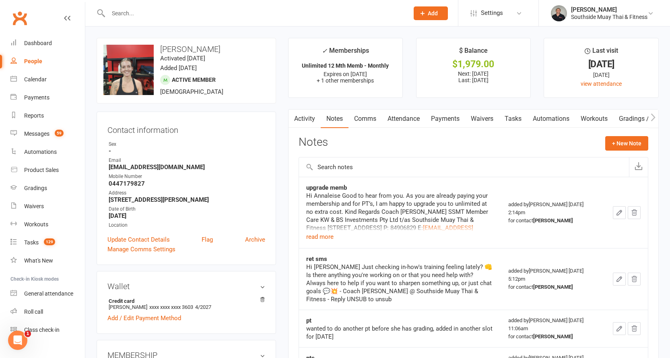
click at [212, 9] on input "text" at bounding box center [254, 13] width 297 height 11
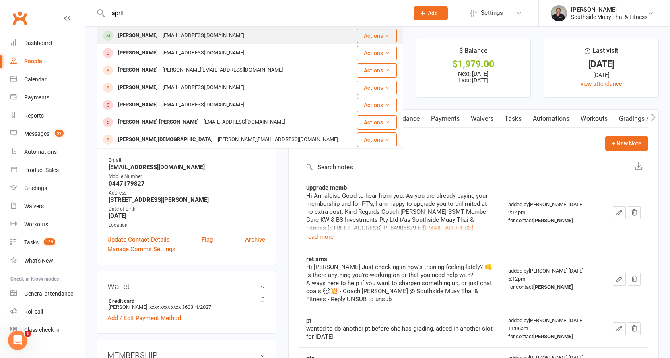
type input "april"
click at [202, 30] on div "aprilcatford@gmail.com" at bounding box center [203, 36] width 87 height 12
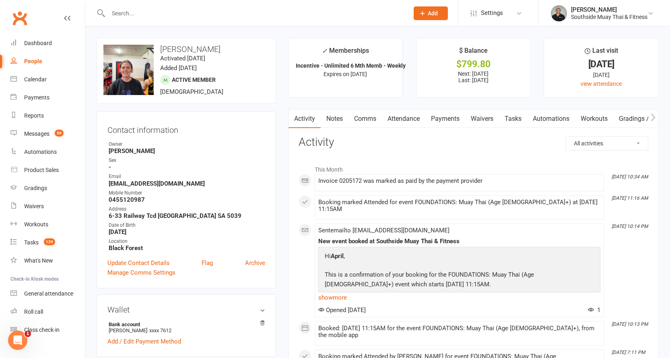
scroll to position [161, 0]
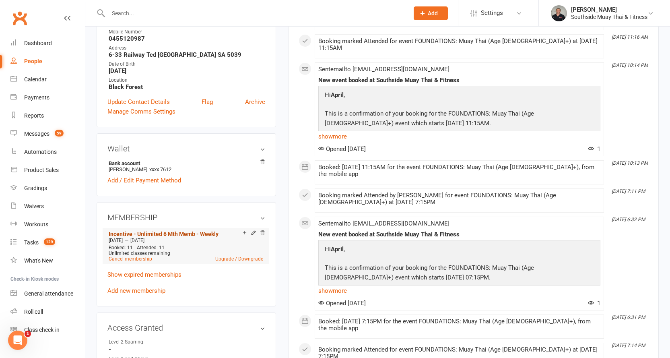
click at [178, 231] on link "Incentive - Unlimited 6 Mth Memb - Weekly" at bounding box center [164, 234] width 110 height 6
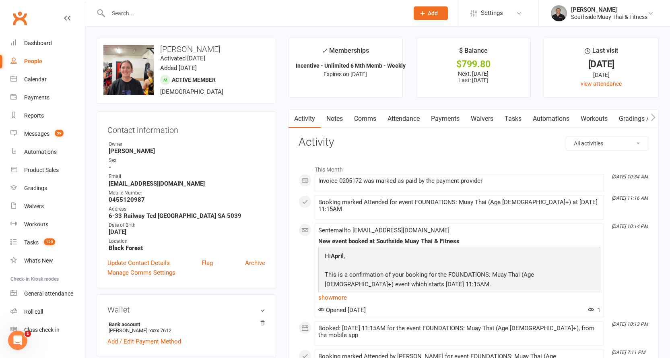
click at [143, 10] on input "text" at bounding box center [254, 13] width 297 height 11
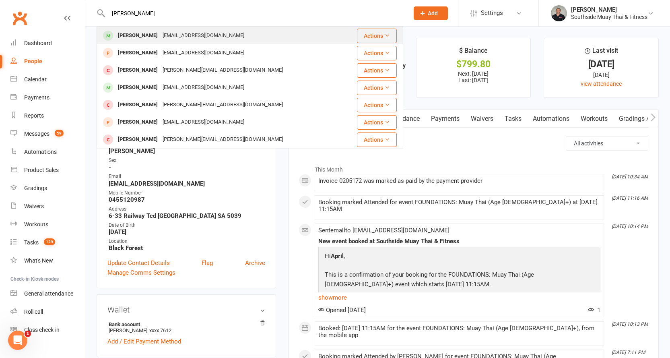
type input "amy carrol"
click at [160, 35] on div "amyrose.c@hotmail.com" at bounding box center [203, 36] width 87 height 12
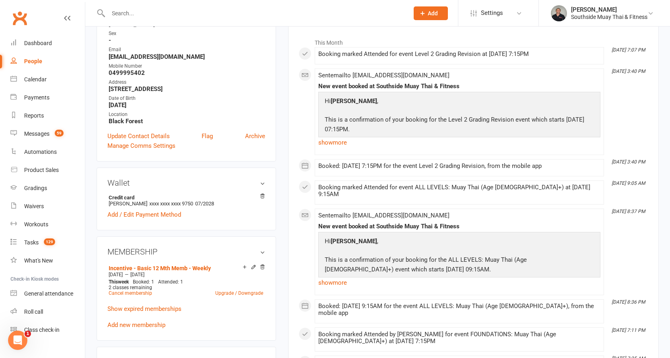
scroll to position [161, 0]
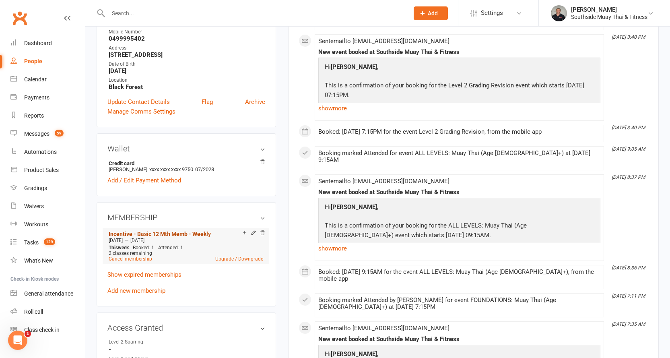
click at [202, 231] on link "Incentive - Basic 12 Mth Memb - Weekly" at bounding box center [160, 234] width 102 height 6
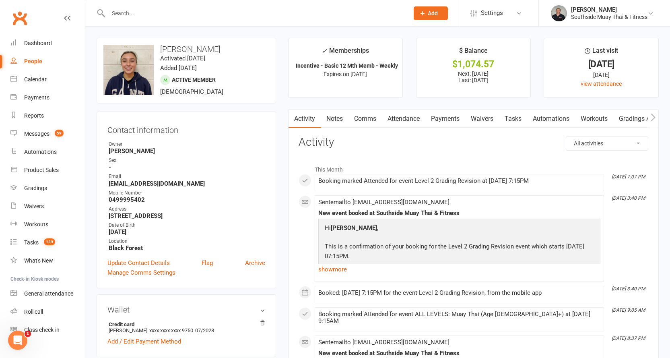
click at [147, 14] on input "text" at bounding box center [254, 13] width 297 height 11
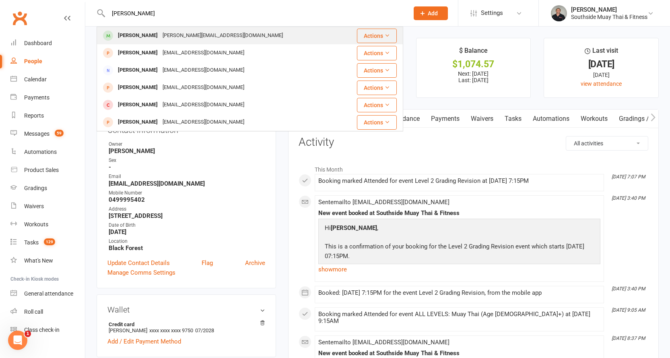
type input "gustavo"
click at [155, 34] on div "Gustavo Herrera" at bounding box center [137, 36] width 45 height 12
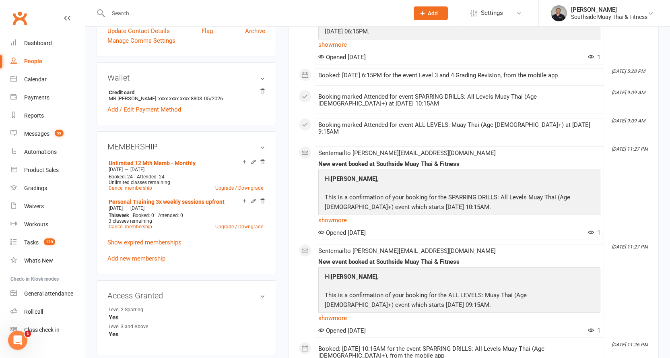
scroll to position [241, 0]
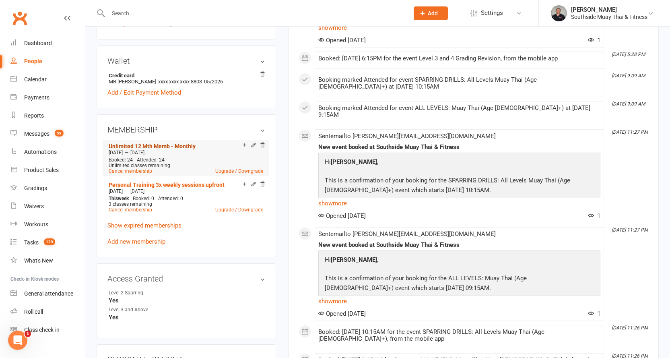
click at [166, 149] on link "Unlimited 12 Mth Memb - Monthly" at bounding box center [152, 146] width 87 height 6
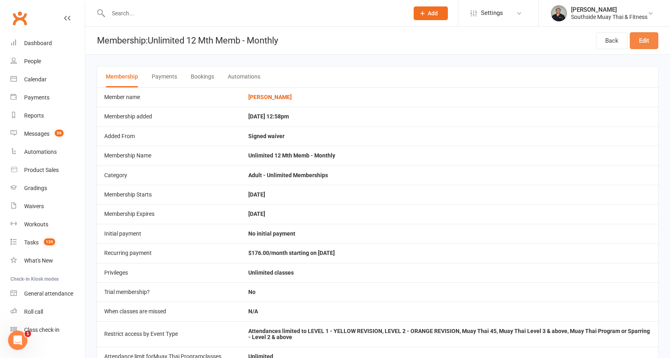
click at [634, 40] on link "Edit" at bounding box center [644, 40] width 29 height 17
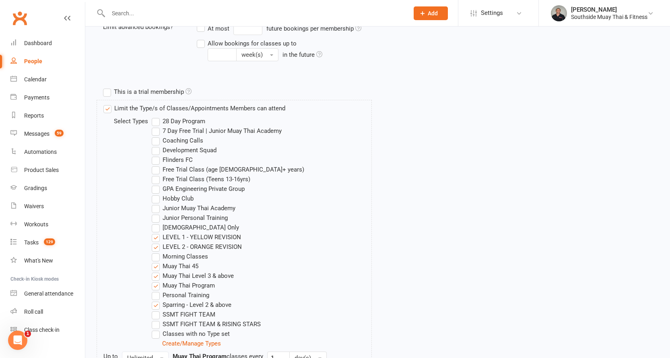
scroll to position [322, 0]
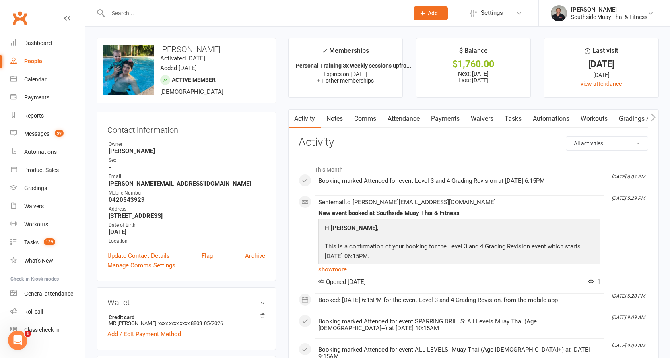
click at [119, 15] on input "text" at bounding box center [254, 13] width 297 height 11
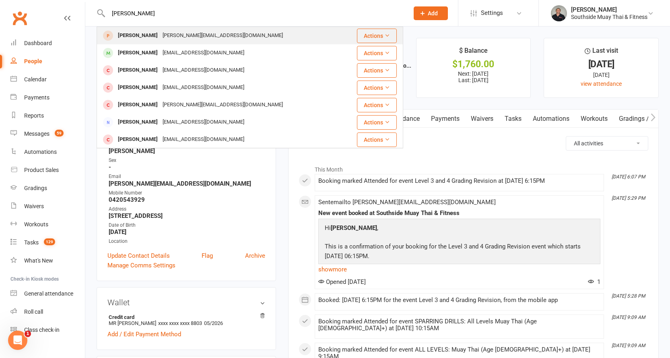
type input "james presc"
click at [132, 32] on div "James Prescott" at bounding box center [137, 36] width 45 height 12
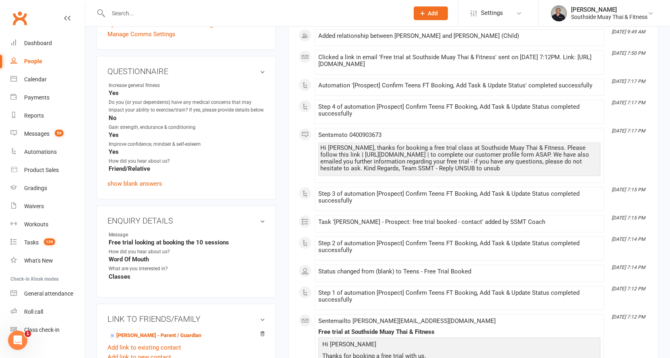
scroll to position [282, 0]
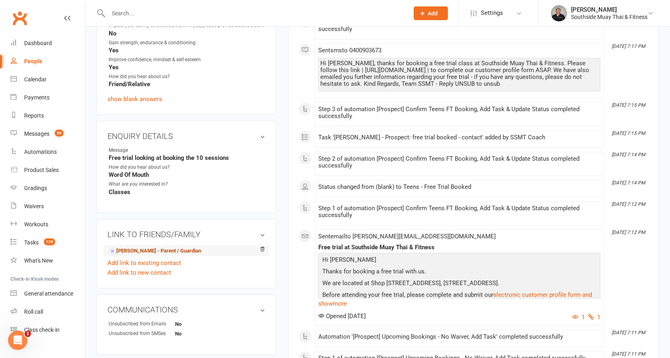
click at [157, 252] on link "Tania Prescott - Parent / Guardian" at bounding box center [155, 251] width 93 height 8
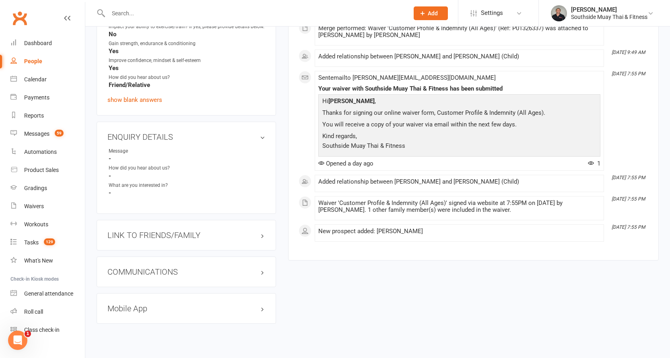
scroll to position [511, 0]
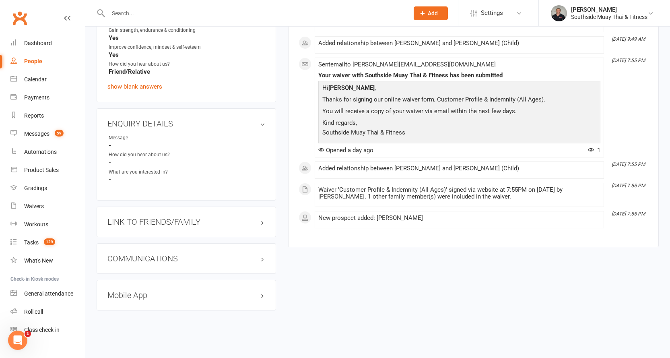
click at [138, 222] on h3 "LINK TO FRIENDS/FAMILY" at bounding box center [186, 221] width 158 height 9
click at [129, 236] on link "James Prescott - Child" at bounding box center [141, 238] width 64 height 8
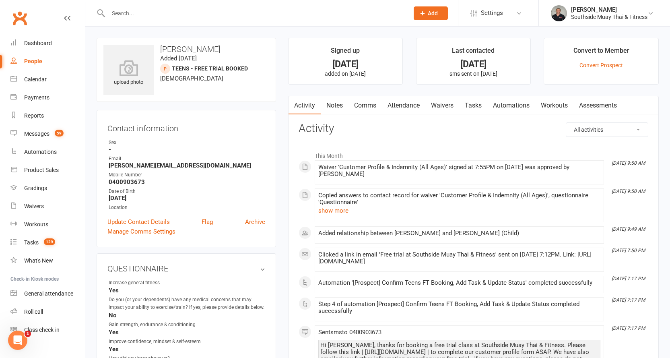
click at [339, 99] on link "Notes" at bounding box center [335, 105] width 28 height 19
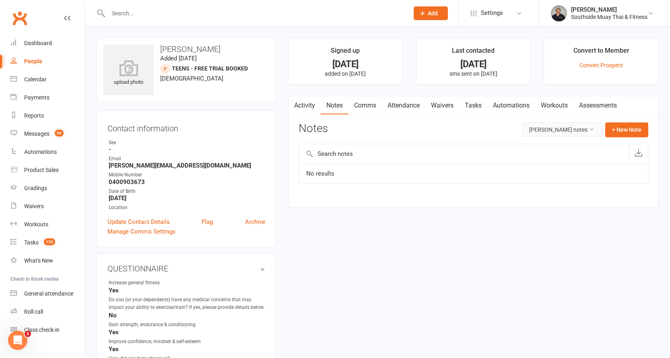
click at [563, 127] on button "James Prescott's notes" at bounding box center [562, 129] width 81 height 14
click at [552, 164] on link "All family notes" at bounding box center [557, 164] width 80 height 16
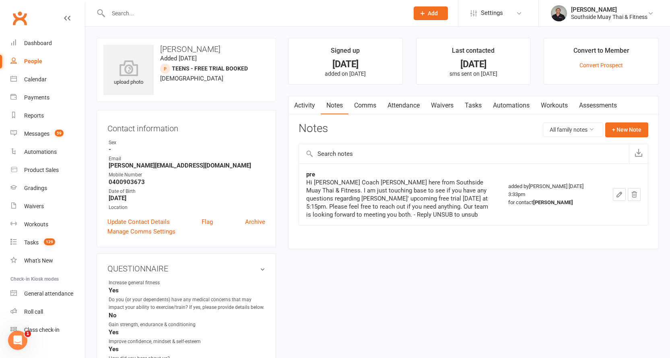
click at [453, 105] on link "Waivers" at bounding box center [442, 105] width 34 height 19
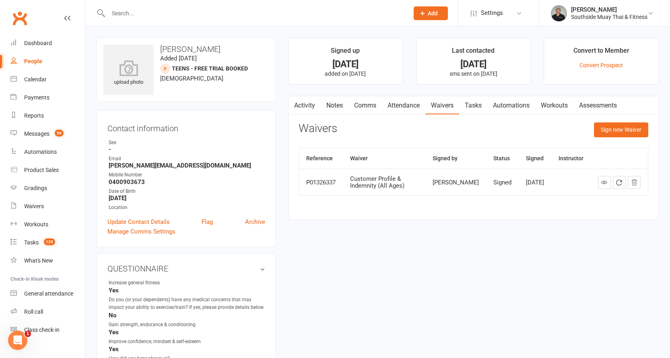
click at [143, 7] on div at bounding box center [250, 13] width 307 height 26
click at [141, 11] on input "text" at bounding box center [254, 13] width 297 height 11
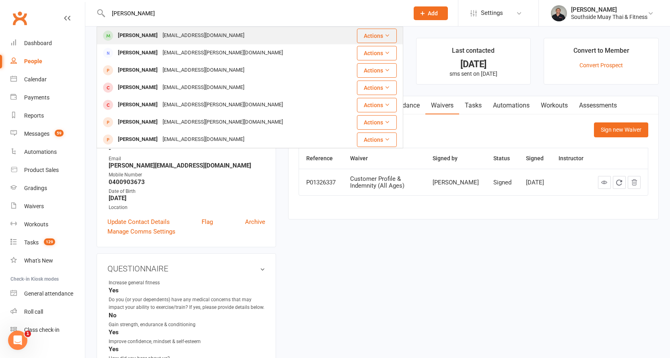
type input "ellie gold"
click at [143, 31] on div "Ellie Goldfinch" at bounding box center [137, 36] width 45 height 12
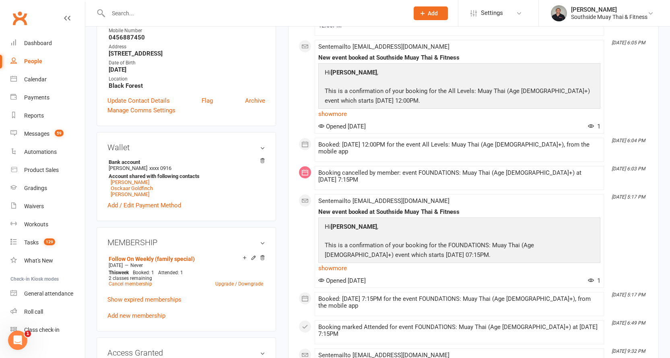
scroll to position [241, 0]
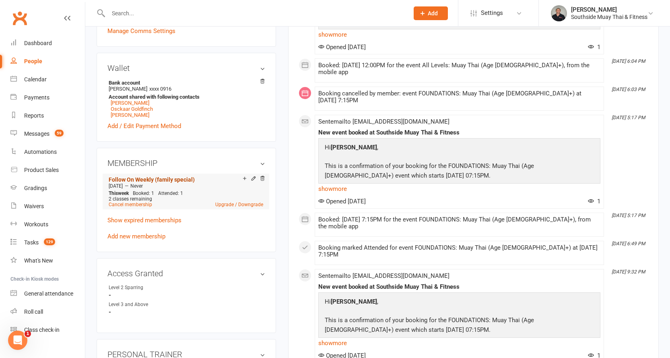
click at [181, 179] on link "Follow On Weekly (family special)" at bounding box center [152, 179] width 86 height 6
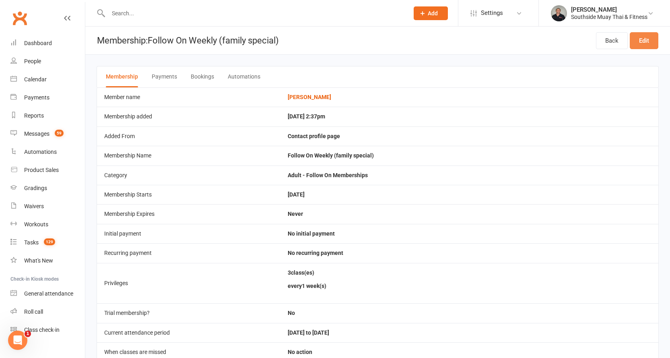
click at [641, 43] on link "Edit" at bounding box center [644, 40] width 29 height 17
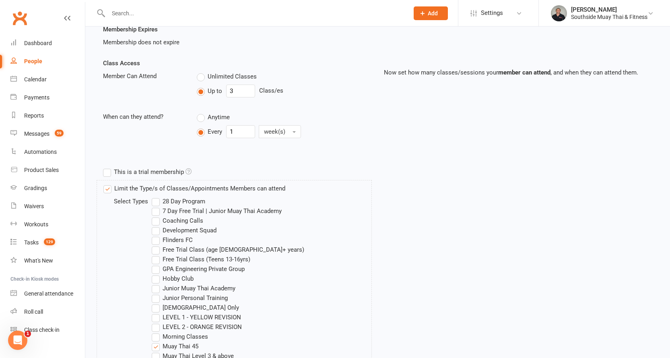
scroll to position [241, 0]
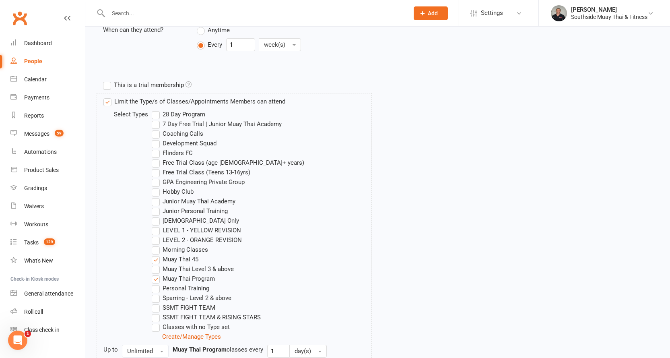
click at [179, 229] on label "LEVEL 1 - YELLOW REVISION" at bounding box center [196, 230] width 89 height 10
click at [157, 225] on input "LEVEL 1 - YELLOW REVISION" at bounding box center [154, 225] width 5 height 0
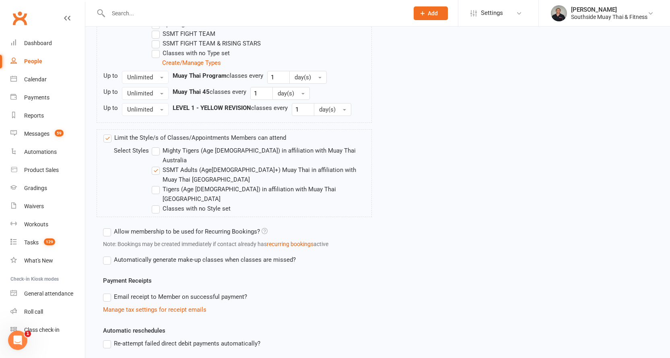
scroll to position [590, 0]
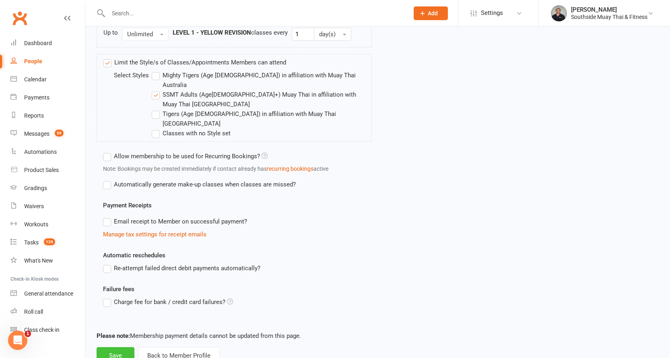
click at [119, 347] on button "Save" at bounding box center [116, 355] width 38 height 17
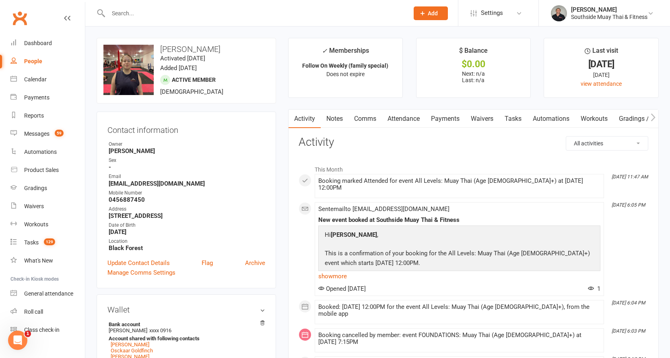
click at [177, 15] on input "text" at bounding box center [254, 13] width 297 height 11
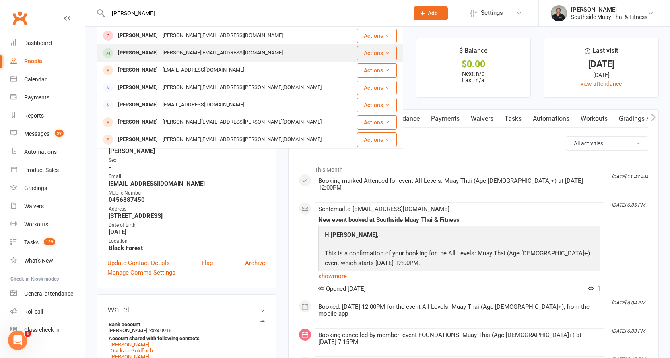
type input "chandler"
click at [177, 47] on div "ridley-11@hotmail.com" at bounding box center [222, 53] width 125 height 12
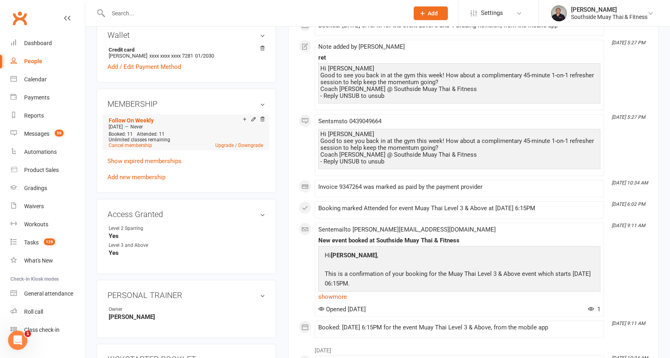
scroll to position [282, 0]
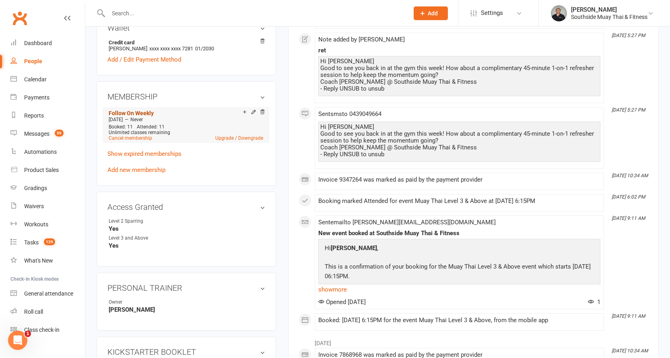
click at [146, 116] on link "Follow On Weekly" at bounding box center [131, 113] width 45 height 6
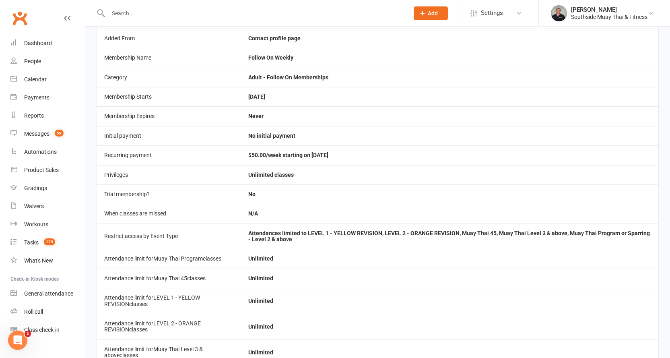
scroll to position [121, 0]
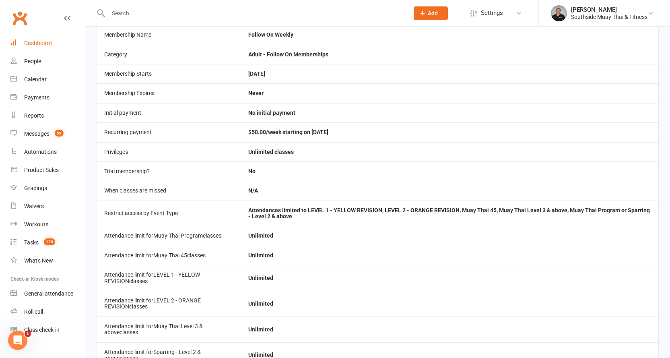
click at [31, 42] on div "Dashboard" at bounding box center [38, 43] width 28 height 6
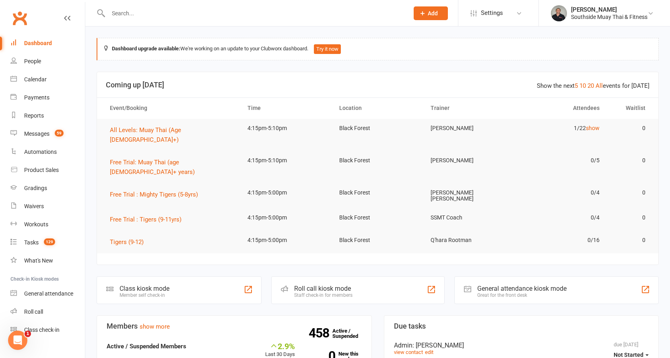
click at [195, 12] on input "text" at bounding box center [254, 13] width 297 height 11
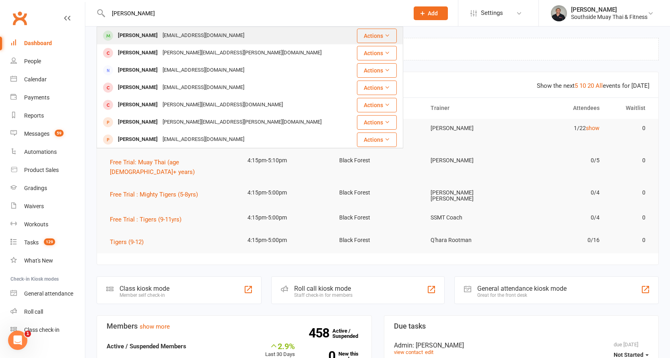
type input "david eom"
click at [181, 31] on div "dhr1156@gmail.com" at bounding box center [203, 36] width 87 height 12
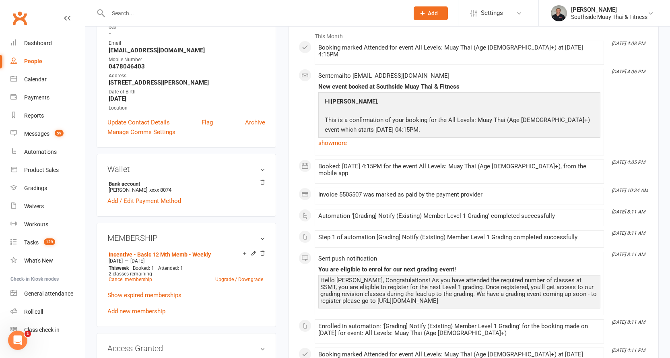
scroll to position [161, 0]
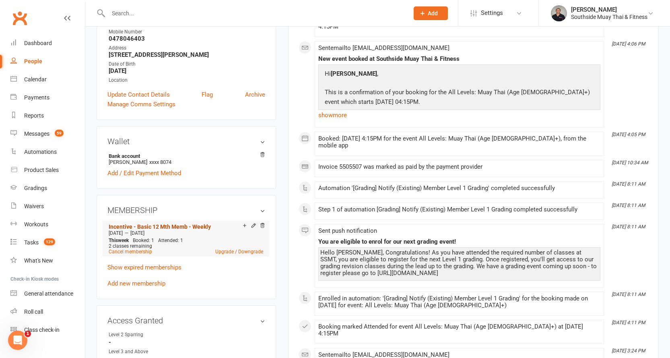
click at [160, 224] on link "Incentive - Basic 12 Mth Memb - Weekly" at bounding box center [160, 226] width 102 height 6
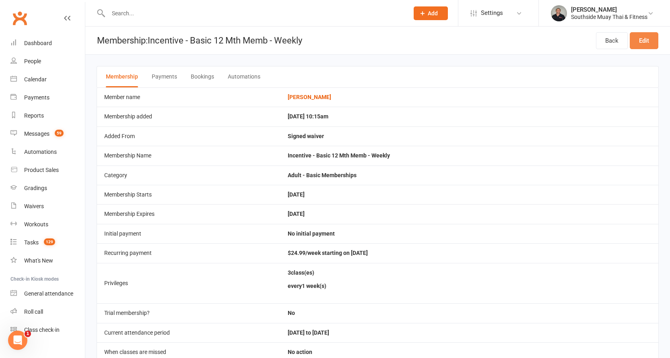
click at [639, 46] on link "Edit" at bounding box center [644, 40] width 29 height 17
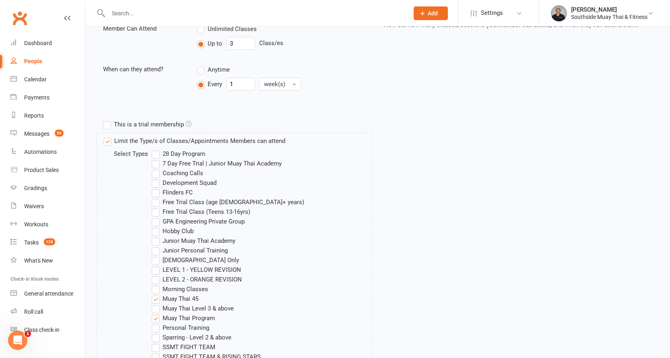
scroll to position [282, 0]
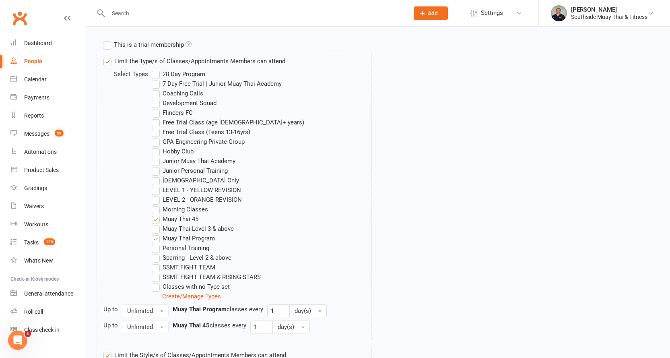
click at [175, 190] on label "LEVEL 1 - YELLOW REVISION" at bounding box center [196, 190] width 89 height 10
click at [157, 185] on input "LEVEL 1 - YELLOW REVISION" at bounding box center [154, 185] width 5 height 0
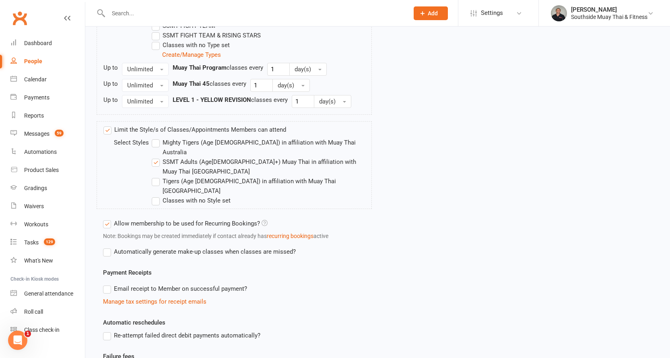
scroll to position [590, 0]
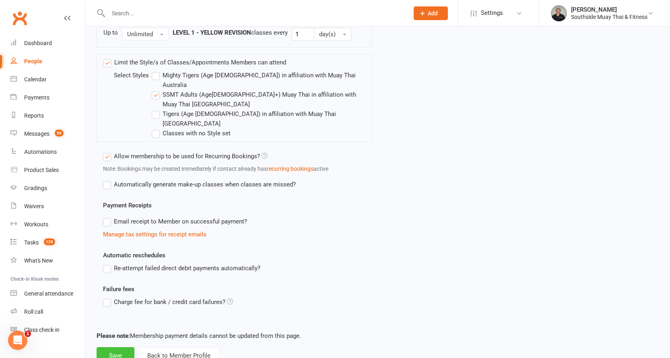
click at [116, 347] on button "Save" at bounding box center [116, 355] width 38 height 17
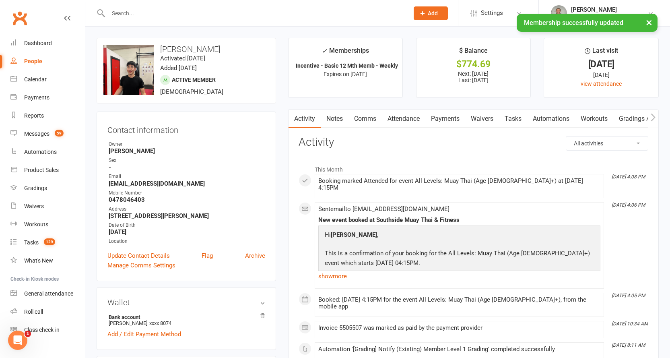
click at [31, 58] on div "People" at bounding box center [33, 61] width 18 height 6
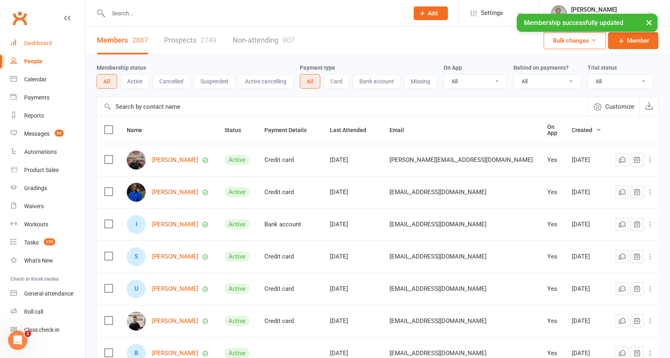
click at [32, 41] on div "Dashboard" at bounding box center [38, 43] width 28 height 6
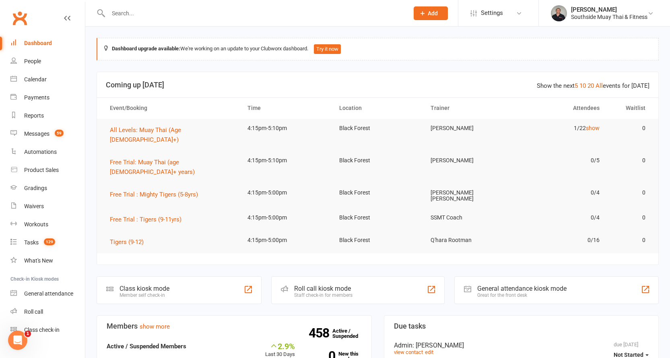
click at [142, 10] on input "text" at bounding box center [254, 13] width 297 height 11
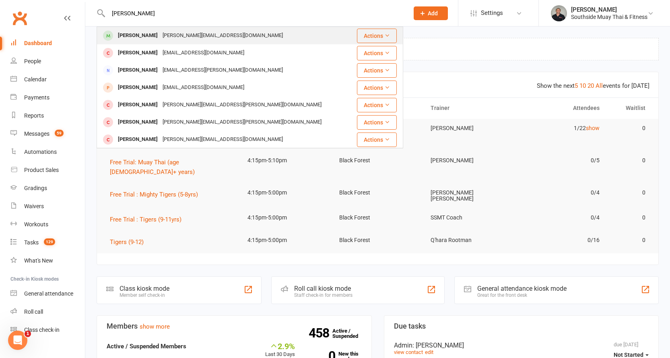
type input "sam bark"
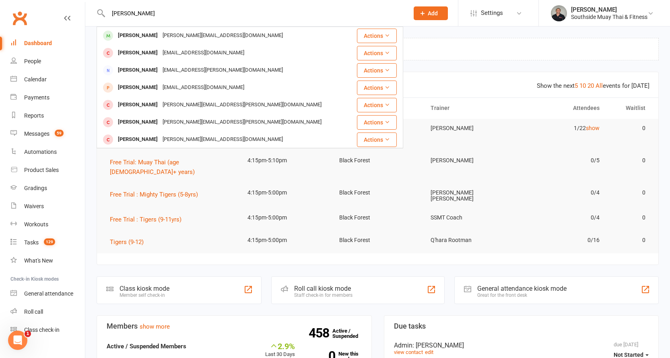
click at [146, 31] on div "Sam Barker" at bounding box center [137, 36] width 45 height 12
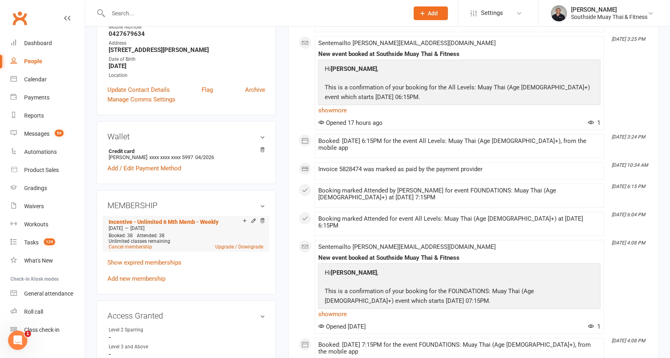
scroll to position [241, 0]
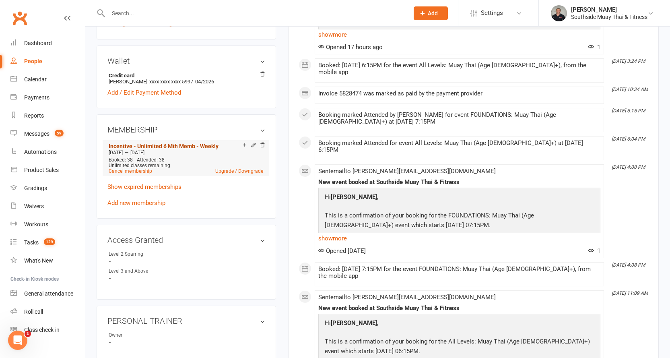
click at [198, 144] on link "Incentive - Unlimited 6 Mth Memb - Weekly" at bounding box center [164, 146] width 110 height 6
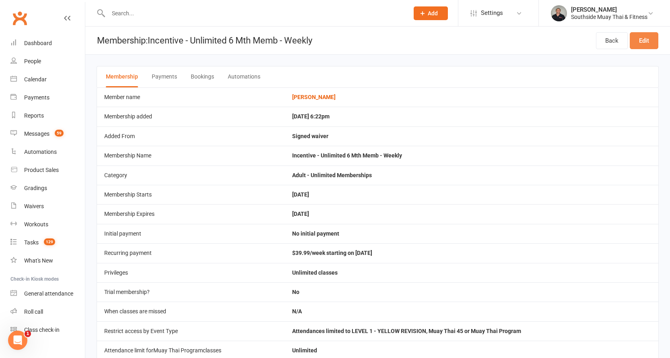
click at [642, 38] on link "Edit" at bounding box center [644, 40] width 29 height 17
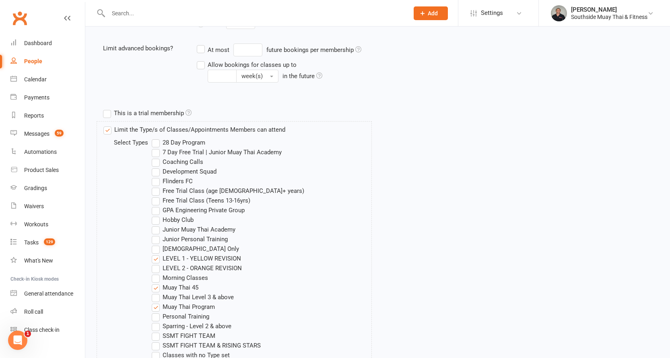
scroll to position [282, 0]
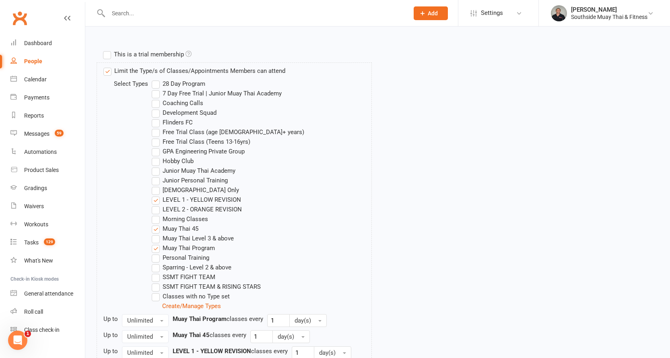
click at [178, 207] on label "LEVEL 2 - ORANGE REVISION" at bounding box center [197, 209] width 90 height 10
click at [157, 204] on input "LEVEL 2 - ORANGE REVISION" at bounding box center [154, 204] width 5 height 0
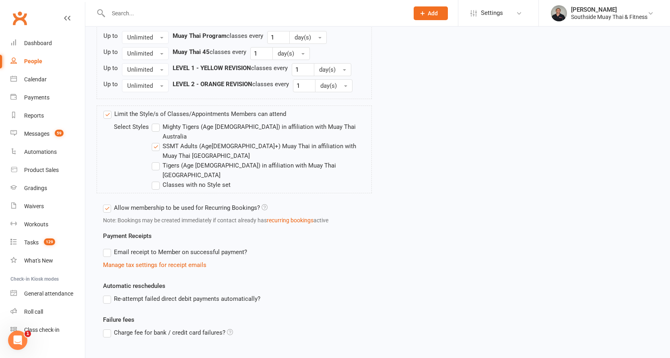
scroll to position [595, 0]
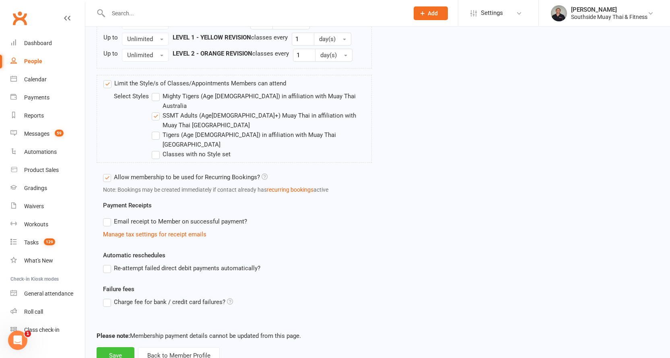
click at [121, 347] on button "Save" at bounding box center [116, 355] width 38 height 17
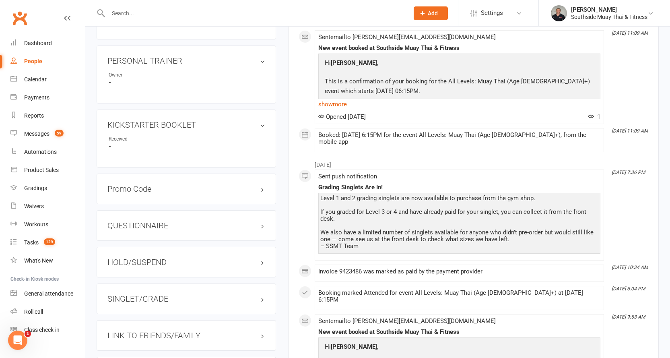
scroll to position [604, 0]
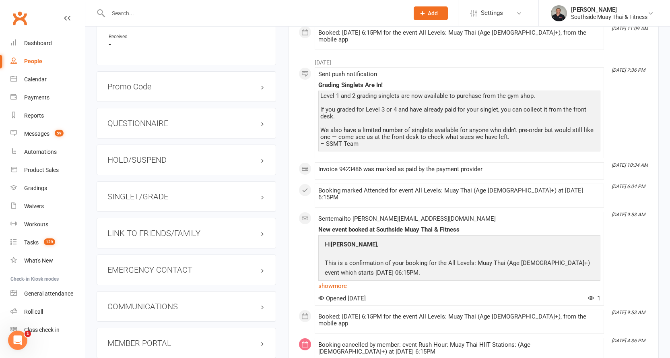
click at [143, 233] on h3 "LINK TO FRIENDS/FAMILY" at bounding box center [186, 233] width 158 height 9
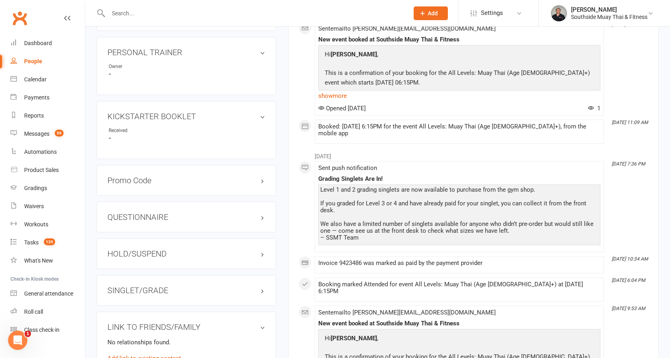
scroll to position [563, 0]
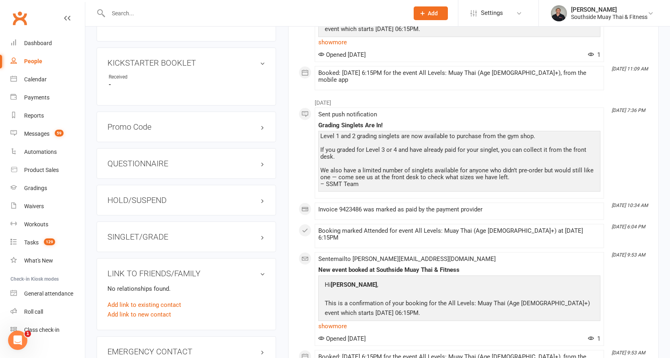
click at [142, 234] on h3 "SINGLET/GRADE" at bounding box center [186, 236] width 158 height 9
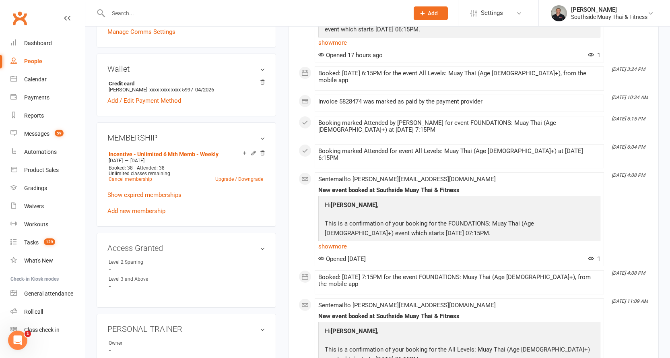
scroll to position [161, 0]
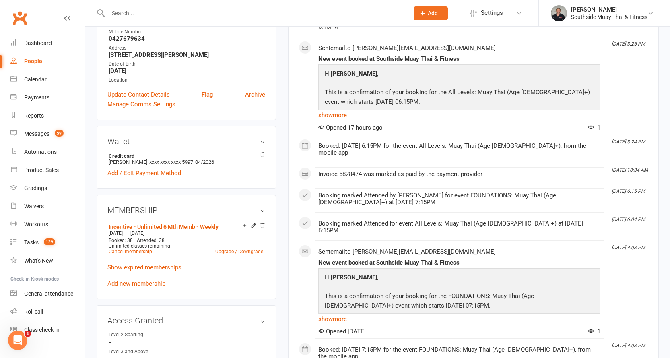
click at [120, 10] on input "text" at bounding box center [254, 13] width 297 height 11
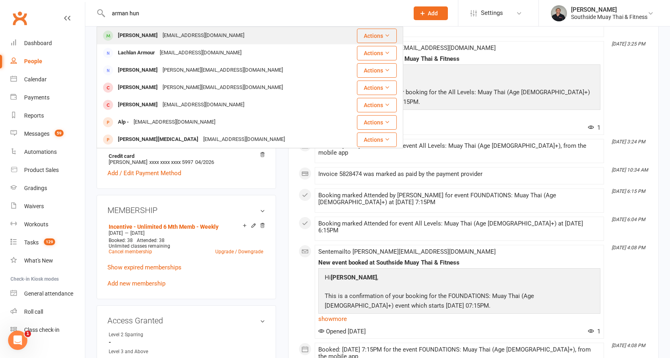
type input "arman hun"
click at [135, 34] on div "Arman Hunt" at bounding box center [137, 36] width 45 height 12
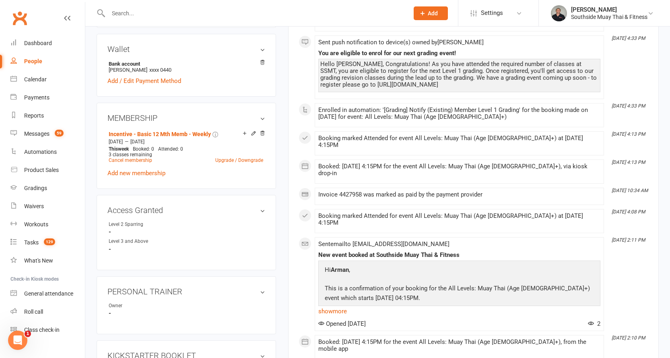
scroll to position [241, 0]
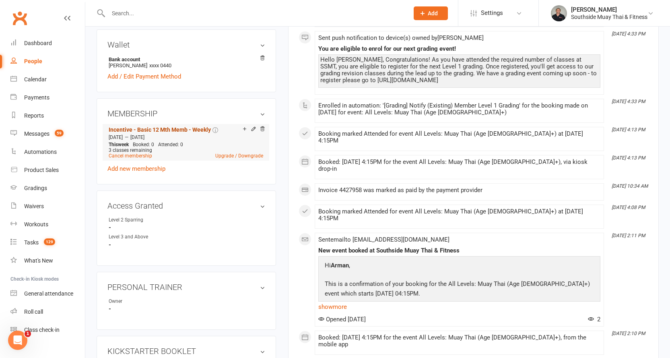
click at [199, 129] on link "Incentive - Basic 12 Mth Memb - Weekly" at bounding box center [160, 129] width 102 height 6
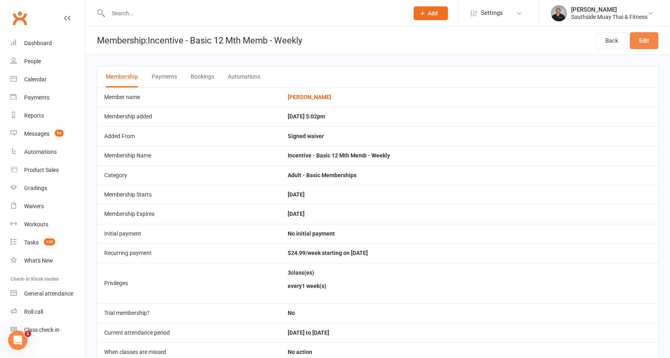
click at [649, 37] on link "Edit" at bounding box center [644, 40] width 29 height 17
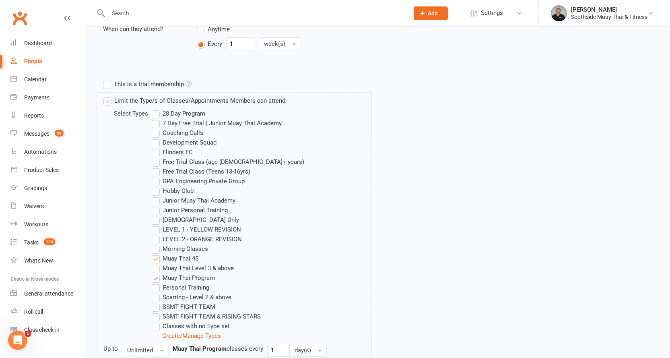
scroll to position [322, 0]
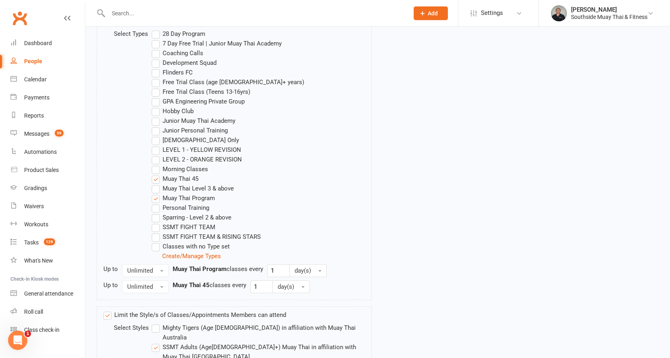
click at [191, 148] on label "LEVEL 1 - YELLOW REVISION" at bounding box center [196, 150] width 89 height 10
click at [157, 145] on input "LEVEL 1 - YELLOW REVISION" at bounding box center [154, 145] width 5 height 0
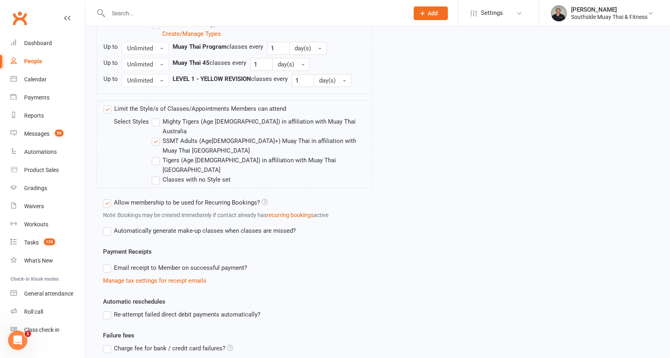
scroll to position [590, 0]
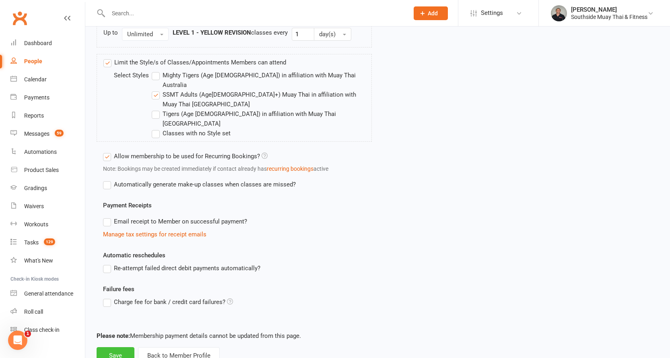
click at [112, 347] on button "Save" at bounding box center [116, 355] width 38 height 17
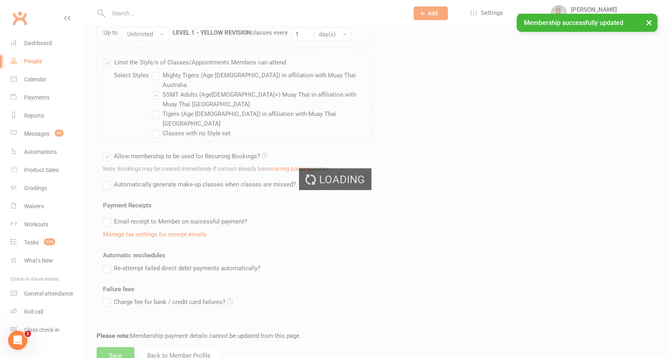
scroll to position [513, 0]
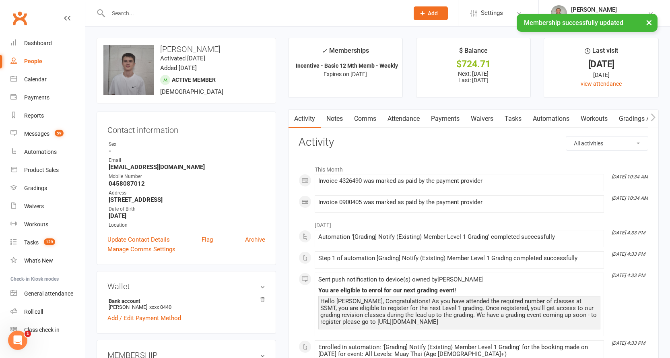
click at [148, 9] on input "text" at bounding box center [254, 13] width 297 height 11
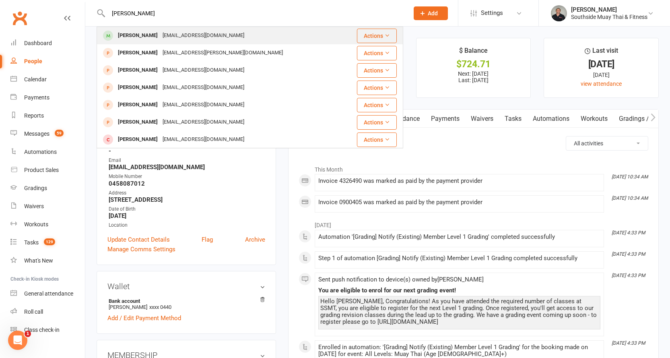
type input "luca ferra"
click at [160, 32] on div "tileritetiling@bigpond.com" at bounding box center [203, 36] width 87 height 12
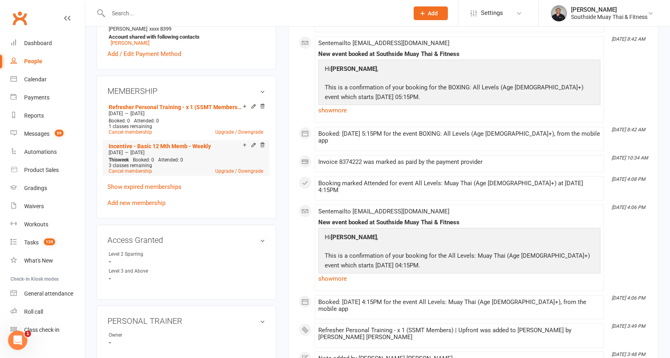
scroll to position [282, 0]
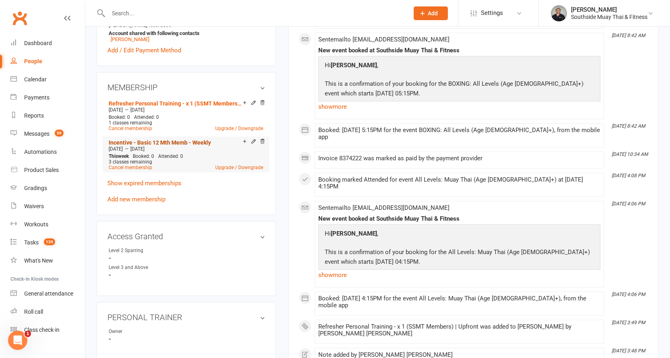
click at [169, 140] on link "Incentive - Basic 12 Mth Memb - Weekly" at bounding box center [160, 142] width 102 height 6
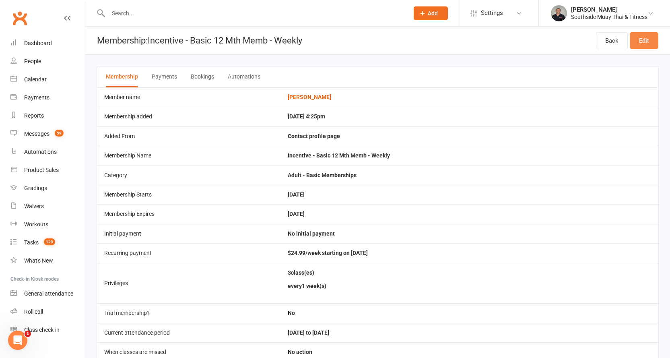
click at [649, 39] on link "Edit" at bounding box center [644, 40] width 29 height 17
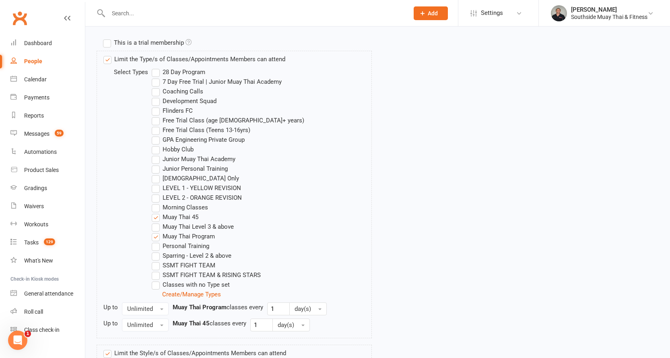
scroll to position [322, 0]
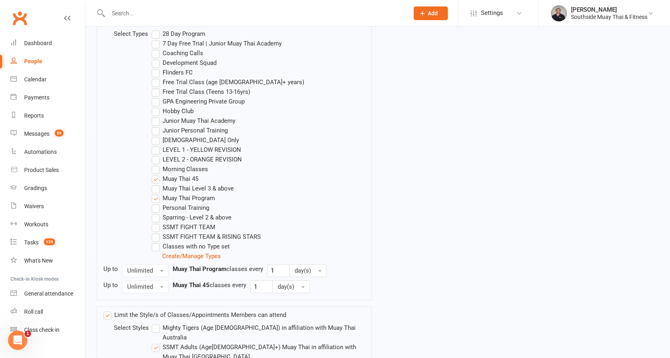
click at [224, 146] on label "LEVEL 1 - YELLOW REVISION" at bounding box center [196, 150] width 89 height 10
click at [157, 145] on input "LEVEL 1 - YELLOW REVISION" at bounding box center [154, 145] width 5 height 0
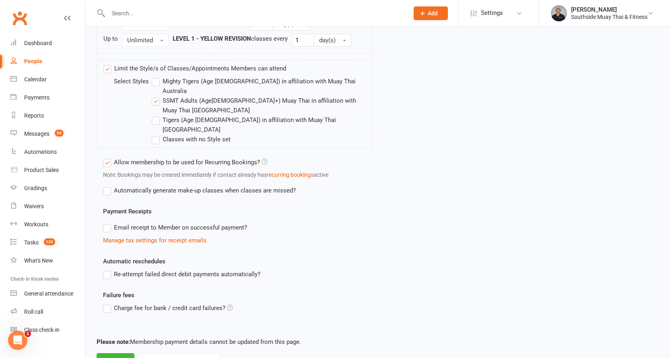
scroll to position [590, 0]
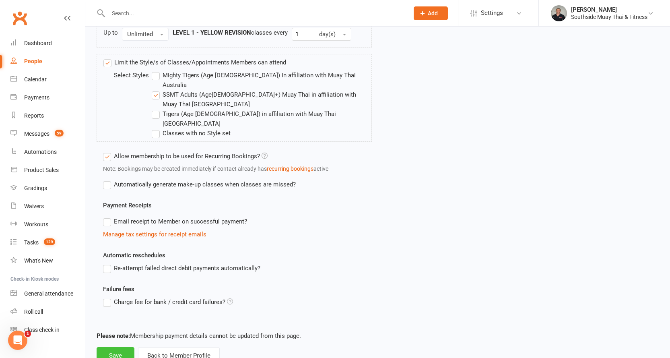
click at [104, 347] on button "Save" at bounding box center [116, 355] width 38 height 17
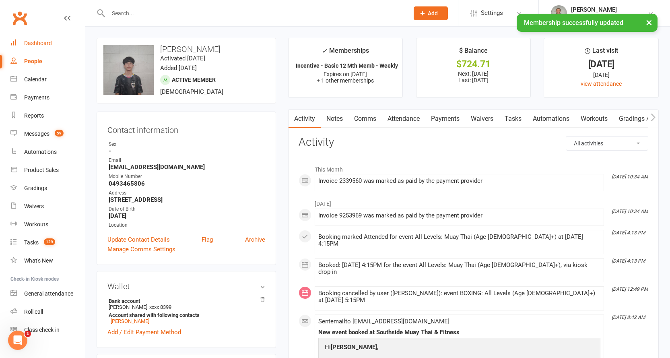
click at [43, 42] on div "Dashboard" at bounding box center [38, 43] width 28 height 6
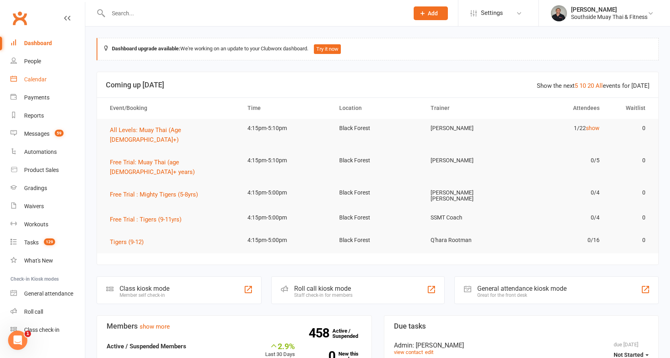
click at [38, 78] on div "Calendar" at bounding box center [35, 79] width 23 height 6
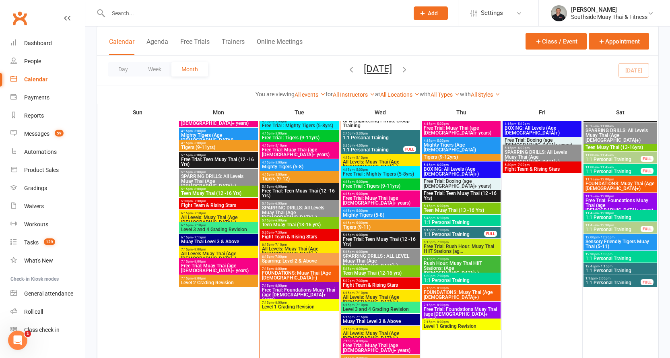
scroll to position [1006, 0]
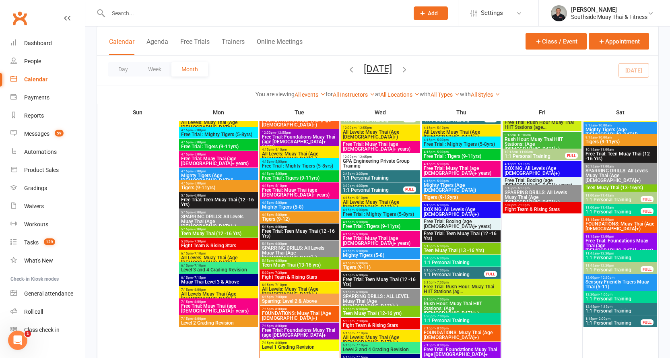
click at [290, 185] on span "4:15pm - 5:10pm" at bounding box center [300, 186] width 76 height 4
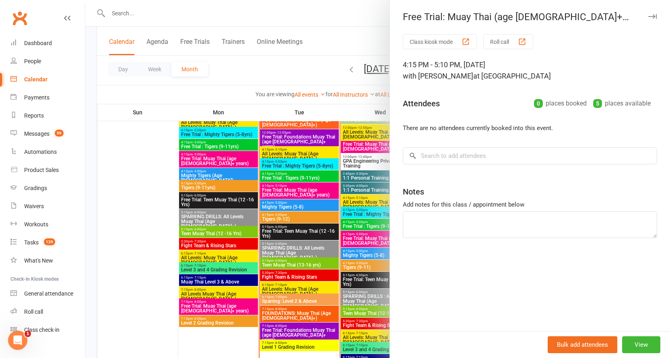
click at [648, 16] on icon "button" at bounding box center [652, 16] width 8 height 5
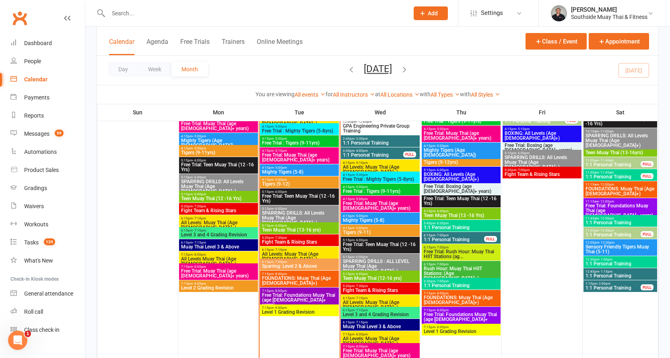
scroll to position [1086, 0]
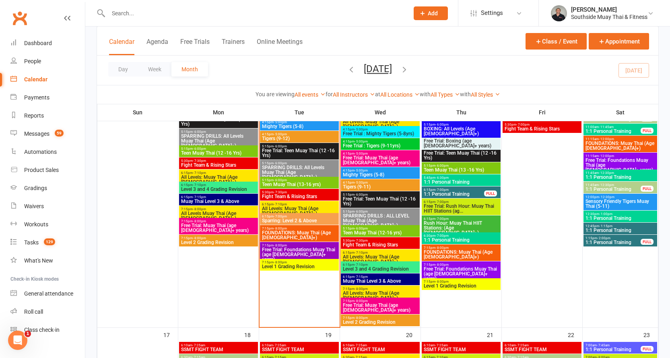
click at [286, 247] on span "Free Trial: Foundations Muay Thai (age 13+ years)" at bounding box center [300, 254] width 76 height 14
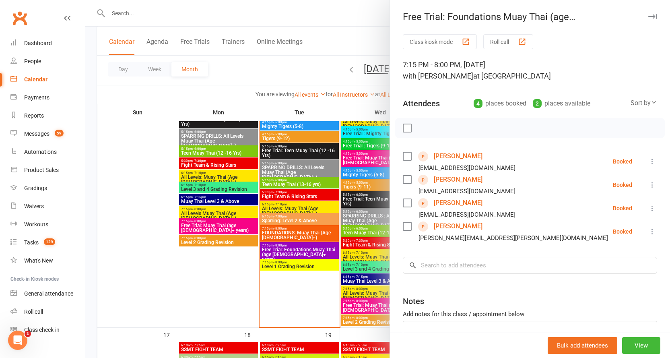
click at [648, 16] on icon "button" at bounding box center [652, 16] width 8 height 5
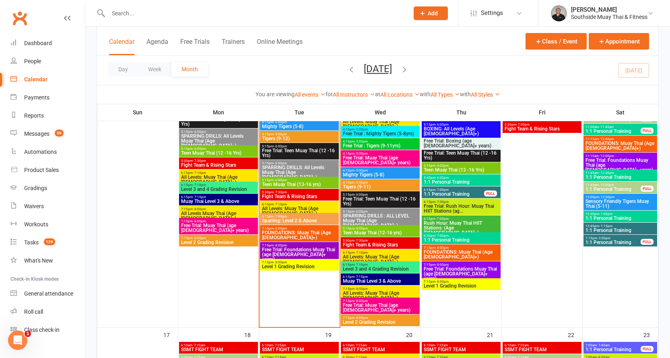
click at [374, 301] on span "7:15pm - 8:00pm" at bounding box center [380, 301] width 76 height 4
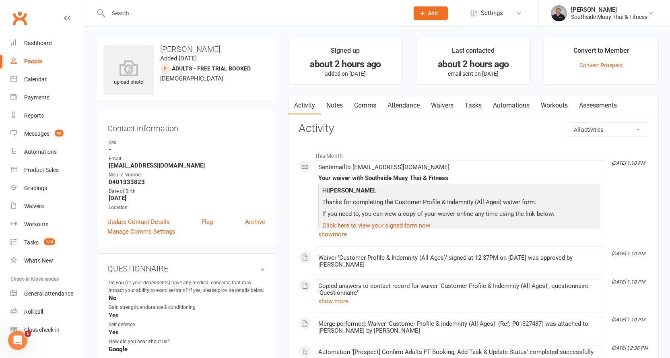
click at [370, 102] on link "Comms" at bounding box center [364, 105] width 33 height 19
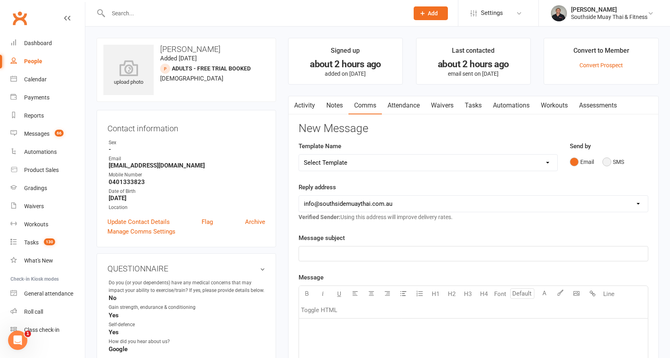
click at [618, 163] on button "SMS" at bounding box center [613, 161] width 22 height 15
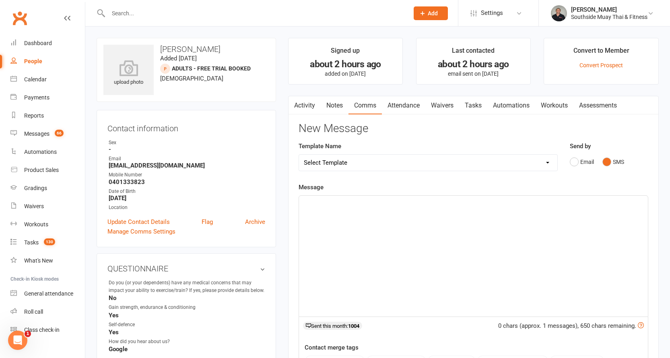
click at [447, 163] on select "Select Template [SMS] Outreach Message: High Risk – Personal From Trainer + Ree…" at bounding box center [428, 162] width 258 height 16
select select "37"
click at [299, 154] on select "Select Template [SMS] Outreach Message: High Risk – Personal From Trainer + Ree…" at bounding box center [428, 162] width 258 height 16
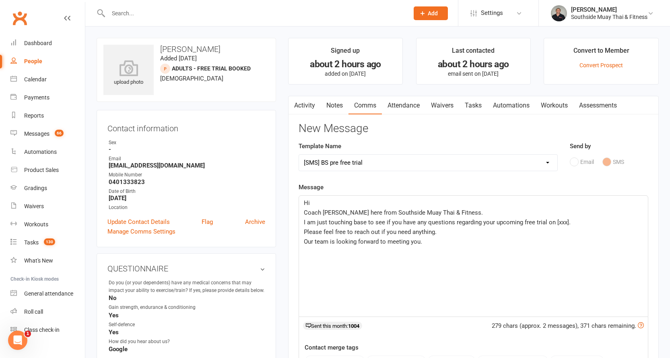
click at [339, 198] on p "Hi" at bounding box center [473, 203] width 339 height 10
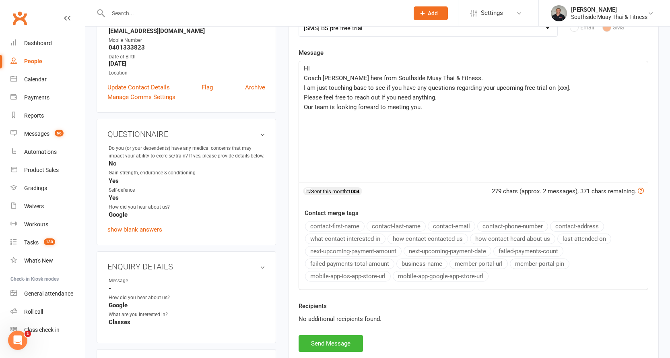
scroll to position [161, 0]
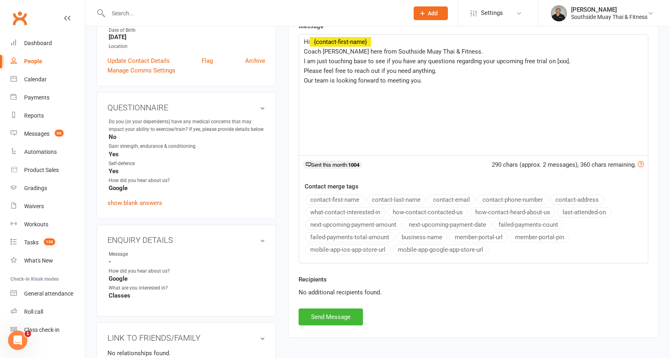
click at [330, 197] on button "contact-first-name" at bounding box center [335, 199] width 60 height 10
drag, startPoint x: 547, startPoint y: 60, endPoint x: 553, endPoint y: 60, distance: 6.0
click at [553, 60] on span "I am just touching base to see if you have any questions regarding your upcomin…" at bounding box center [437, 61] width 267 height 7
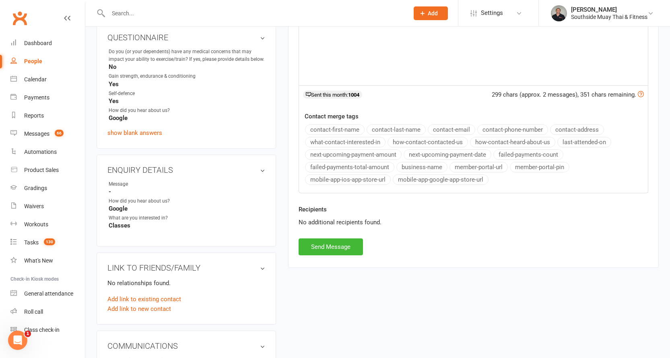
scroll to position [241, 0]
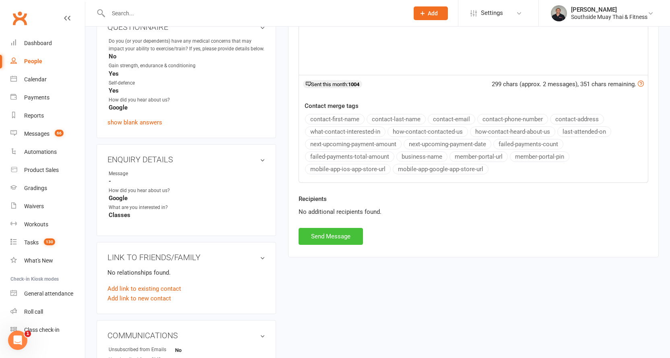
click at [332, 232] on button "Send Message" at bounding box center [331, 236] width 64 height 17
select select
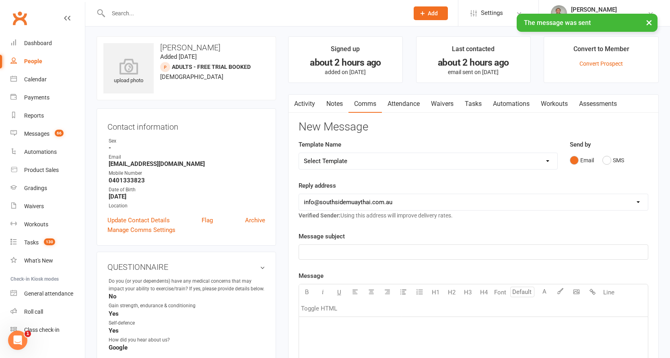
scroll to position [0, 0]
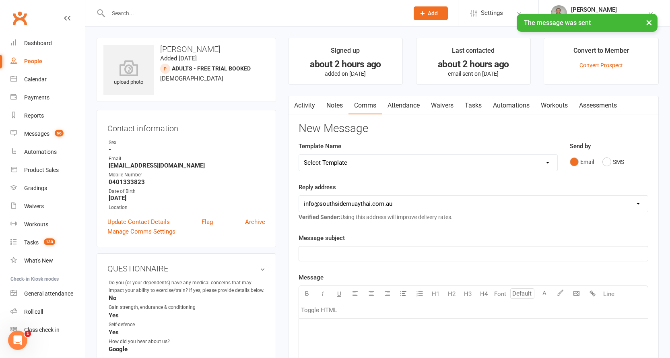
click at [305, 101] on link "Activity" at bounding box center [304, 105] width 32 height 19
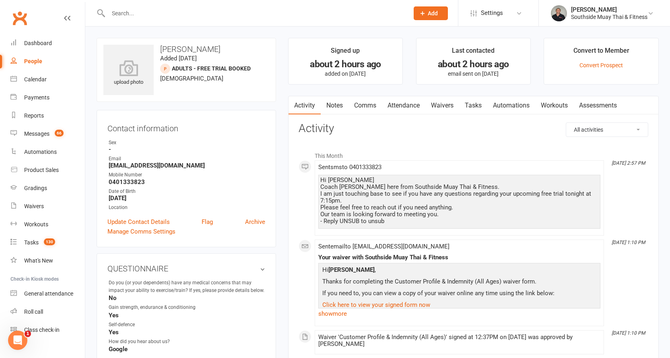
drag, startPoint x: 320, startPoint y: 179, endPoint x: 405, endPoint y: 221, distance: 94.6
click at [405, 221] on div "Hi Louise Coach Barry here from Southside Muay Thai & Fitness. I am just touchi…" at bounding box center [459, 201] width 278 height 48
copy div "Hi Louise Coach Barry here from Southside Muay Thai & Fitness. I am just touchi…"
click at [340, 107] on link "Notes" at bounding box center [335, 105] width 28 height 19
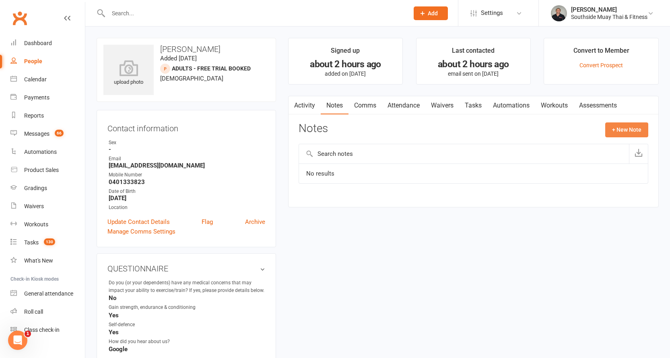
click at [622, 129] on button "+ New Note" at bounding box center [626, 129] width 43 height 14
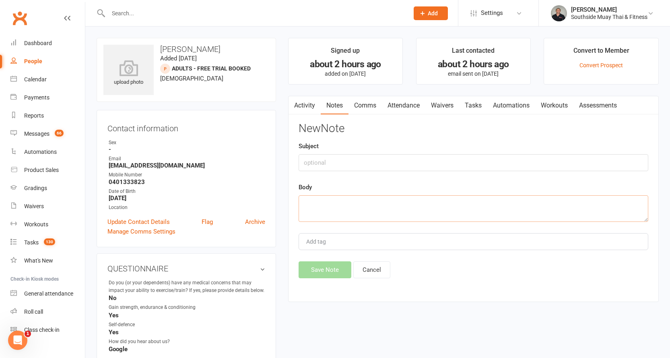
click at [323, 202] on textarea at bounding box center [474, 208] width 350 height 27
paste textarea "Hi Louise Coach Barry here from Southside Muay Thai & Fitness. I am just touchi…"
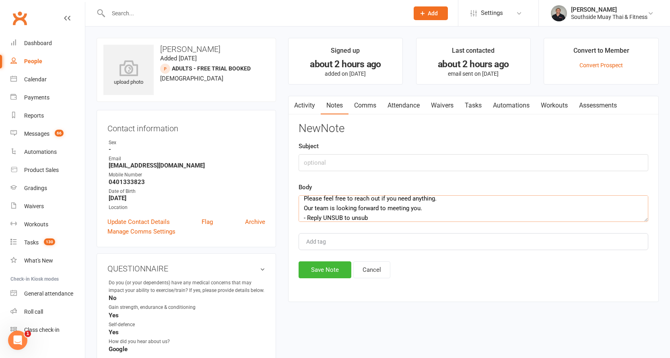
type textarea "Hi Louise Coach Barry here from Southside Muay Thai & Fitness. I am just touchi…"
click at [328, 151] on div "Subject" at bounding box center [474, 156] width 350 height 30
click at [327, 159] on input "text" at bounding box center [474, 162] width 350 height 17
type input "pre"
click at [317, 266] on button "Save Note" at bounding box center [325, 269] width 53 height 17
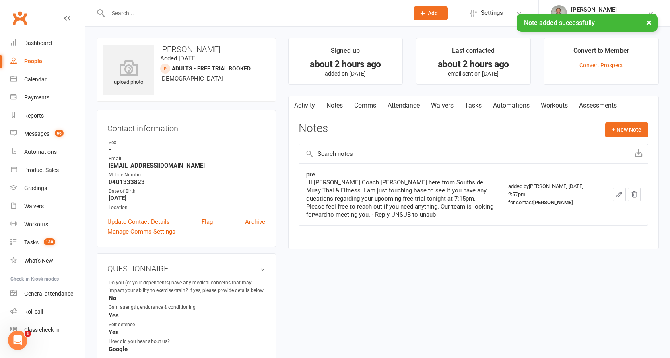
click at [30, 60] on div "People" at bounding box center [33, 61] width 18 height 6
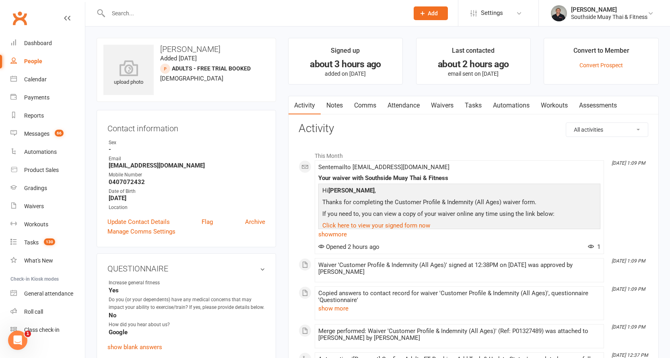
click at [363, 105] on link "Comms" at bounding box center [364, 105] width 33 height 19
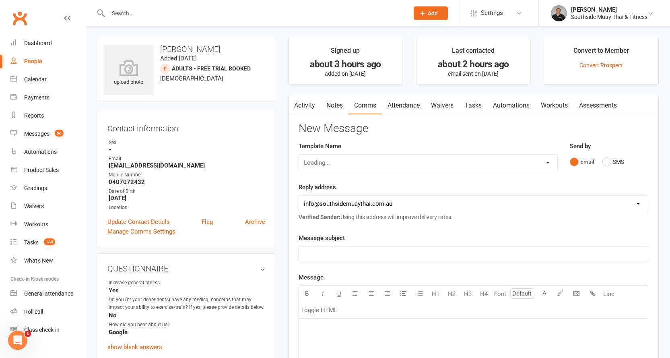
click at [328, 105] on link "Notes" at bounding box center [335, 105] width 28 height 19
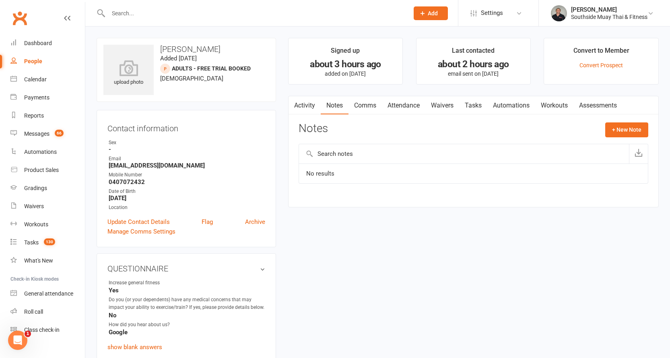
click at [294, 105] on icon "button" at bounding box center [293, 104] width 4 height 8
click at [309, 105] on link "Activity" at bounding box center [304, 105] width 32 height 19
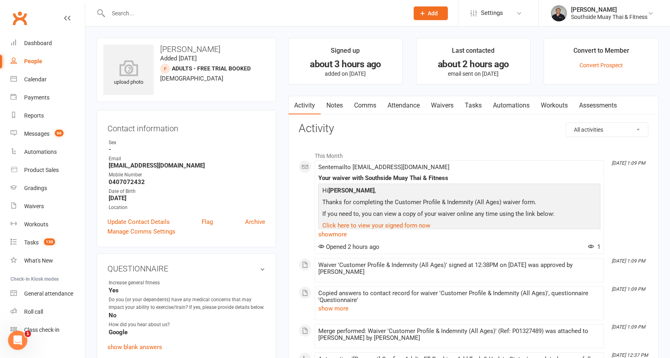
click at [369, 104] on link "Comms" at bounding box center [364, 105] width 33 height 19
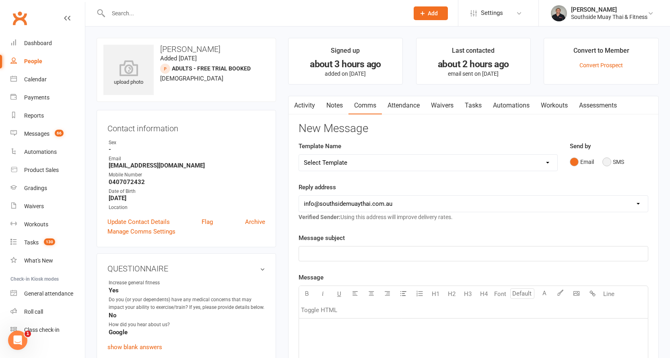
click at [612, 161] on button "SMS" at bounding box center [613, 161] width 22 height 15
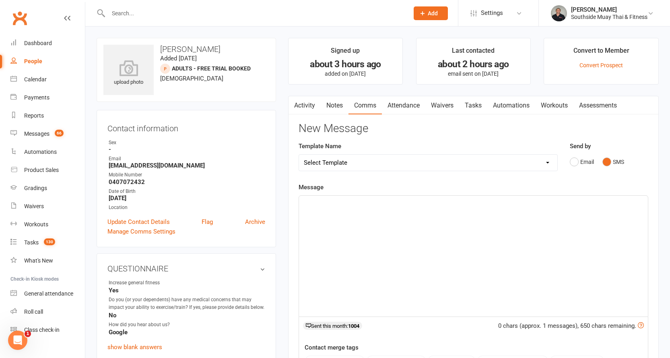
click at [409, 162] on select "Select Template [SMS] Outreach Message: High Risk – Personal From Trainer + Ree…" at bounding box center [428, 162] width 258 height 16
select select "37"
click at [299, 154] on select "Select Template [SMS] Outreach Message: High Risk – Personal From Trainer + Ree…" at bounding box center [428, 162] width 258 height 16
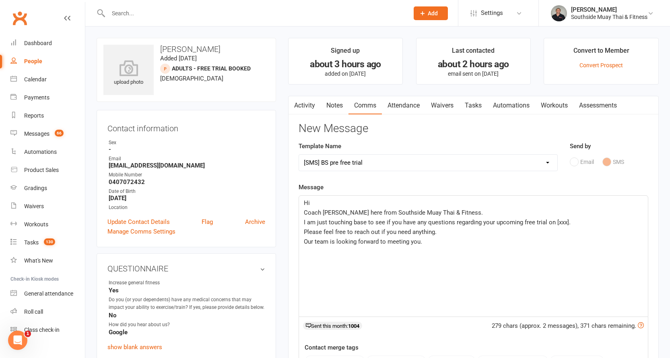
click at [318, 201] on p "Hi" at bounding box center [473, 203] width 339 height 10
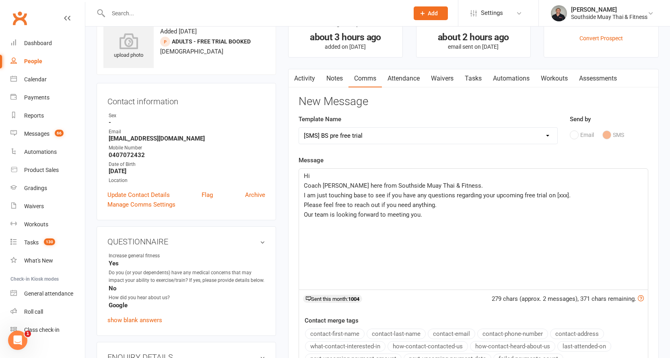
scroll to position [80, 0]
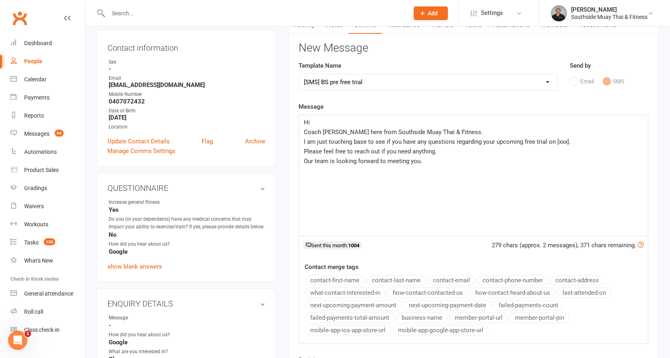
click at [321, 278] on button "contact-first-name" at bounding box center [335, 280] width 60 height 10
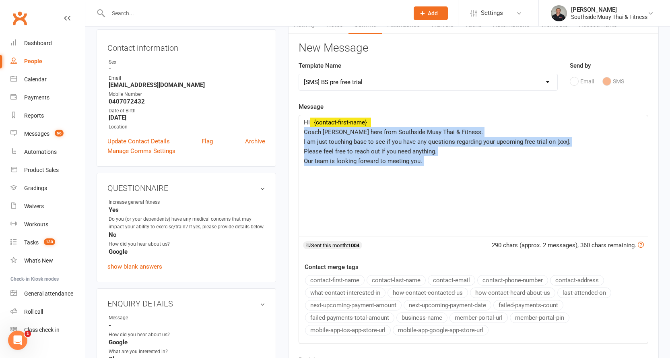
drag, startPoint x: 304, startPoint y: 133, endPoint x: 457, endPoint y: 170, distance: 158.2
click at [457, 170] on div "Hi ﻿ {contact-first-name} Coach Barry here from Southside Muay Thai & Fitness. …" at bounding box center [473, 175] width 349 height 121
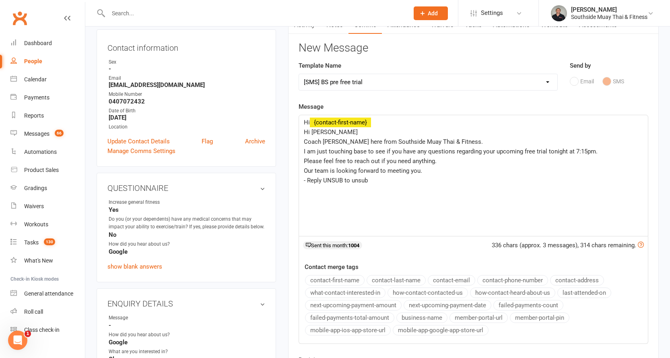
click at [304, 133] on span "Hi Louise" at bounding box center [331, 131] width 54 height 7
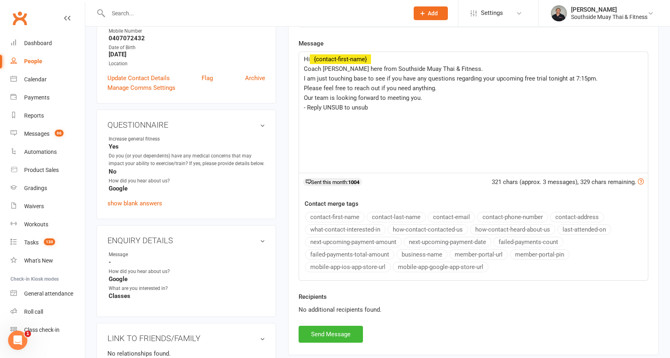
scroll to position [201, 0]
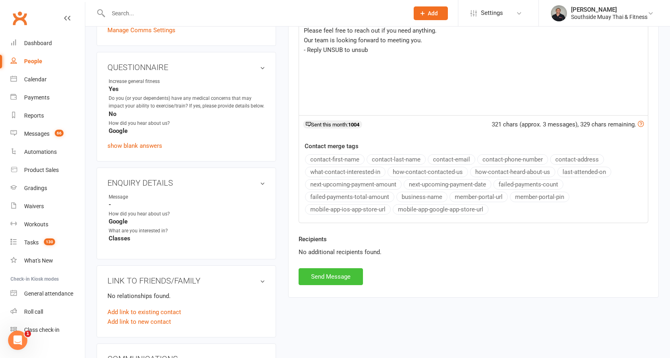
click at [340, 273] on button "Send Message" at bounding box center [331, 276] width 64 height 17
select select
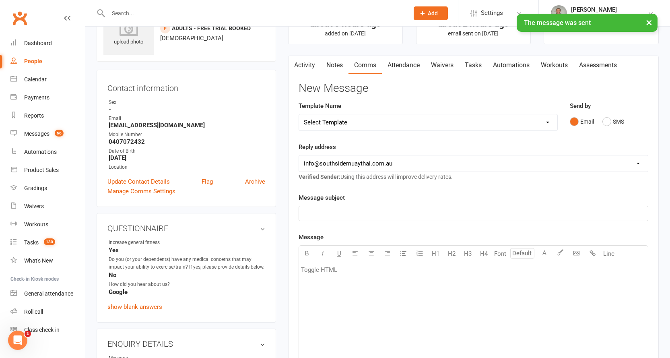
scroll to position [0, 0]
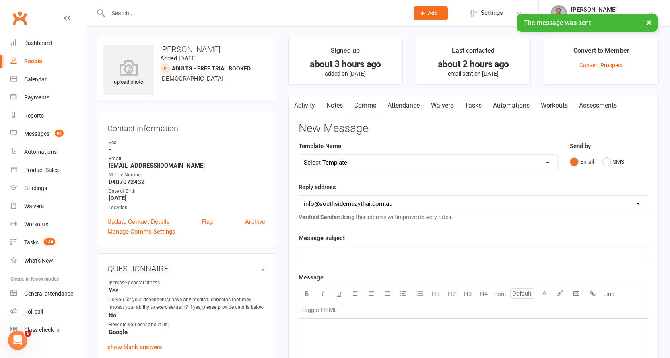
click at [299, 105] on link "Activity" at bounding box center [304, 105] width 32 height 19
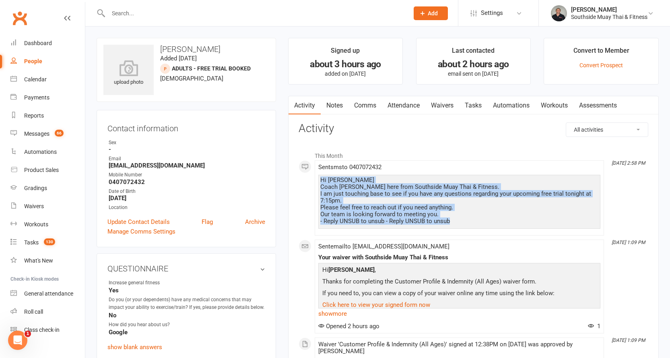
drag, startPoint x: 321, startPoint y: 179, endPoint x: 453, endPoint y: 222, distance: 138.8
click at [453, 222] on div "Hi Sean Coach Barry here from Southside Muay Thai & Fitness. I am just touching…" at bounding box center [459, 201] width 278 height 48
copy div "Hi Sean Coach Barry here from Southside Muay Thai & Fitness. I am just touching…"
click at [334, 101] on link "Notes" at bounding box center [335, 105] width 28 height 19
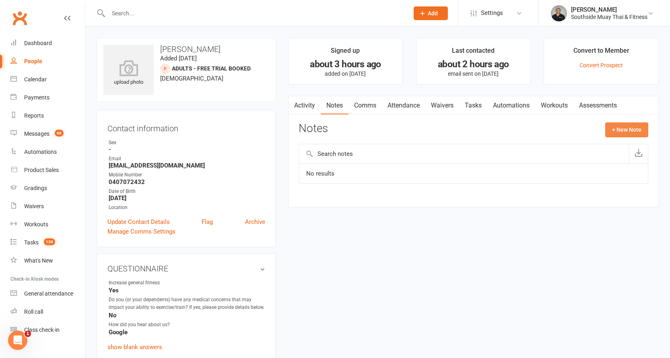
click at [621, 128] on button "+ New Note" at bounding box center [626, 129] width 43 height 14
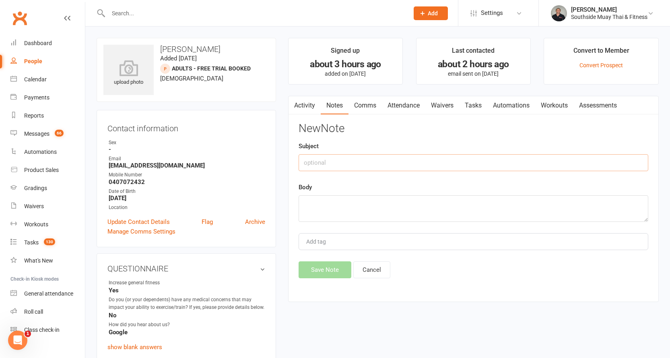
click at [317, 165] on input "text" at bounding box center [474, 162] width 350 height 17
click at [313, 201] on textarea at bounding box center [474, 208] width 350 height 27
paste textarea "Hi Sean Coach Barry here from Southside Muay Thai & Fitness. I am just touching…"
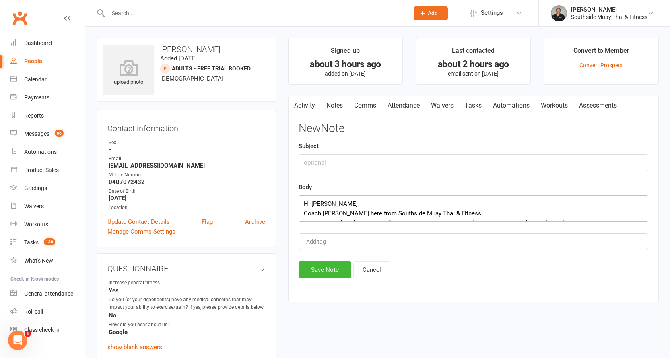
scroll to position [34, 0]
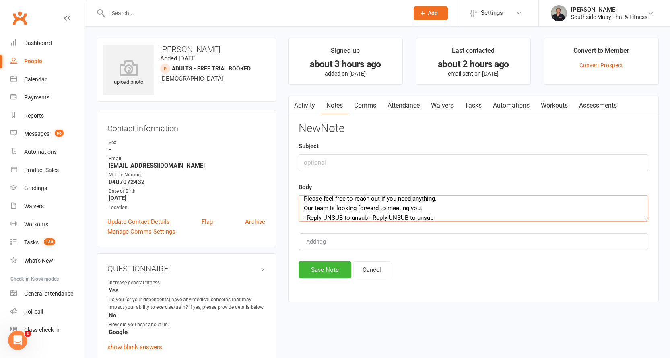
type textarea "Hi Sean Coach Barry here from Southside Muay Thai & Fitness. I am just touching…"
click at [333, 162] on input "text" at bounding box center [474, 162] width 350 height 17
type input "pre"
click at [319, 269] on button "Save Note" at bounding box center [325, 269] width 53 height 17
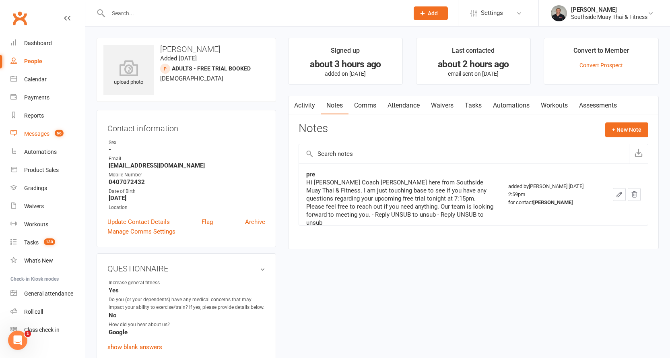
click at [37, 129] on link "Messages 66" at bounding box center [47, 134] width 74 height 18
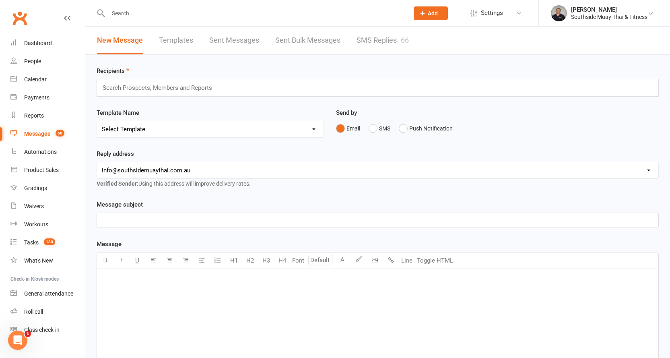
click at [379, 41] on link "SMS Replies 66" at bounding box center [382, 41] width 52 height 28
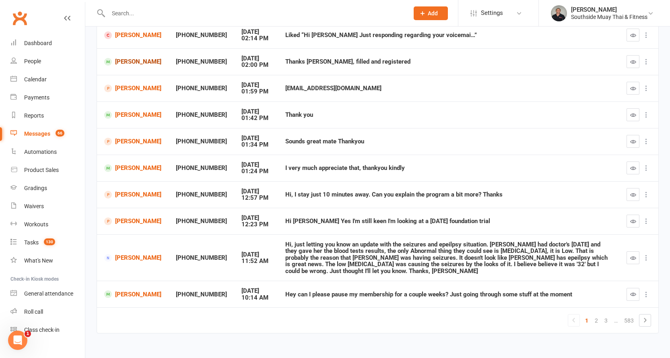
scroll to position [113, 0]
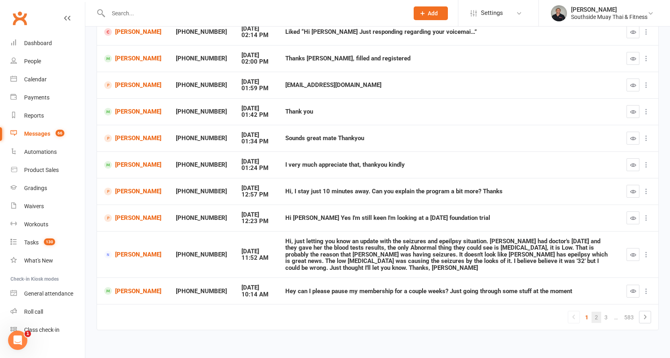
click at [597, 311] on link "2" at bounding box center [596, 316] width 10 height 11
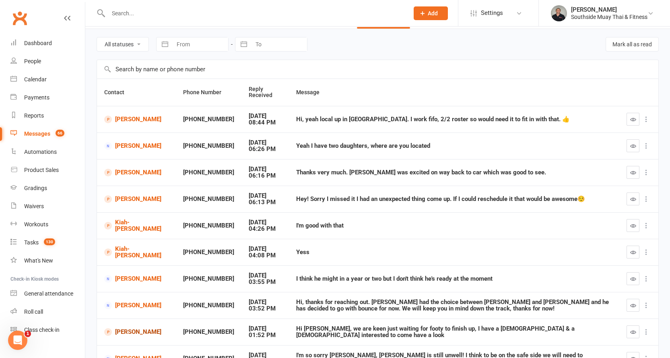
scroll to position [19, 0]
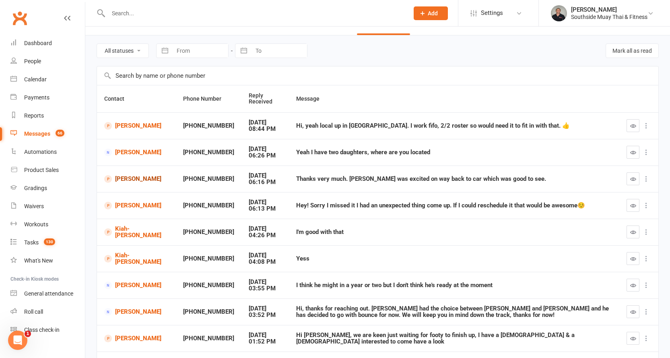
click at [129, 177] on link "Andrew Lock" at bounding box center [136, 179] width 64 height 8
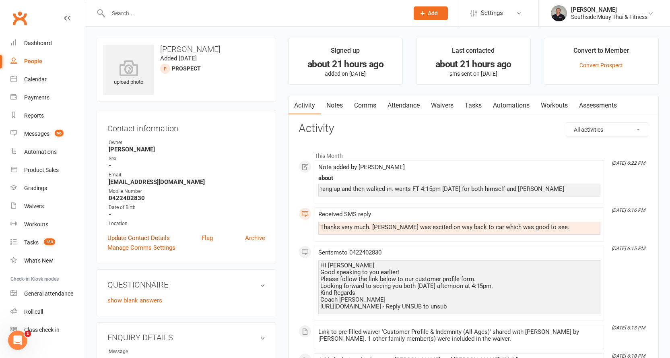
click at [145, 235] on link "Update Contact Details" at bounding box center [138, 238] width 62 height 10
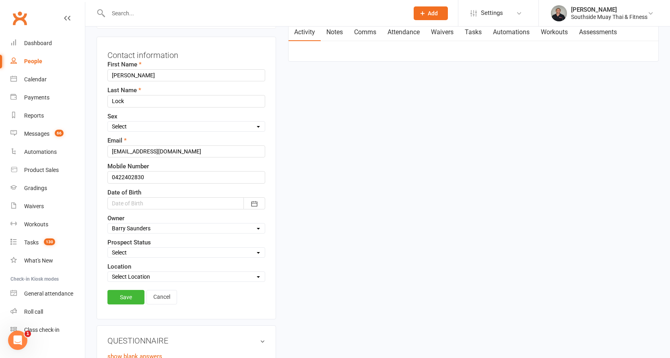
scroll to position [118, 0]
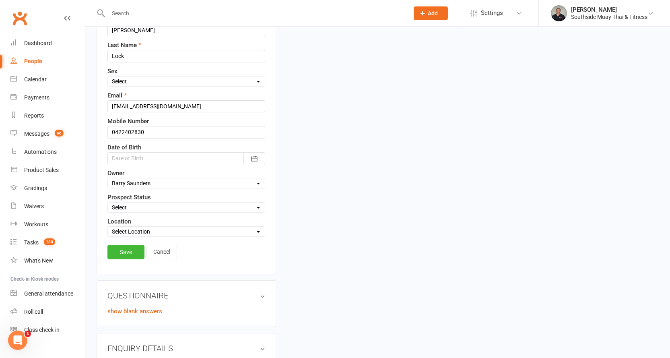
click at [122, 207] on select "Select Initial Contact 28 Day LBE - Contact Needed 28 Day LBE - Intro Class Boo…" at bounding box center [186, 207] width 157 height 9
select select "Adults - Free Trial Booked"
click at [108, 203] on select "Select Initial Contact 28 Day LBE - Contact Needed 28 Day LBE - Intro Class Boo…" at bounding box center [186, 207] width 157 height 9
click at [124, 248] on link "Save" at bounding box center [125, 252] width 37 height 14
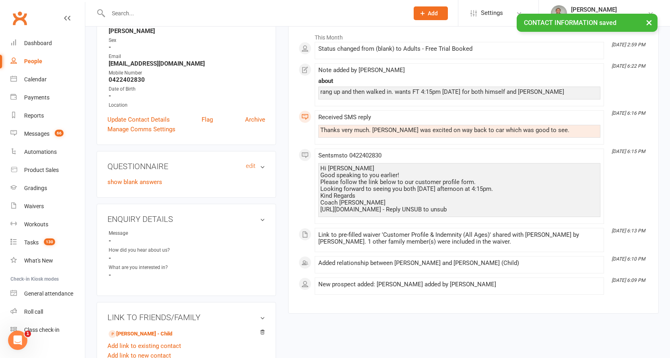
scroll to position [0, 0]
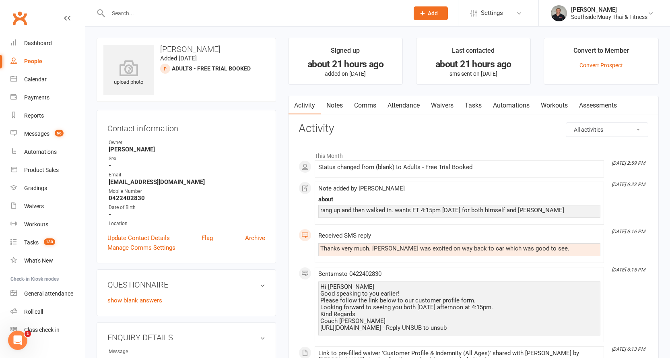
click at [368, 106] on link "Comms" at bounding box center [364, 105] width 33 height 19
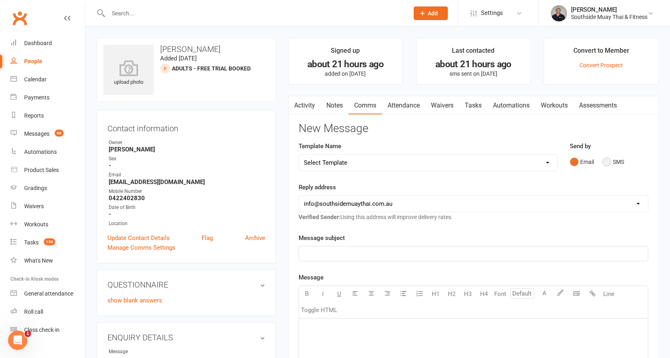
click at [615, 166] on button "SMS" at bounding box center [613, 161] width 22 height 15
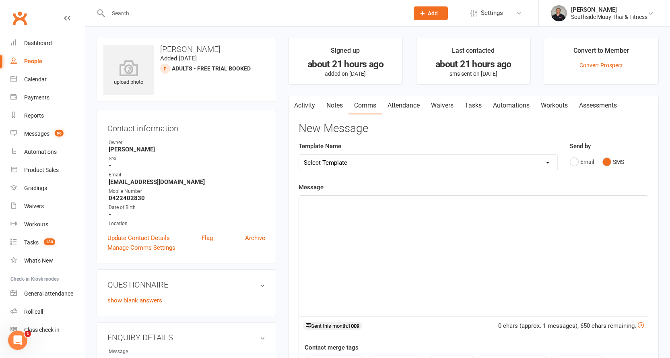
click at [422, 204] on p "﻿" at bounding box center [473, 203] width 339 height 10
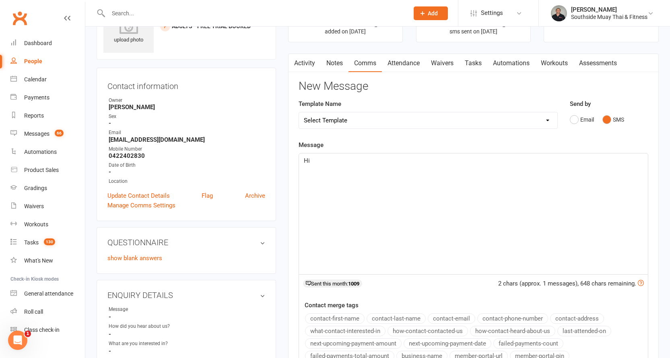
scroll to position [80, 0]
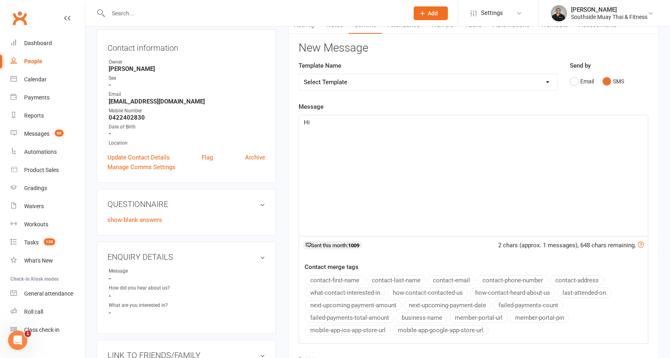
click at [338, 276] on button "contact-first-name" at bounding box center [335, 280] width 60 height 10
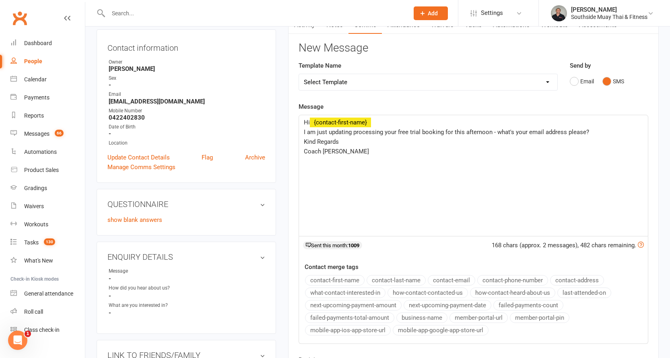
click at [416, 313] on button "business-name" at bounding box center [421, 317] width 51 height 10
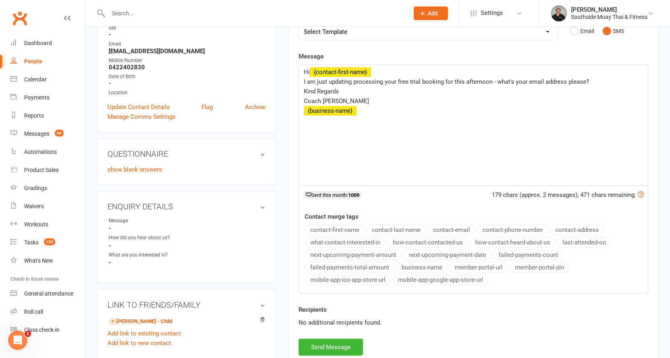
scroll to position [282, 0]
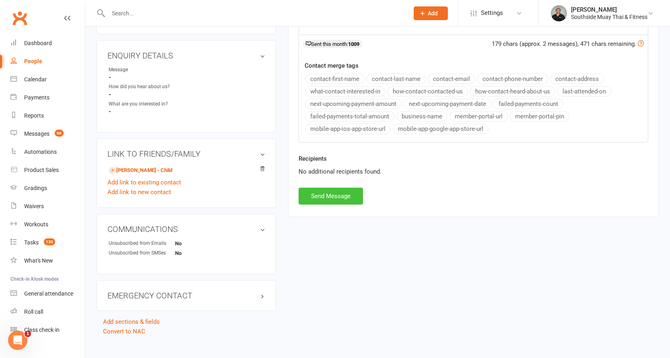
click at [325, 200] on button "Send Message" at bounding box center [331, 195] width 64 height 17
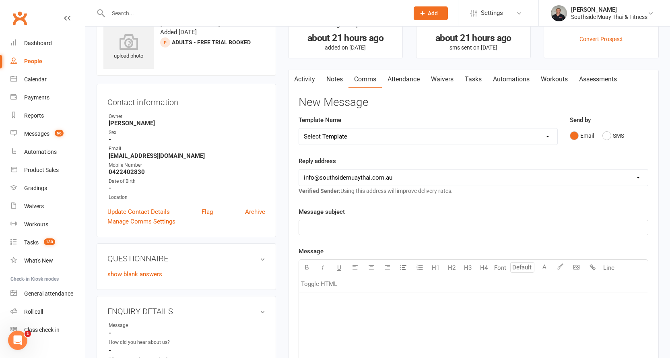
scroll to position [0, 0]
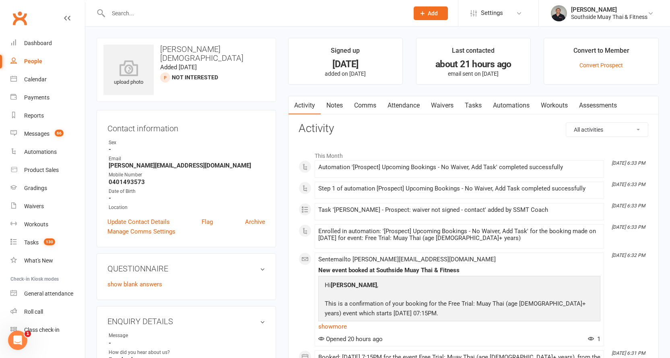
click at [447, 107] on link "Waivers" at bounding box center [442, 105] width 34 height 19
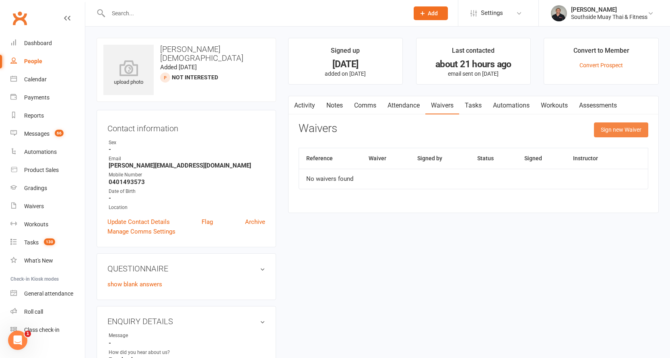
click at [616, 128] on button "Sign new Waiver" at bounding box center [621, 129] width 54 height 14
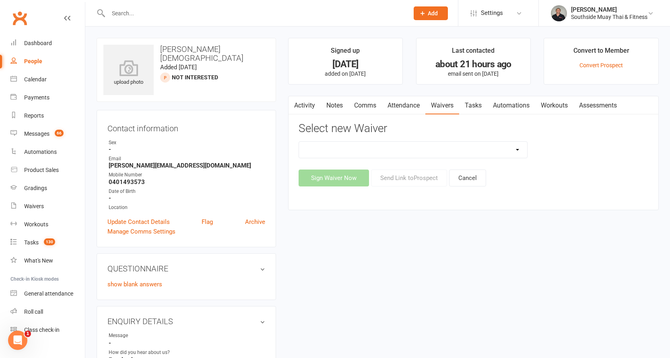
click at [517, 148] on select "10 or 5 Session Pass | Upfront (former member) 10 Session Pass | Upfront (DD Pa…" at bounding box center [413, 150] width 229 height 16
select select "175"
click at [299, 142] on select "10 or 5 Session Pass | Upfront (former member) 10 Session Pass | Upfront (DD Pa…" at bounding box center [413, 150] width 229 height 16
click at [400, 177] on button "Send Link to [GEOGRAPHIC_DATA]" at bounding box center [409, 177] width 76 height 17
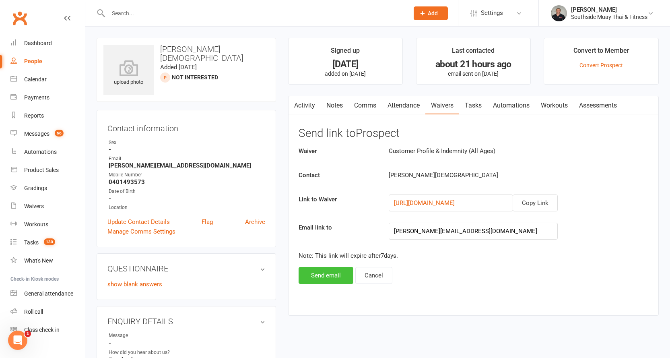
click at [332, 269] on button "Send email" at bounding box center [326, 275] width 55 height 17
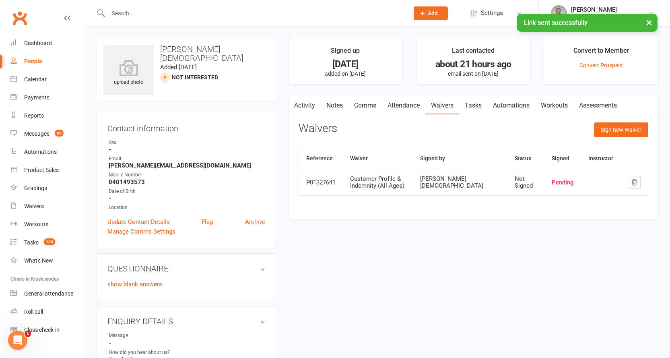
click at [352, 102] on link "Comms" at bounding box center [364, 105] width 33 height 19
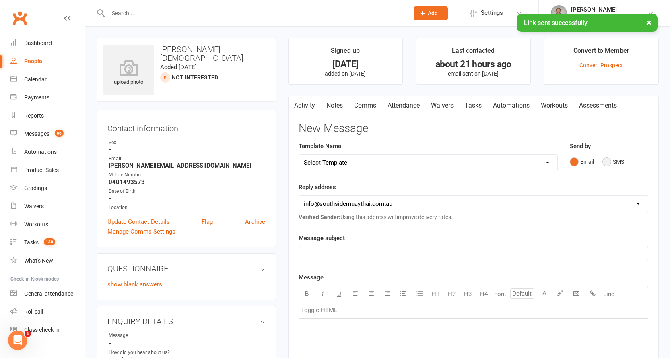
click at [614, 158] on button "SMS" at bounding box center [613, 161] width 22 height 15
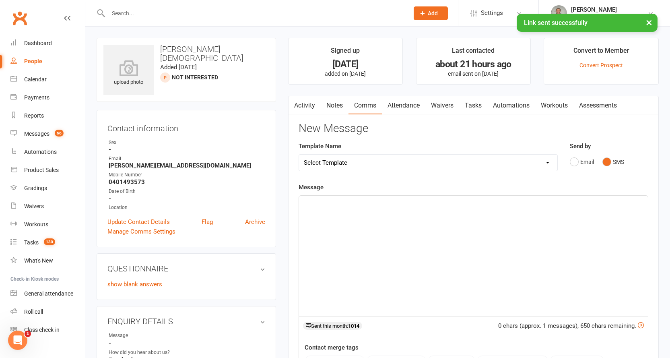
click at [437, 161] on select "Select Template [SMS] Outreach Message: High Risk – Personal From Trainer + Ree…" at bounding box center [428, 162] width 258 height 16
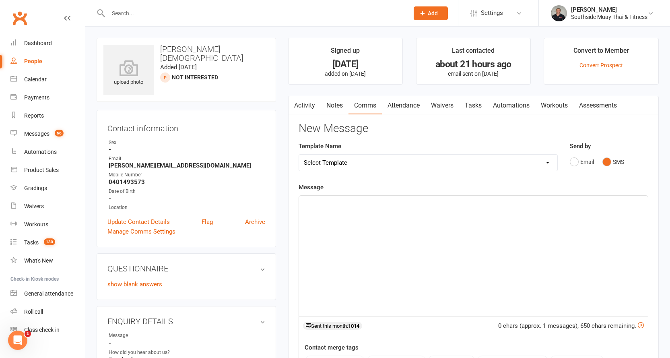
select select "37"
click at [299, 154] on select "Select Template [SMS] Outreach Message: High Risk – Personal From Trainer + Ree…" at bounding box center [428, 162] width 258 height 16
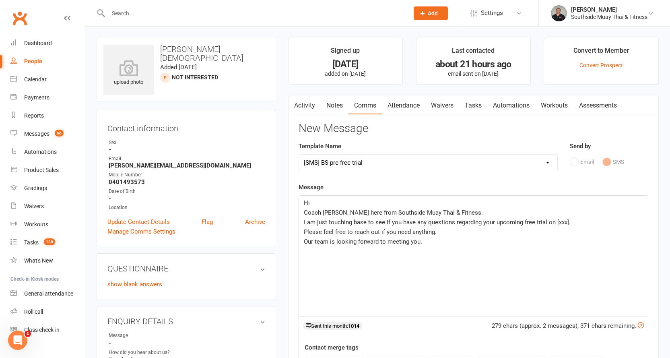
click at [322, 204] on p "Hi" at bounding box center [473, 203] width 339 height 10
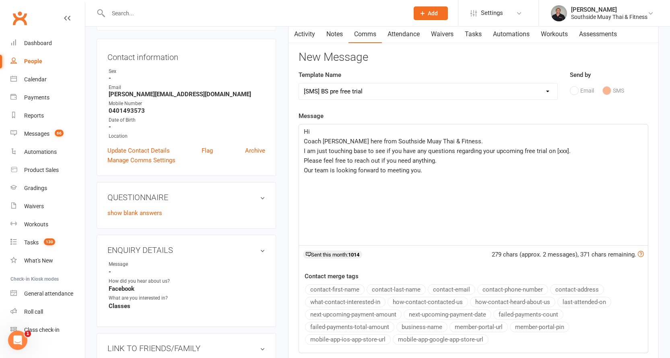
scroll to position [80, 0]
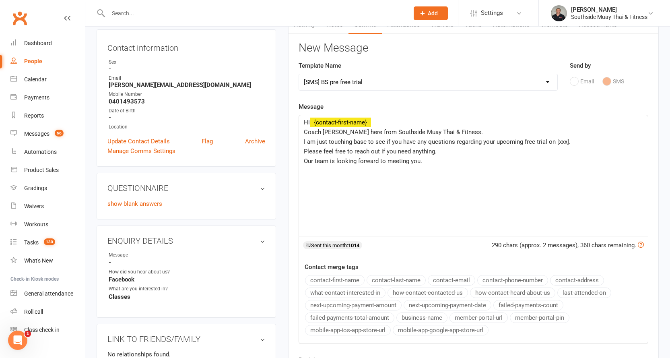
click at [336, 278] on button "contact-first-name" at bounding box center [335, 280] width 60 height 10
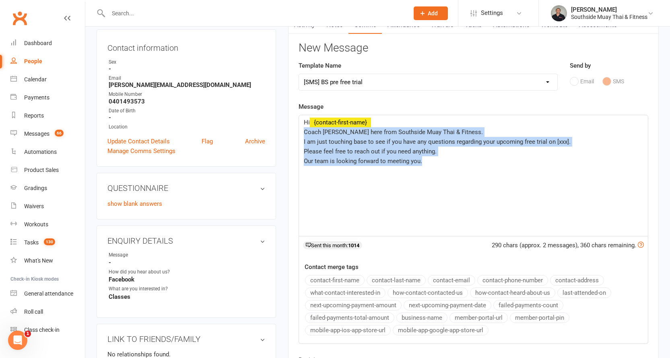
drag, startPoint x: 303, startPoint y: 130, endPoint x: 434, endPoint y: 160, distance: 134.1
click at [434, 160] on div "Hi ﻿ {contact-first-name} Coach Barry here from Southside Muay Thai & Fitness. …" at bounding box center [473, 175] width 349 height 121
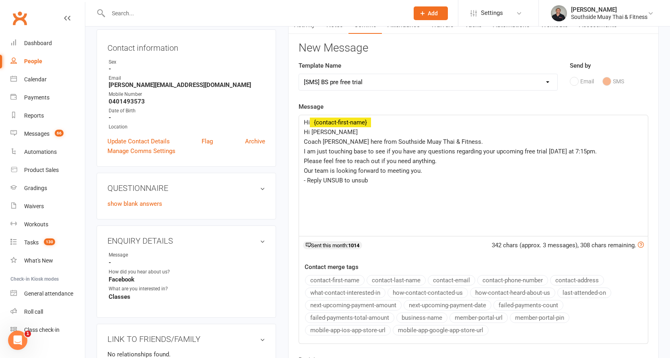
click at [305, 178] on span "- Reply UNSUB to unsub" at bounding box center [336, 180] width 64 height 7
drag, startPoint x: 327, startPoint y: 134, endPoint x: 299, endPoint y: 134, distance: 27.8
click at [299, 134] on div "Hi ﻿ {contact-first-name} Hi Tyson Coach Barry here from Southside Muay Thai & …" at bounding box center [473, 175] width 349 height 121
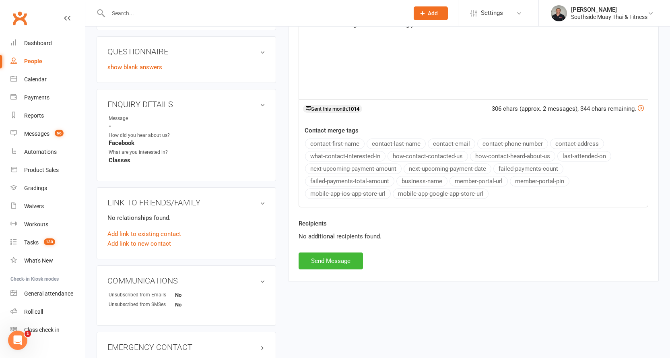
scroll to position [241, 0]
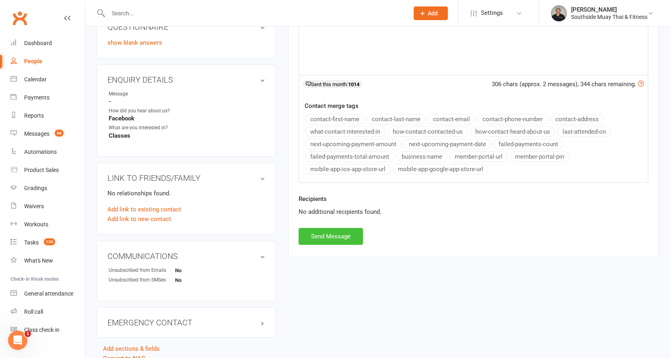
click at [305, 233] on button "Send Message" at bounding box center [331, 236] width 64 height 17
select select
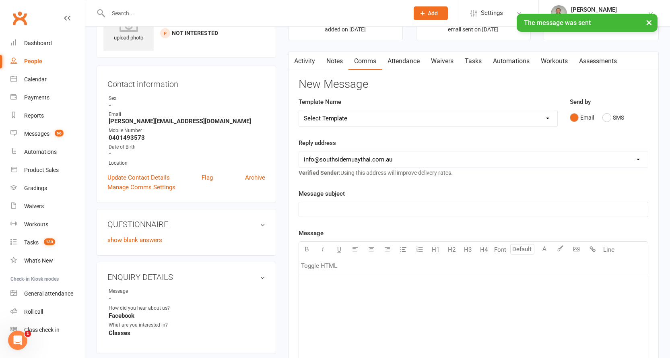
scroll to position [0, 0]
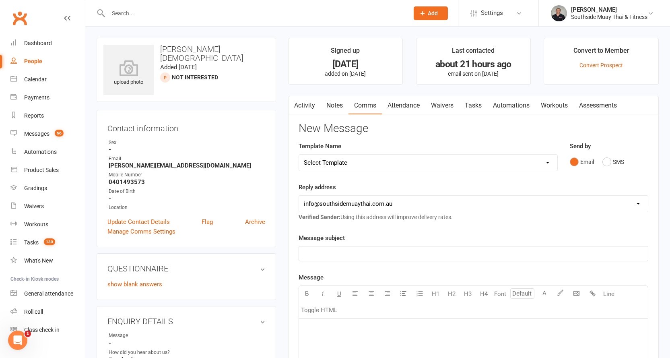
click at [407, 104] on link "Attendance" at bounding box center [403, 105] width 43 height 19
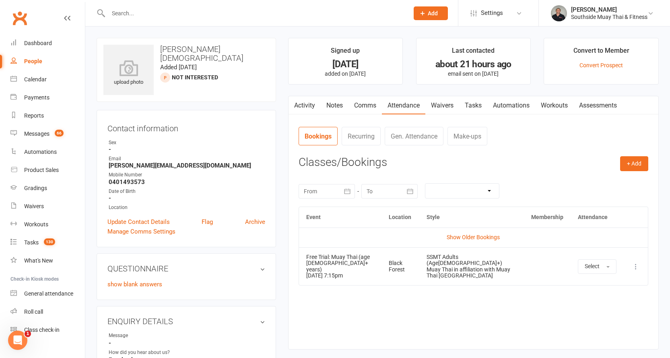
click at [305, 104] on link "Activity" at bounding box center [304, 105] width 32 height 19
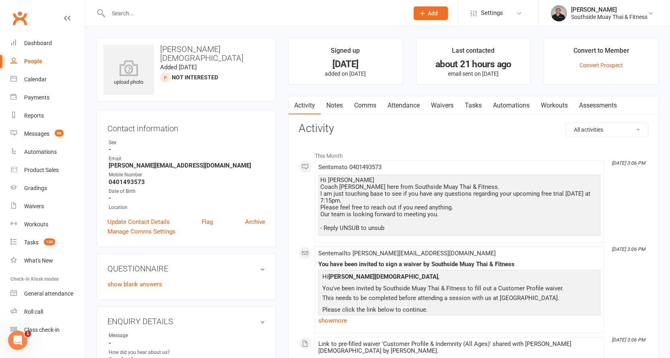
click at [238, 12] on input "text" at bounding box center [254, 13] width 297 height 11
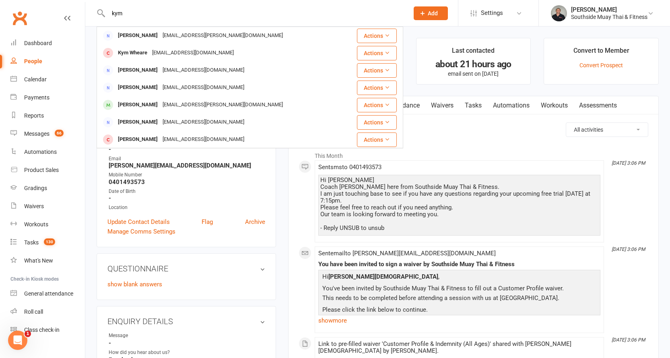
type input "kym"
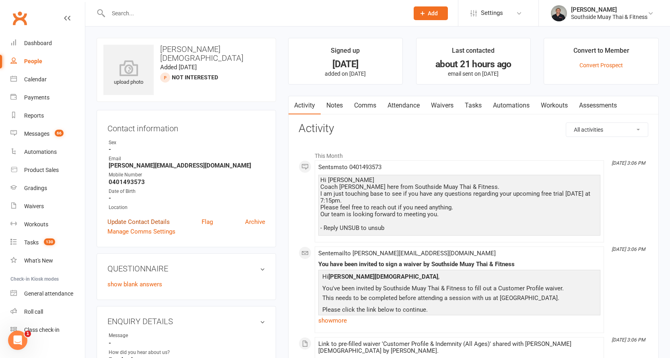
click at [148, 220] on link "Update Contact Details" at bounding box center [138, 222] width 62 height 10
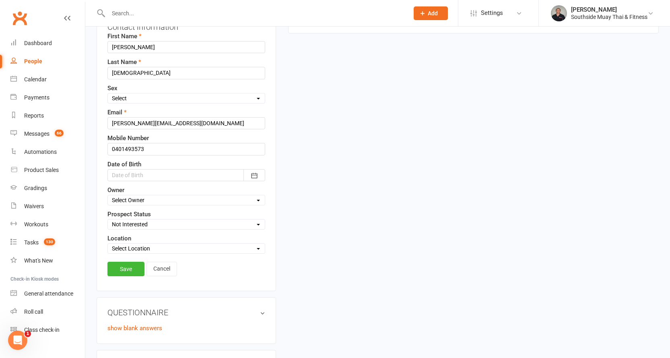
scroll to position [118, 0]
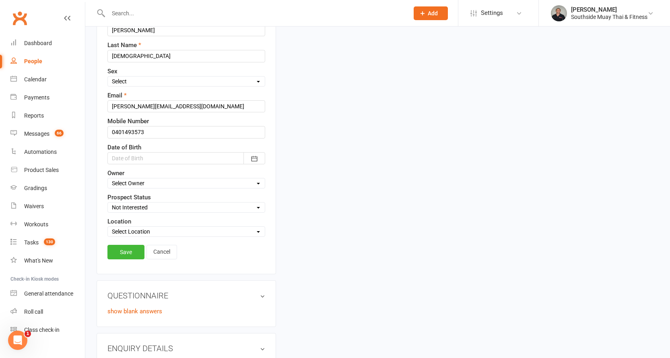
click at [135, 207] on select "Select Initial Contact 28 Day LBE - Contact Needed 28 Day LBE - Intro Class Boo…" at bounding box center [186, 207] width 157 height 9
select select "Adults - Free Trial Booked"
click at [108, 203] on select "Select Initial Contact 28 Day LBE - Contact Needed 28 Day LBE - Intro Class Boo…" at bounding box center [186, 207] width 157 height 9
click at [115, 253] on link "Save" at bounding box center [125, 252] width 37 height 14
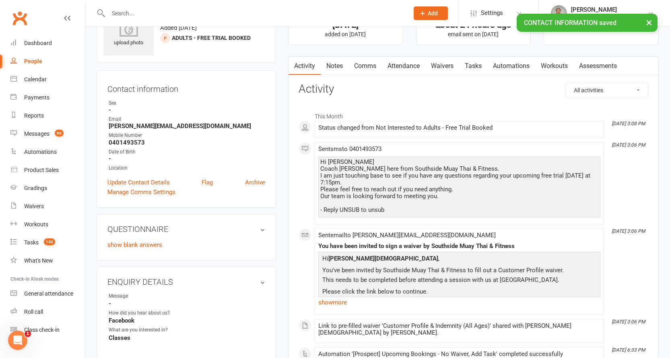
scroll to position [0, 0]
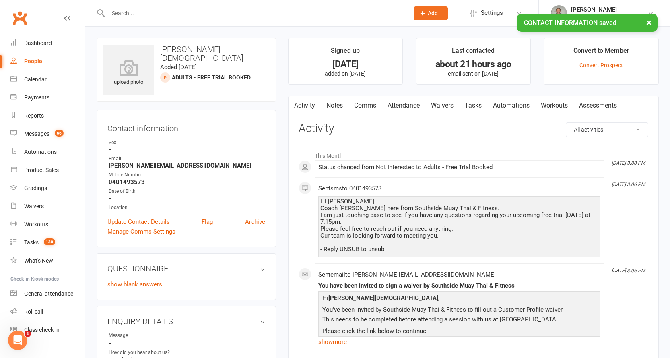
click at [404, 103] on link "Attendance" at bounding box center [403, 105] width 43 height 19
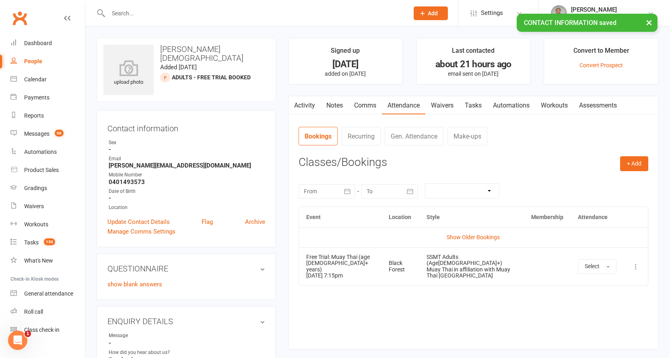
click at [446, 106] on link "Waivers" at bounding box center [442, 105] width 34 height 19
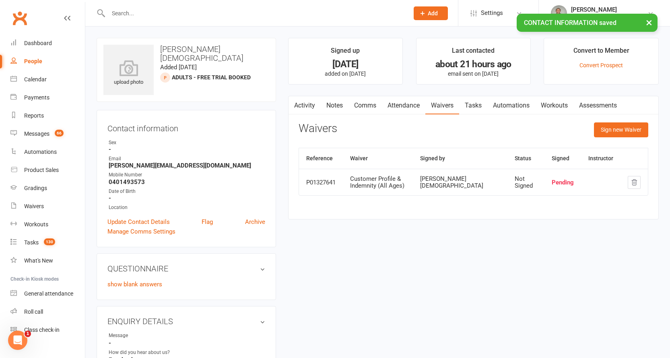
click at [343, 107] on link "Notes" at bounding box center [335, 105] width 28 height 19
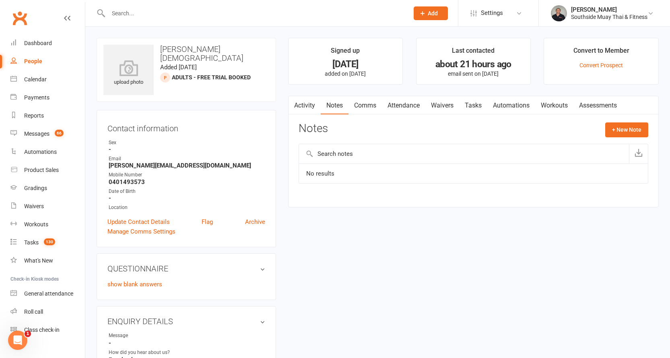
click at [305, 106] on link "Activity" at bounding box center [304, 105] width 32 height 19
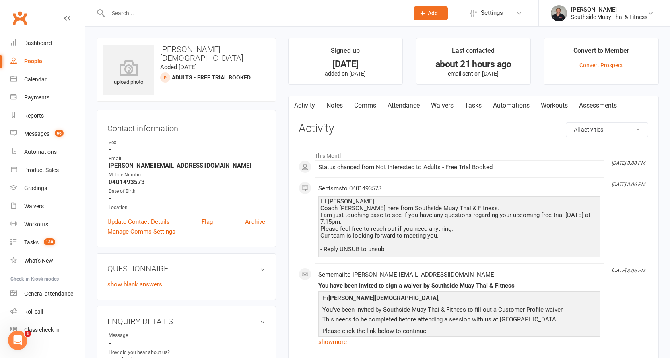
drag, startPoint x: 321, startPoint y: 200, endPoint x: 400, endPoint y: 254, distance: 96.3
click at [400, 254] on div "Hi jesse Coach Barry here from Southside Muay Thai & Fitness. I am just touchin…" at bounding box center [459, 226] width 282 height 61
copy div "Hi jesse Coach Barry here from Southside Muay Thai & Fitness. I am just touchin…"
click at [337, 102] on link "Notes" at bounding box center [335, 105] width 28 height 19
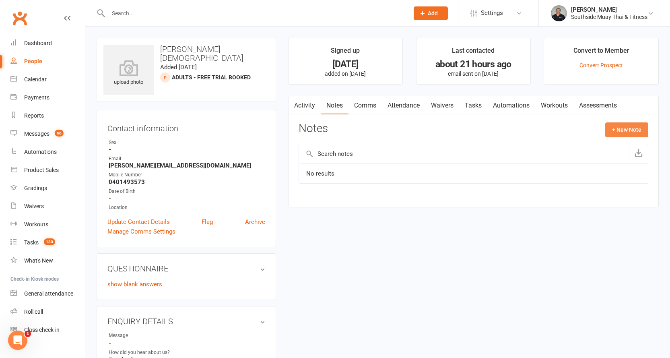
click at [618, 126] on button "+ New Note" at bounding box center [626, 129] width 43 height 14
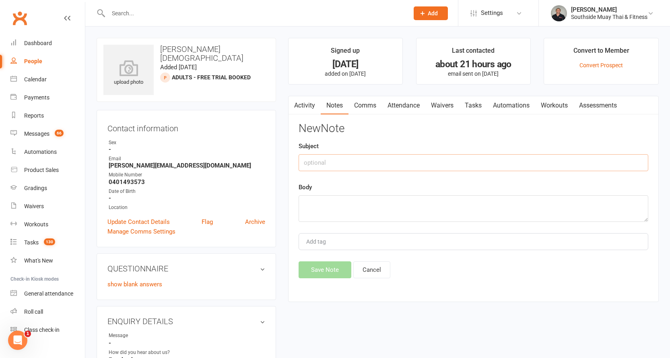
click at [346, 159] on input "text" at bounding box center [474, 162] width 350 height 17
click at [313, 204] on textarea at bounding box center [474, 208] width 350 height 27
paste textarea "Hi jesse Coach Barry here from Southside Muay Thai & Fitness. I am just touchin…"
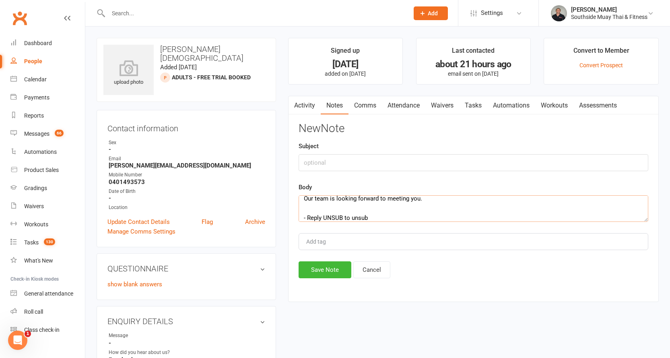
type textarea "Hi jesse Coach Barry here from Southside Muay Thai & Fitness. I am just touchin…"
click at [329, 158] on input "text" at bounding box center [474, 162] width 350 height 17
click at [324, 163] on input "text" at bounding box center [474, 162] width 350 height 17
type input "pre"
click at [334, 266] on button "Save Note" at bounding box center [325, 269] width 53 height 17
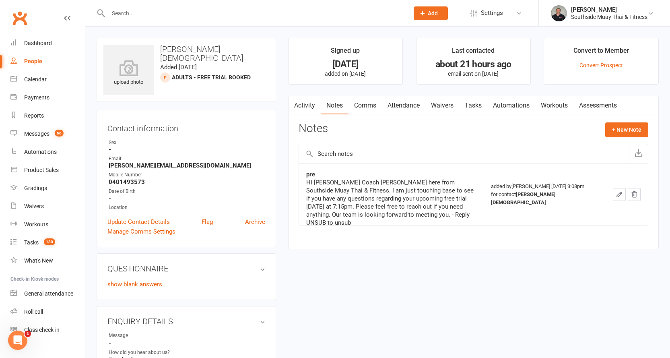
click at [125, 11] on input "text" at bounding box center [254, 13] width 297 height 11
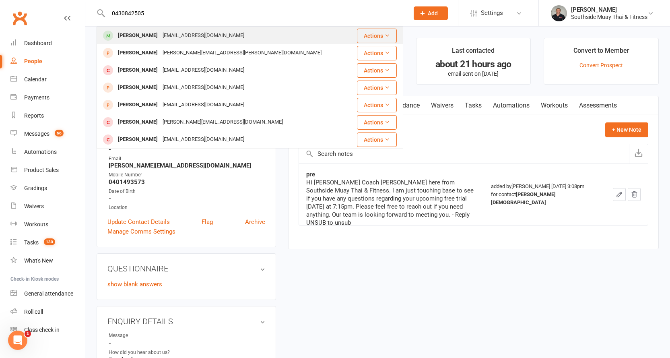
type input "0430842505"
click at [135, 31] on div "Kim Le" at bounding box center [137, 36] width 45 height 12
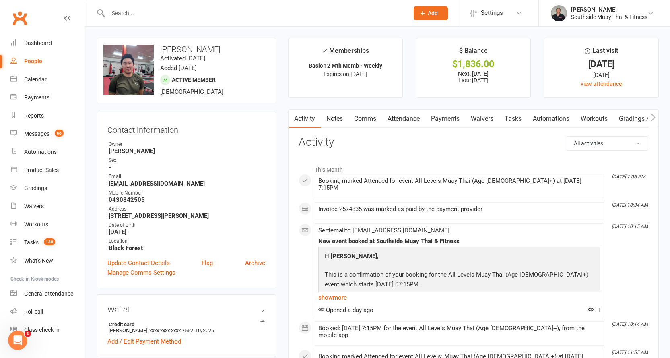
click at [369, 115] on link "Comms" at bounding box center [364, 118] width 33 height 19
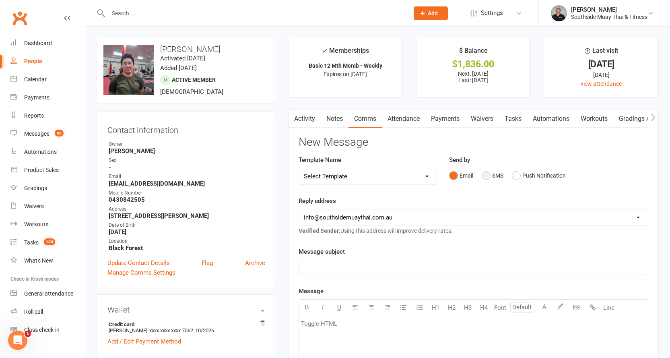
click at [491, 174] on button "SMS" at bounding box center [493, 175] width 22 height 15
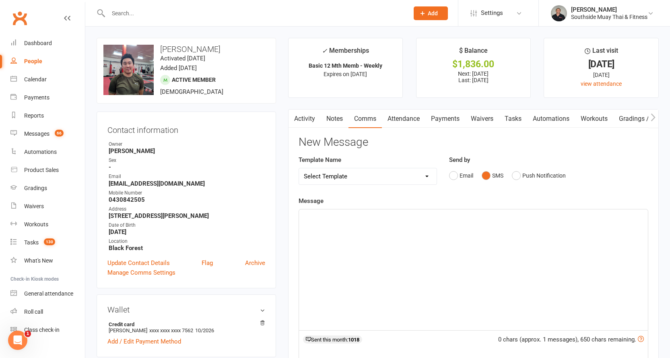
click at [349, 222] on div "﻿" at bounding box center [473, 269] width 349 height 121
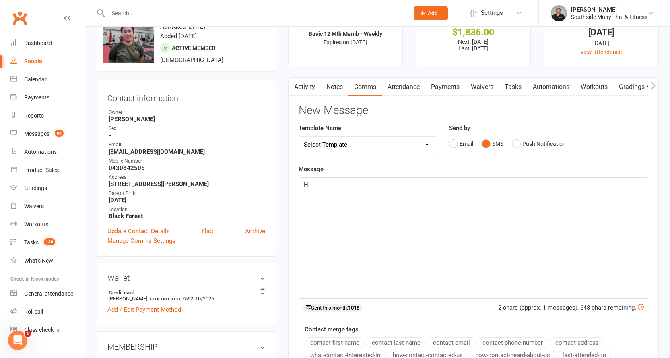
scroll to position [121, 0]
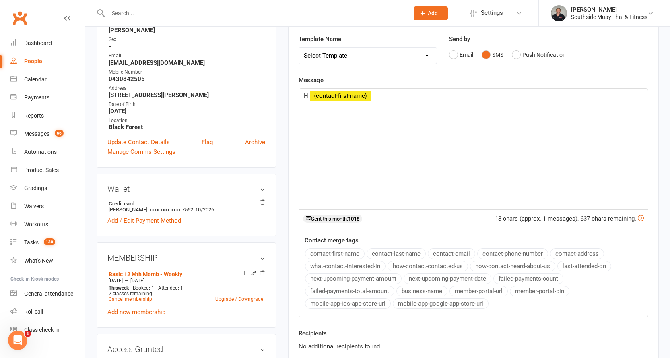
click at [341, 252] on button "contact-first-name" at bounding box center [335, 253] width 60 height 10
click at [404, 289] on button "business-name" at bounding box center [421, 291] width 51 height 10
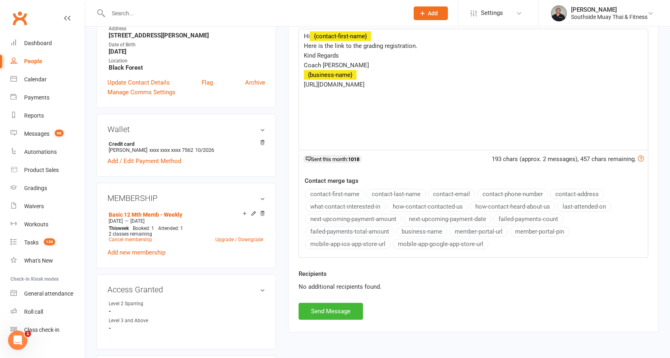
scroll to position [241, 0]
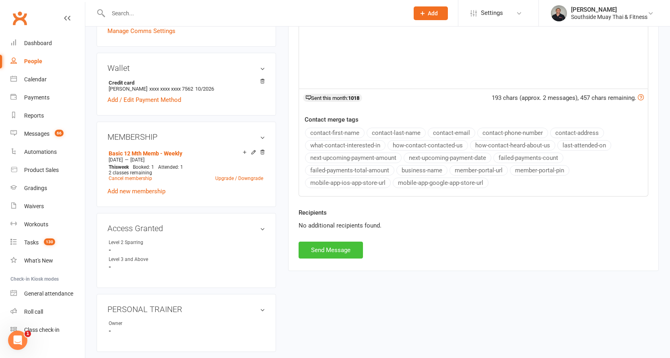
click at [342, 250] on button "Send Message" at bounding box center [331, 249] width 64 height 17
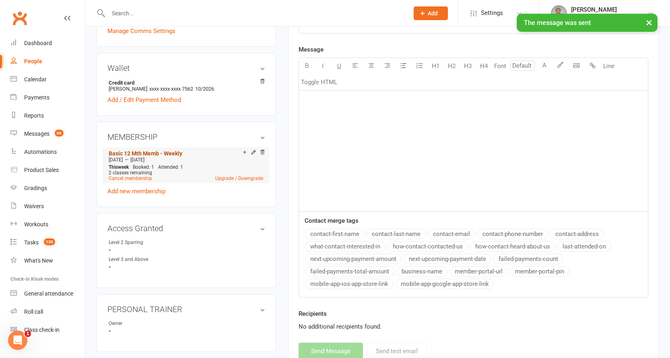
click at [175, 157] on link "Basic 12 Mth Memb - Weekly" at bounding box center [146, 153] width 74 height 6
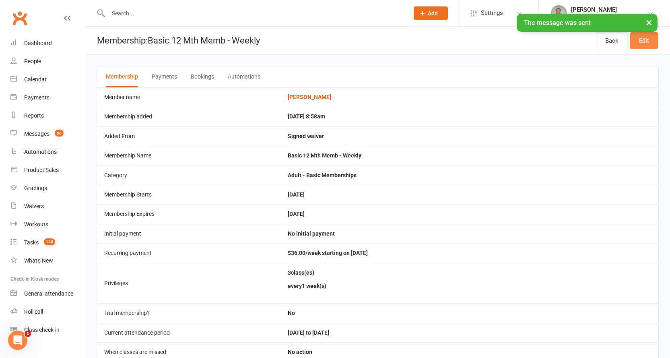
click at [644, 39] on link "Edit" at bounding box center [644, 40] width 29 height 17
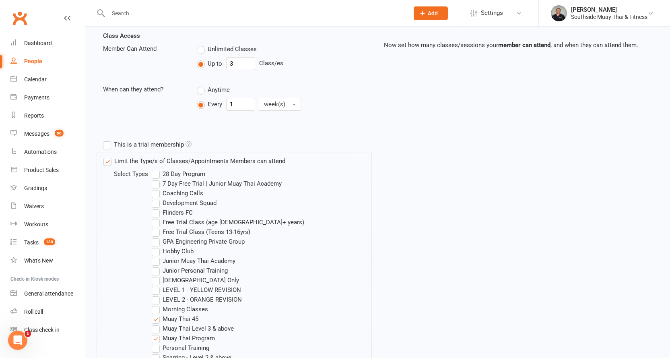
scroll to position [241, 0]
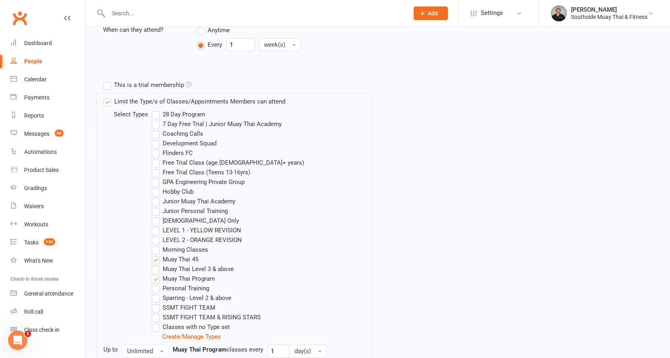
click at [204, 231] on label "LEVEL 1 - YELLOW REVISION" at bounding box center [196, 230] width 89 height 10
click at [157, 225] on input "LEVEL 1 - YELLOW REVISION" at bounding box center [154, 225] width 5 height 0
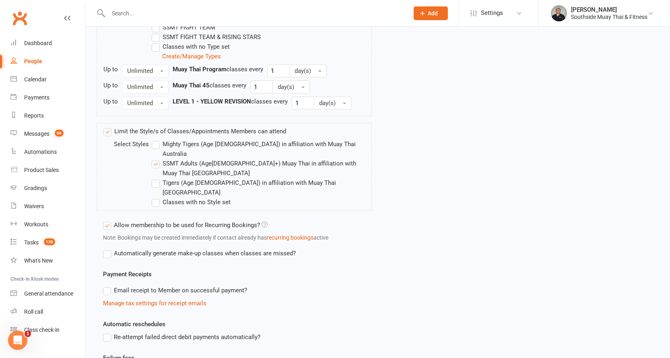
scroll to position [590, 0]
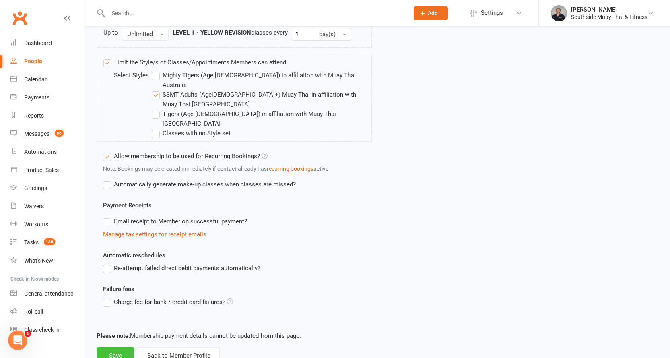
click at [119, 347] on button "Save" at bounding box center [116, 355] width 38 height 17
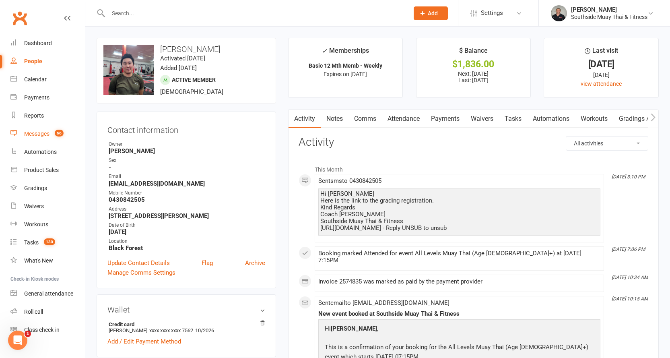
click at [32, 133] on div "Messages" at bounding box center [36, 133] width 25 height 6
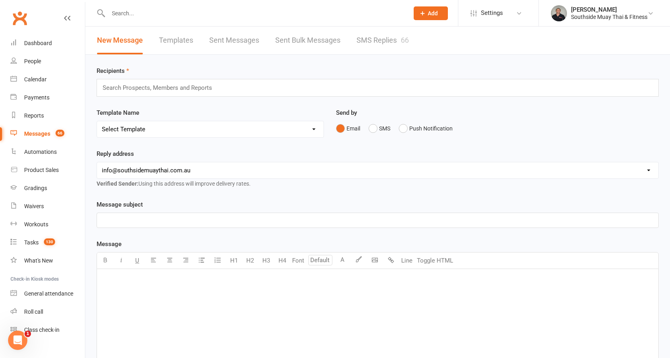
click at [378, 38] on link "SMS Replies 66" at bounding box center [382, 41] width 52 height 28
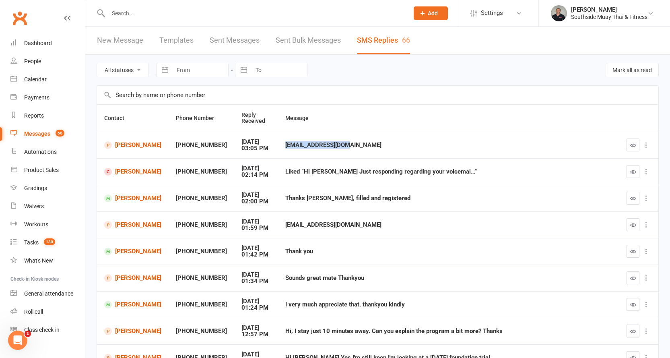
drag, startPoint x: 267, startPoint y: 145, endPoint x: 328, endPoint y: 143, distance: 60.8
click at [328, 143] on div "alock73@outlook.com" at bounding box center [448, 145] width 327 height 7
copy div "alock73@outlook.com"
click at [120, 141] on link "Andrew Lock" at bounding box center [132, 145] width 57 height 8
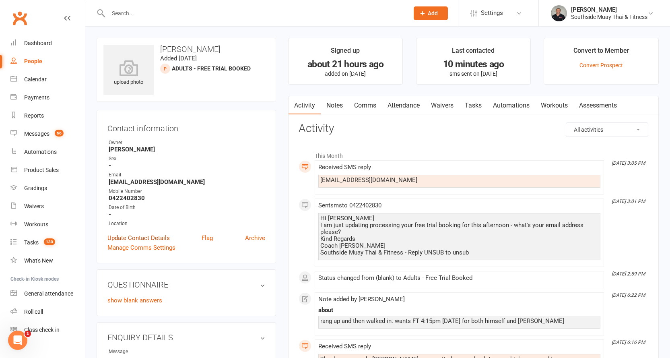
click at [157, 236] on link "Update Contact Details" at bounding box center [138, 238] width 62 height 10
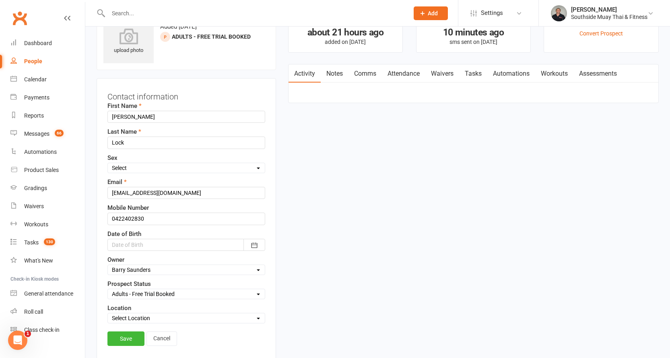
scroll to position [38, 0]
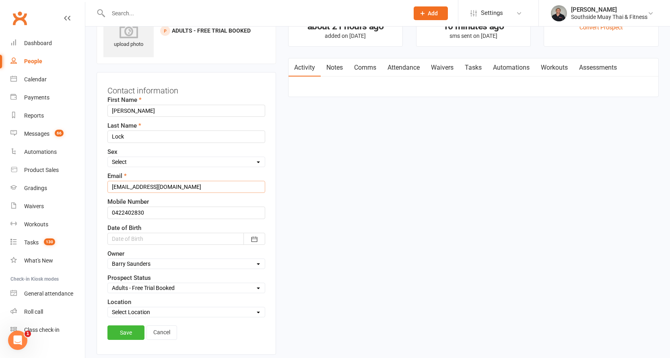
click at [129, 185] on input "noemail123@gmail1156.com" at bounding box center [186, 187] width 158 height 12
paste input "alock73@outlook"
type input "alock73@outlook.com"
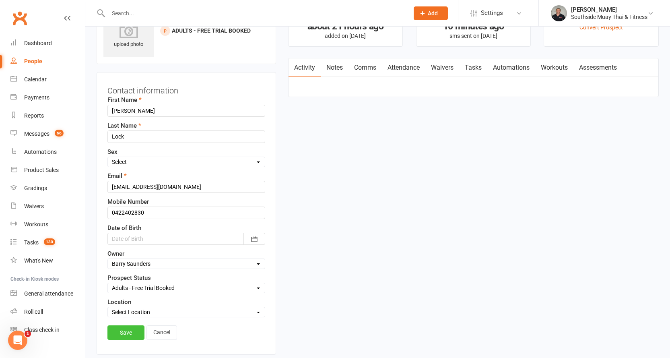
click at [125, 330] on link "Save" at bounding box center [125, 332] width 37 height 14
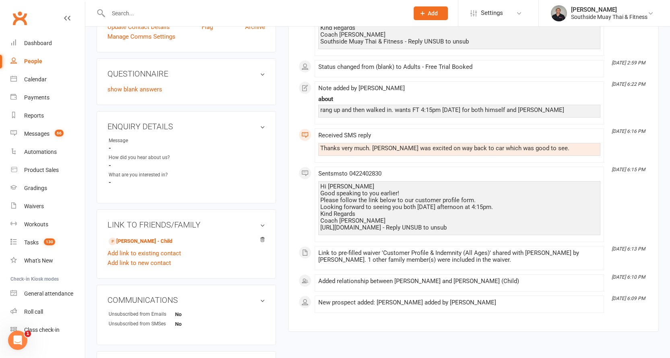
scroll to position [292, 0]
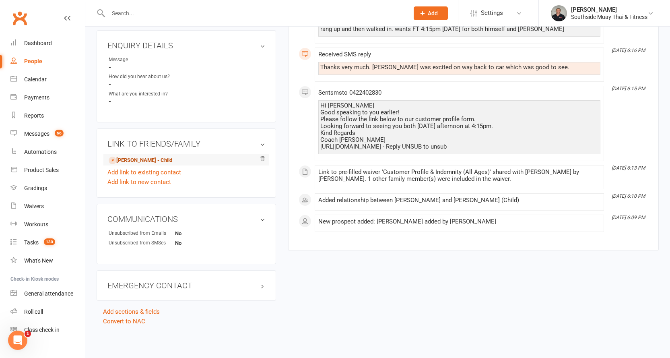
click at [149, 158] on link "Jesse Lock - Child" at bounding box center [141, 160] width 64 height 8
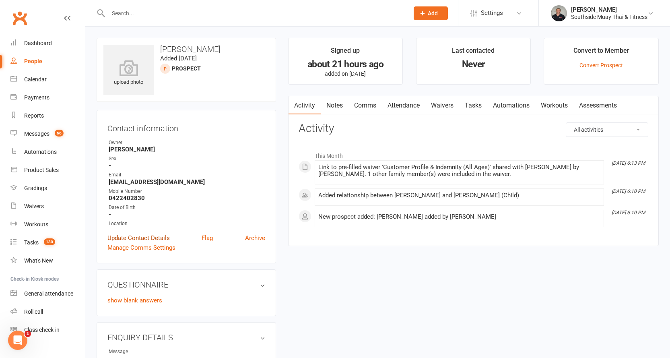
click at [128, 235] on link "Update Contact Details" at bounding box center [138, 238] width 62 height 10
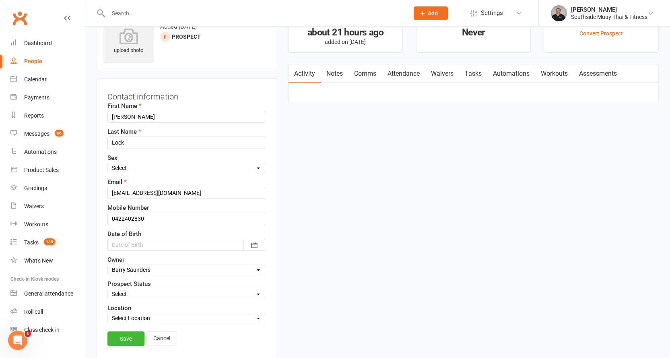
scroll to position [38, 0]
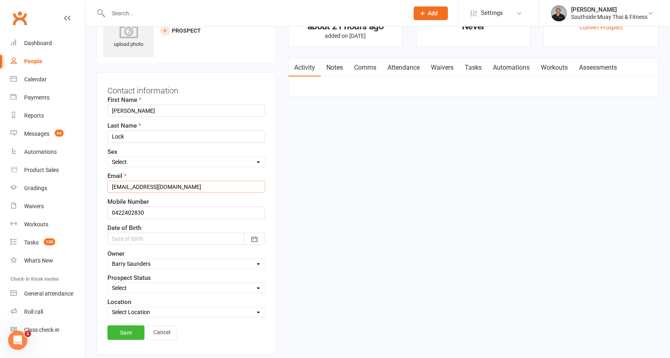
click at [127, 186] on input "noemail123@gmail1156.com" at bounding box center [186, 187] width 158 height 12
paste input "alock73@outlook"
type input "alock73@outlook.com"
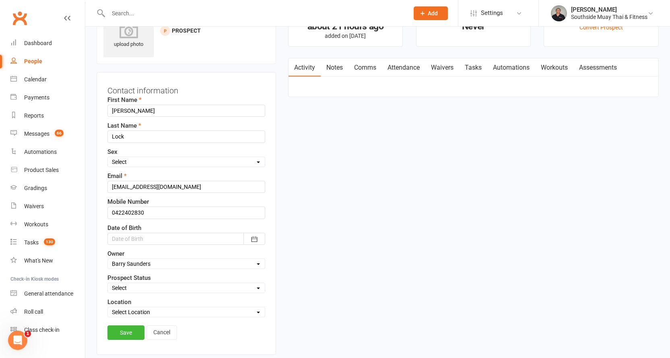
click at [124, 286] on select "Select Initial Contact 28 Day LBE - Contact Needed 28 Day LBE - Intro Class Boo…" at bounding box center [186, 287] width 157 height 9
select select "Adults - Free Trial Booked"
click at [108, 284] on select "Select Initial Contact 28 Day LBE - Contact Needed 28 Day LBE - Intro Class Boo…" at bounding box center [186, 287] width 157 height 9
click at [117, 330] on link "Save" at bounding box center [125, 332] width 37 height 14
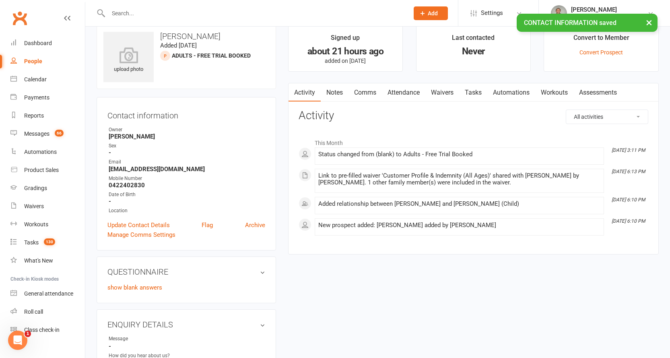
scroll to position [0, 0]
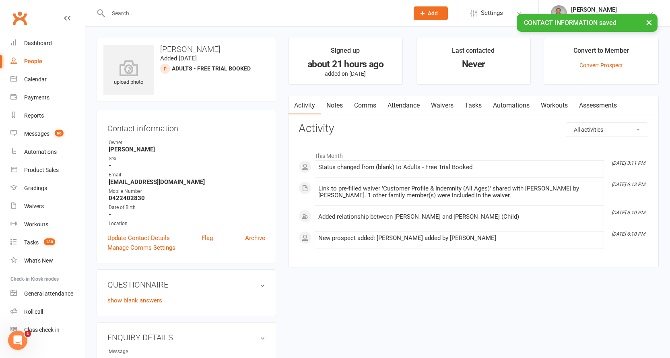
click at [410, 103] on link "Attendance" at bounding box center [403, 105] width 43 height 19
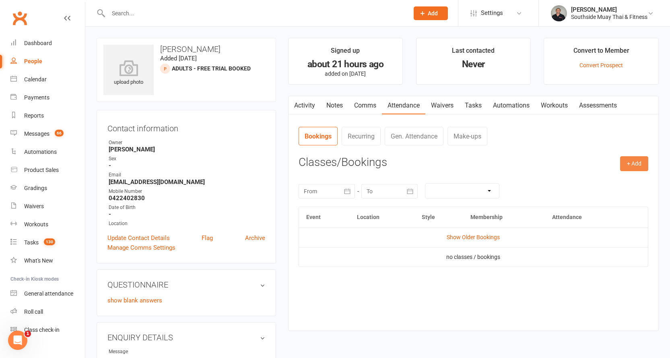
click at [641, 160] on button "+ Add" at bounding box center [634, 163] width 28 height 14
click at [609, 179] on link "Book Event" at bounding box center [608, 182] width 80 height 16
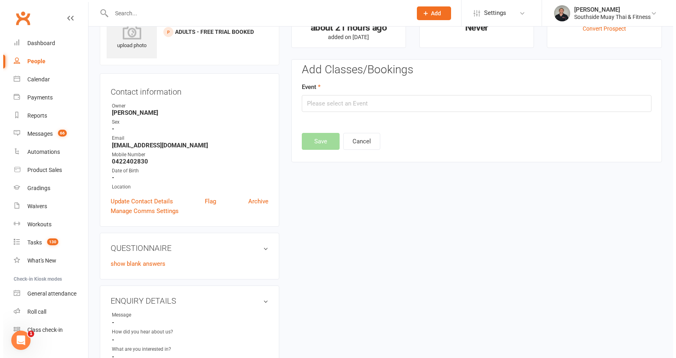
scroll to position [56, 0]
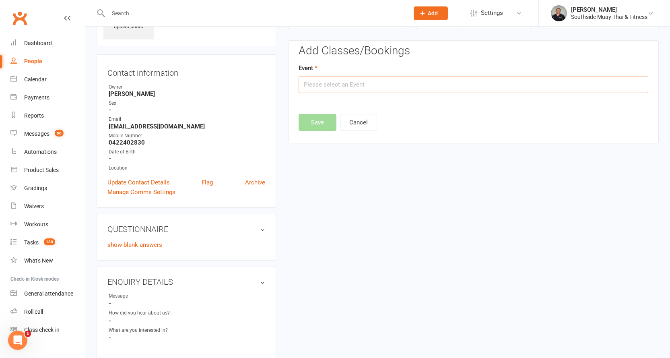
click at [332, 80] on input "text" at bounding box center [474, 84] width 350 height 17
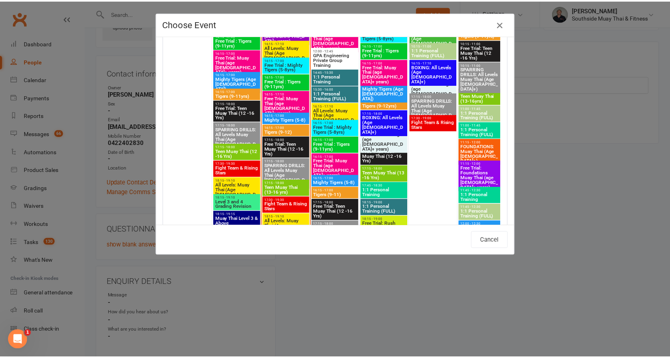
scroll to position [1328, 0]
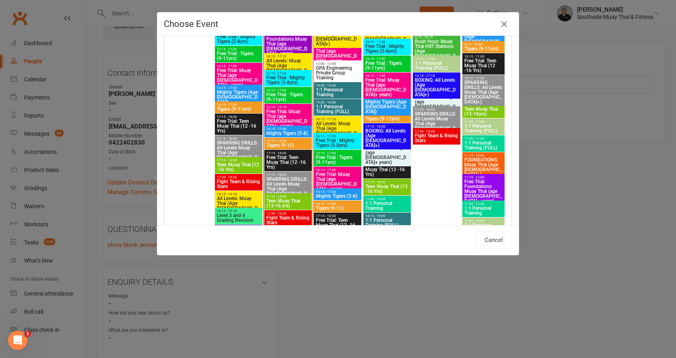
click at [278, 112] on span "Free Trial: Muay Thai (age 13+ years)" at bounding box center [288, 118] width 44 height 19
type input "Free Trial: Muay Thai (age 13+ years) - Aug 12, 2025 4:15:00 PM"
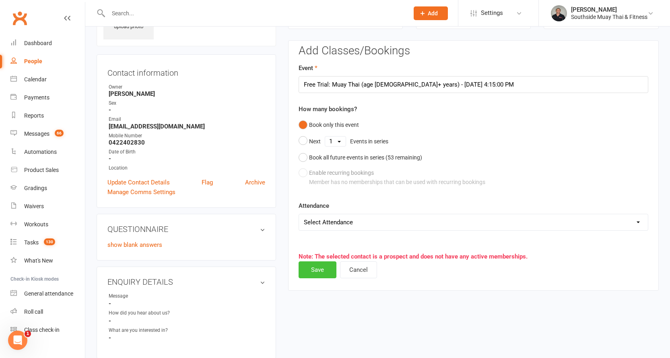
click at [316, 269] on button "Save" at bounding box center [318, 269] width 38 height 17
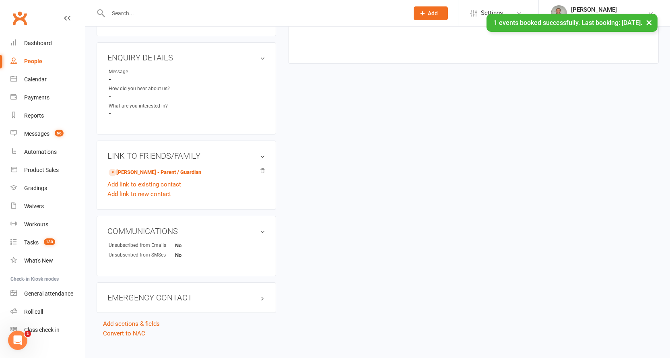
scroll to position [292, 0]
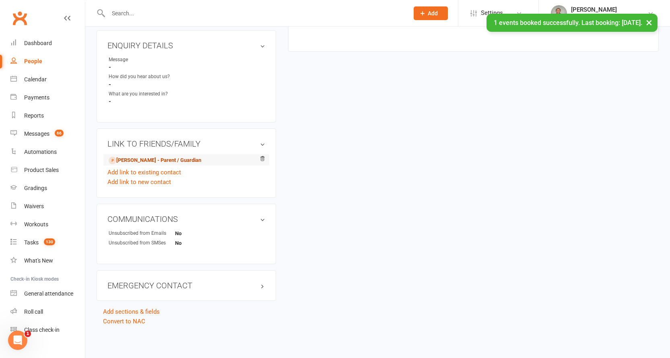
click at [178, 158] on link "Andrew Lock - Parent / Guardian" at bounding box center [155, 160] width 93 height 8
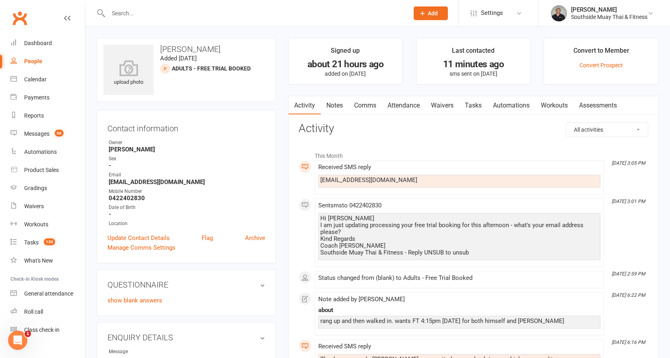
click at [408, 106] on link "Attendance" at bounding box center [403, 105] width 43 height 19
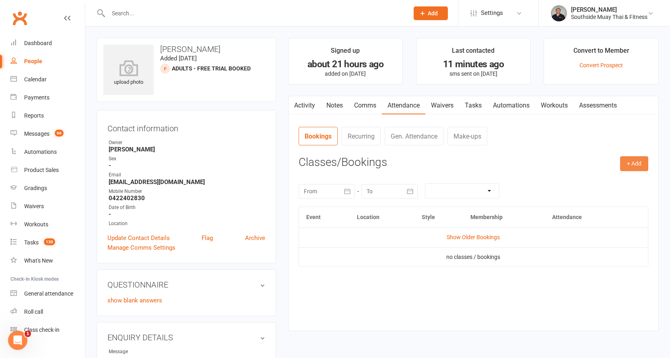
click at [632, 159] on button "+ Add" at bounding box center [634, 163] width 28 height 14
click at [599, 181] on link "Book Event" at bounding box center [608, 182] width 80 height 16
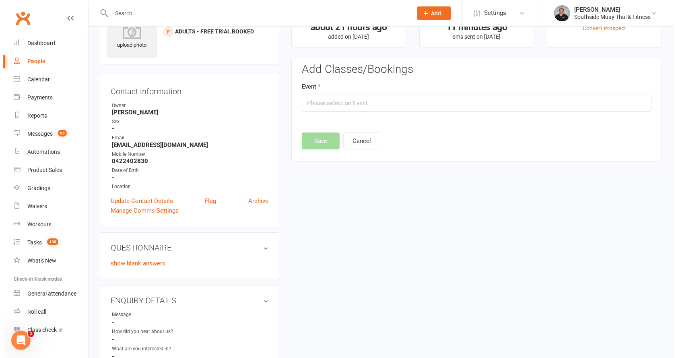
scroll to position [56, 0]
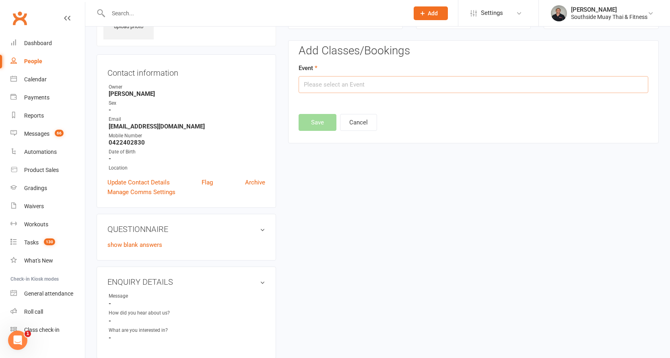
click at [349, 84] on input "text" at bounding box center [474, 84] width 350 height 17
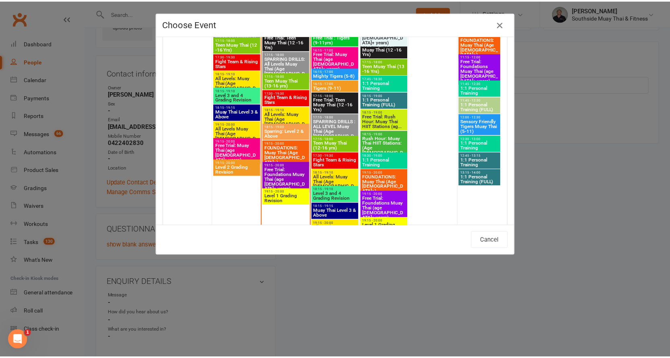
scroll to position [1328, 0]
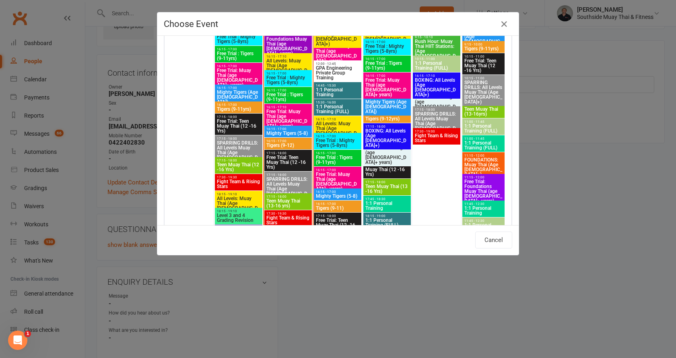
click at [283, 110] on span "Free Trial: Muay Thai (age 13+ years)" at bounding box center [288, 118] width 44 height 19
type input "Free Trial: Muay Thai (age 13+ years) - Aug 12, 2025 4:15:00 PM"
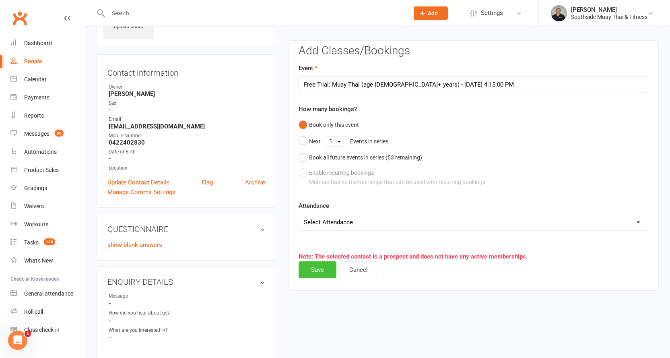
click at [310, 268] on button "Save" at bounding box center [318, 269] width 38 height 17
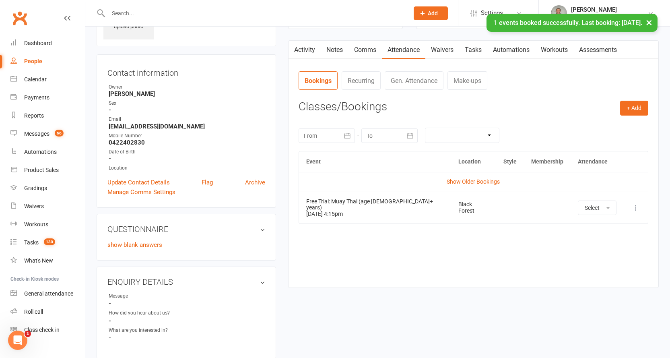
scroll to position [0, 0]
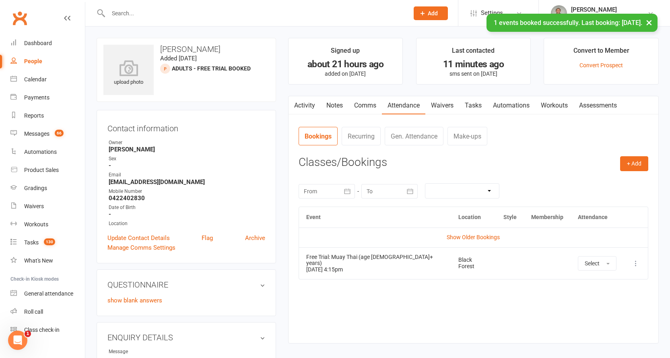
click at [335, 102] on link "Notes" at bounding box center [335, 105] width 28 height 19
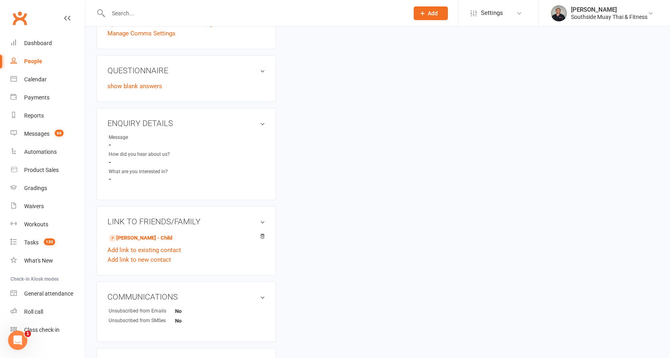
scroll to position [282, 0]
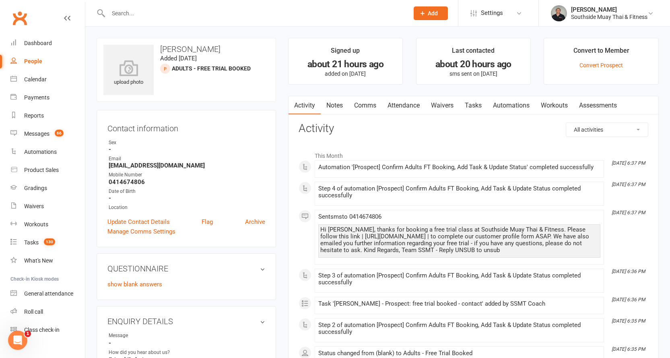
click at [441, 102] on link "Waivers" at bounding box center [442, 105] width 34 height 19
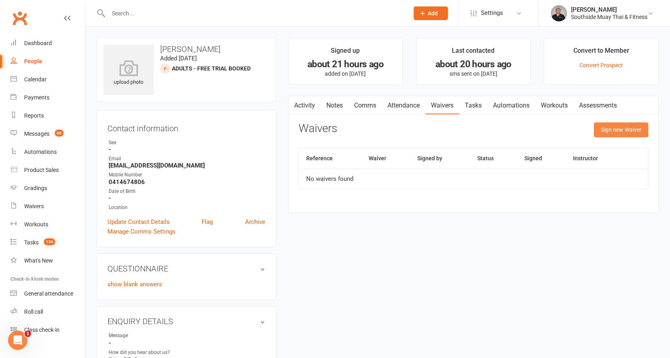
click at [612, 128] on button "Sign new Waiver" at bounding box center [621, 129] width 54 height 14
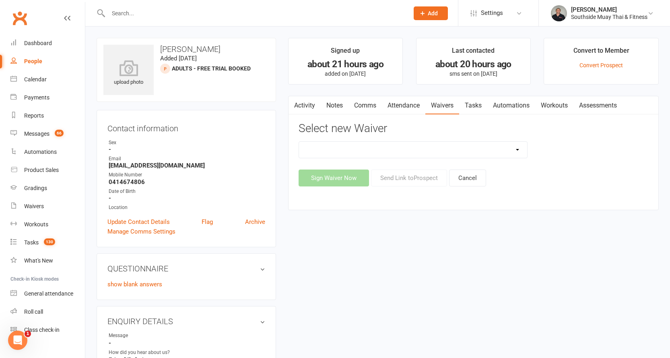
click at [517, 149] on select "10 or 5 Session Pass | Upfront (former member) 10 Session Pass | Upfront (DD Pa…" at bounding box center [413, 150] width 229 height 16
select select "175"
click at [299, 142] on select "10 or 5 Session Pass | Upfront (former member) 10 Session Pass | Upfront (DD Pa…" at bounding box center [413, 150] width 229 height 16
click at [403, 176] on button "Send Link to [GEOGRAPHIC_DATA]" at bounding box center [409, 177] width 76 height 17
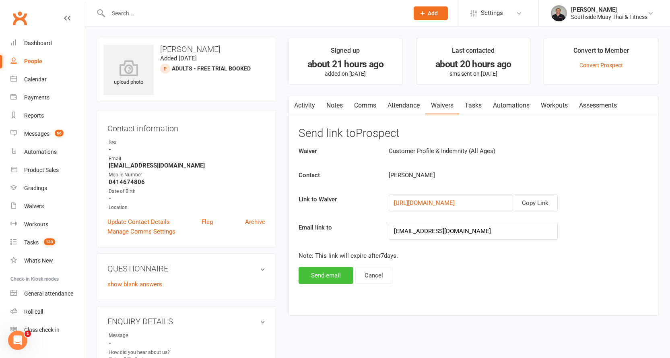
click at [320, 274] on button "Send email" at bounding box center [326, 275] width 55 height 17
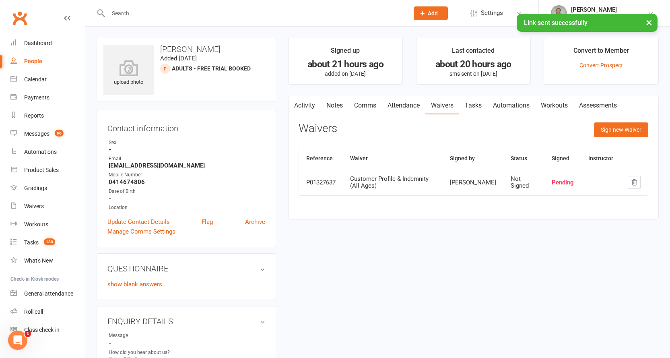
click at [365, 103] on link "Comms" at bounding box center [364, 105] width 33 height 19
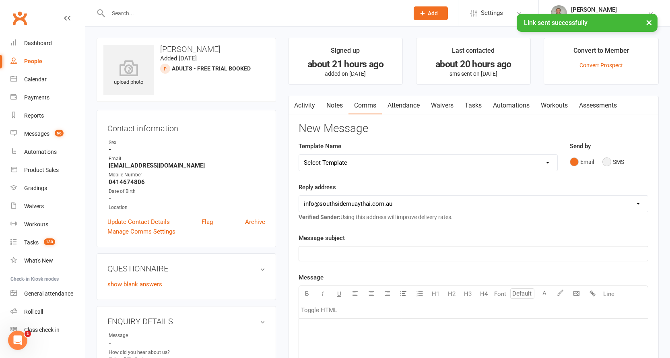
click at [605, 159] on button "SMS" at bounding box center [613, 161] width 22 height 15
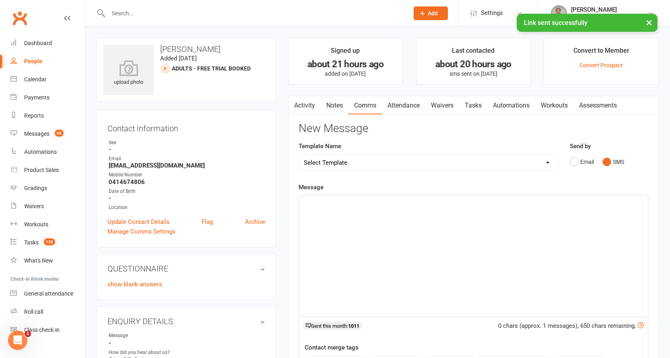
click at [426, 154] on select "Select Template [SMS] Outreach Message: High Risk – Personal From Trainer + Ree…" at bounding box center [428, 162] width 258 height 16
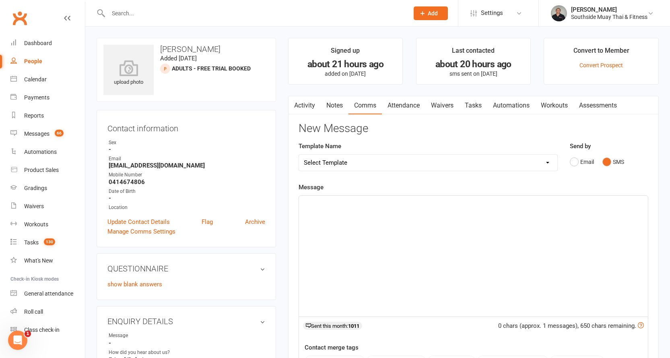
select select "37"
click at [299, 154] on select "Select Template [SMS] Outreach Message: High Risk – Personal From Trainer + Ree…" at bounding box center [428, 162] width 258 height 16
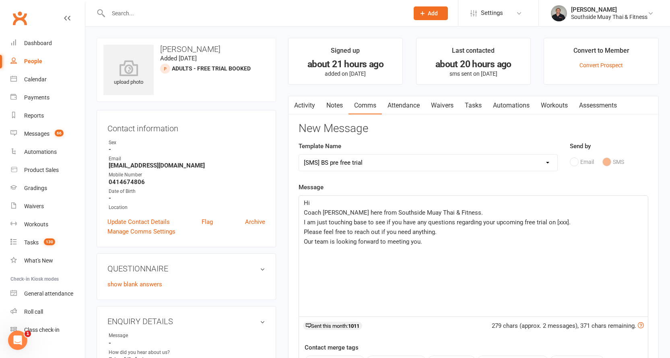
click at [317, 203] on p "Hi" at bounding box center [473, 203] width 339 height 10
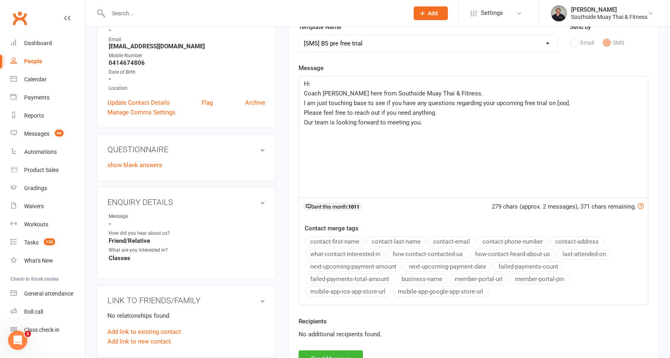
scroll to position [121, 0]
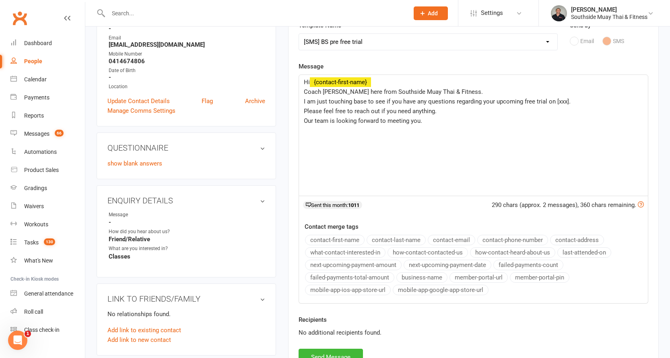
click at [330, 238] on button "contact-first-name" at bounding box center [335, 240] width 60 height 10
drag, startPoint x: 548, startPoint y: 101, endPoint x: 566, endPoint y: 101, distance: 18.1
click at [566, 101] on span "I am just touching base to see if you have any questions regarding your upcomin…" at bounding box center [437, 101] width 267 height 7
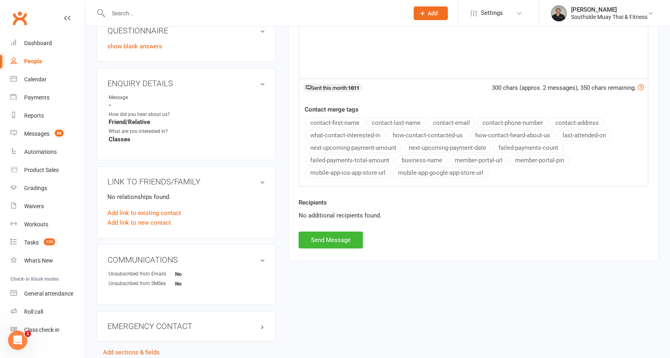
scroll to position [241, 0]
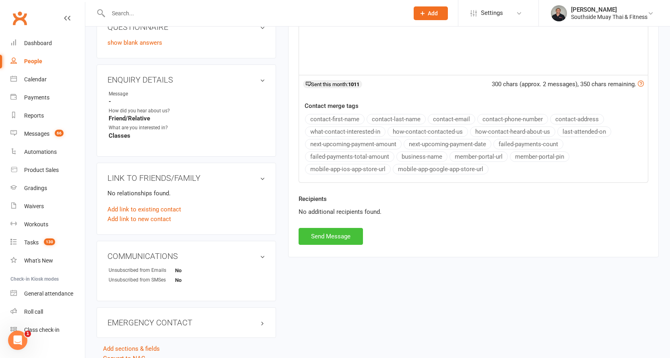
click at [315, 236] on button "Send Message" at bounding box center [331, 236] width 64 height 17
select select
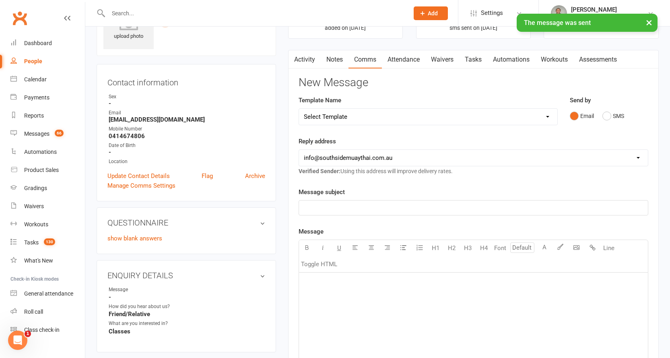
scroll to position [0, 0]
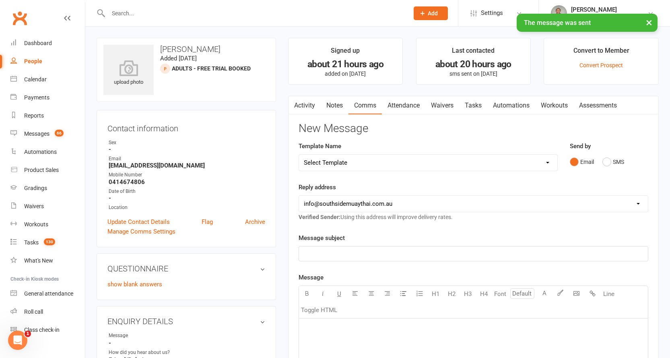
click at [300, 104] on link "Activity" at bounding box center [304, 105] width 32 height 19
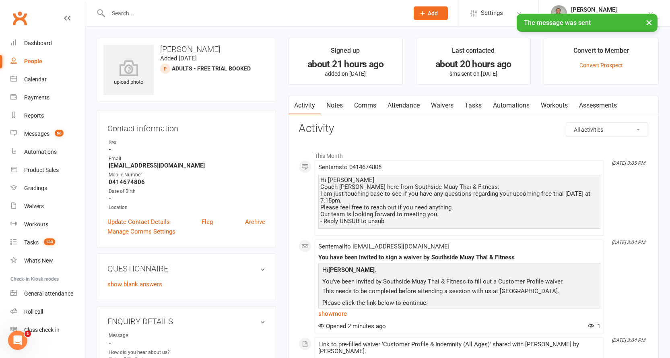
drag, startPoint x: 320, startPoint y: 180, endPoint x: 404, endPoint y: 220, distance: 92.7
click at [404, 220] on div "Hi [PERSON_NAME] Coach [PERSON_NAME] here from Southside Muay Thai & Fitness. I…" at bounding box center [459, 201] width 278 height 48
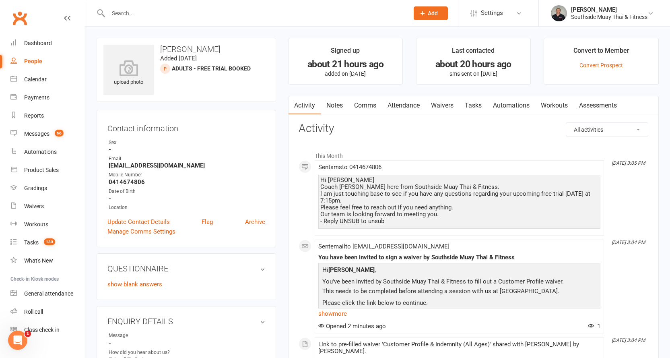
copy div "Hi [PERSON_NAME] Coach [PERSON_NAME] here from Southside Muay Thai & Fitness. I…"
click at [332, 105] on link "Notes" at bounding box center [335, 105] width 28 height 19
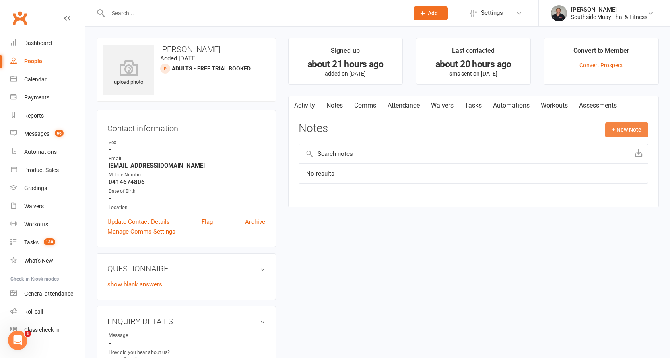
click at [615, 131] on button "+ New Note" at bounding box center [626, 129] width 43 height 14
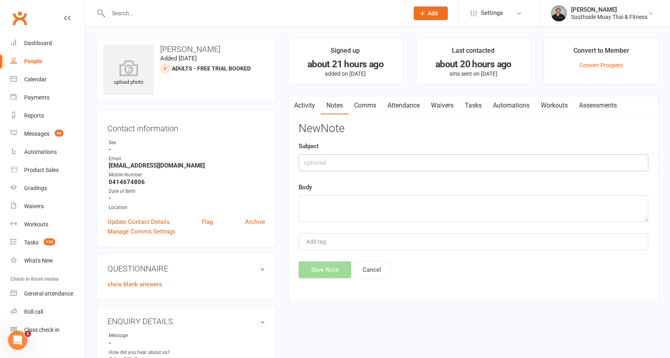
click at [336, 165] on input "text" at bounding box center [474, 162] width 350 height 17
type input "pre"
click at [322, 201] on textarea at bounding box center [474, 208] width 350 height 27
paste textarea "Hi [PERSON_NAME] Coach [PERSON_NAME] here from Southside Muay Thai & Fitness. I…"
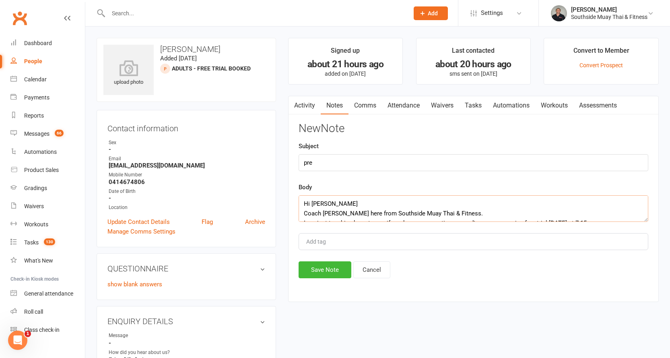
scroll to position [34, 0]
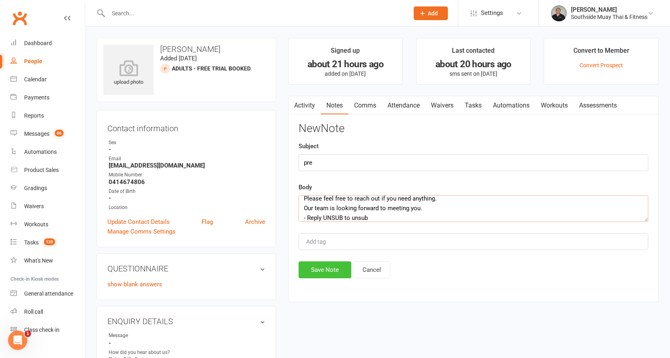
type textarea "Hi [PERSON_NAME] Coach [PERSON_NAME] here from Southside Muay Thai & Fitness. I…"
click at [323, 271] on button "Save Note" at bounding box center [325, 269] width 53 height 17
